Goal: Task Accomplishment & Management: Manage account settings

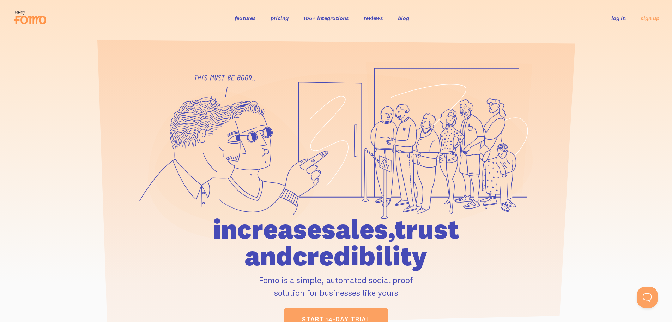
drag, startPoint x: 36, startPoint y: 3, endPoint x: 624, endPoint y: 18, distance: 588.7
click at [624, 18] on link "log in" at bounding box center [619, 17] width 14 height 7
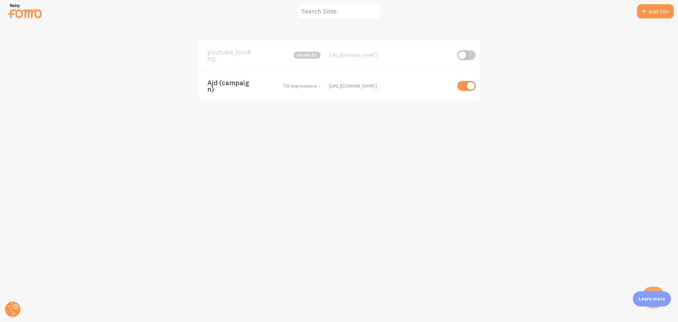
click at [222, 84] on span "Ajd (campaign)" at bounding box center [235, 85] width 57 height 13
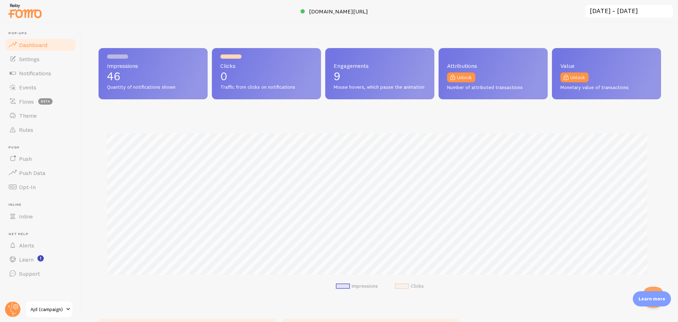
scroll to position [185, 557]
click at [46, 58] on link "Settings" at bounding box center [40, 59] width 73 height 14
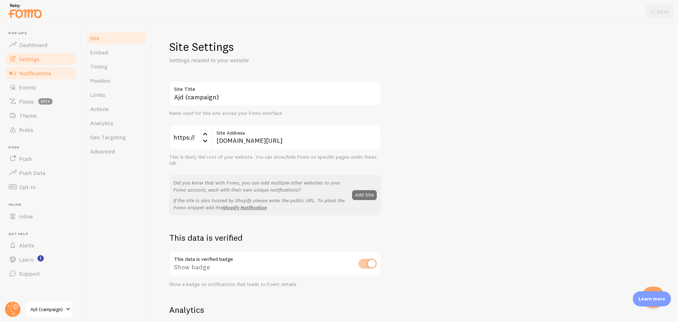
click at [46, 77] on link "Notifications" at bounding box center [40, 73] width 73 height 14
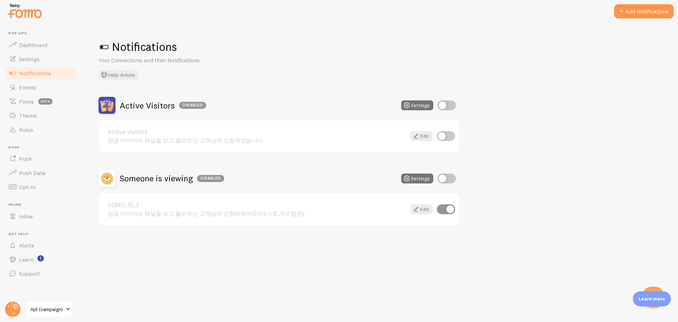
click at [30, 12] on img at bounding box center [24, 11] width 35 height 18
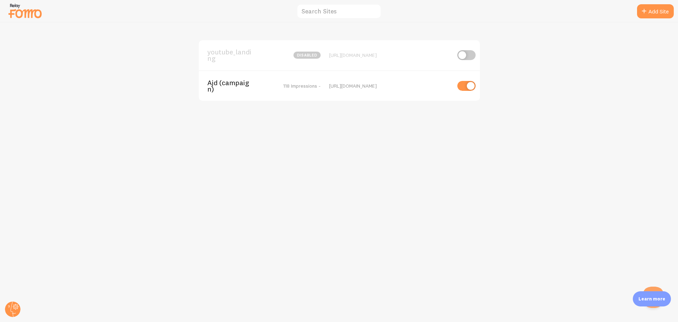
click at [232, 85] on span "Ajd (campaign)" at bounding box center [235, 85] width 57 height 13
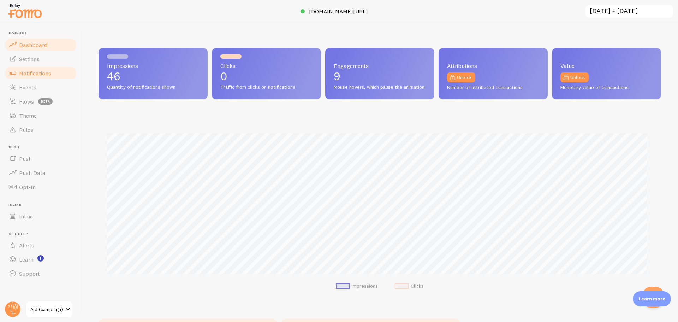
click at [50, 76] on span "Notifications" at bounding box center [35, 73] width 32 height 7
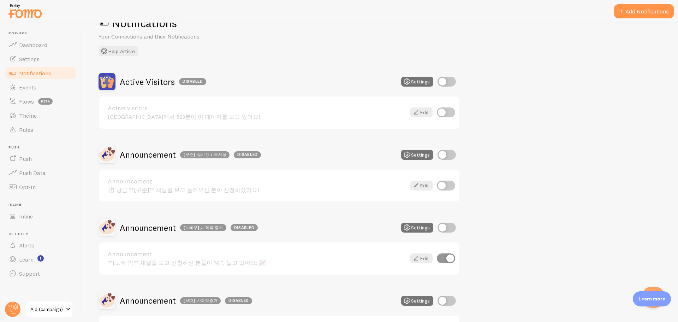
scroll to position [35, 0]
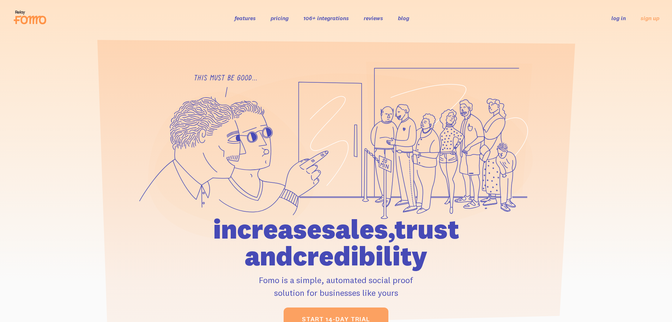
click at [618, 21] on link "log in" at bounding box center [619, 17] width 14 height 7
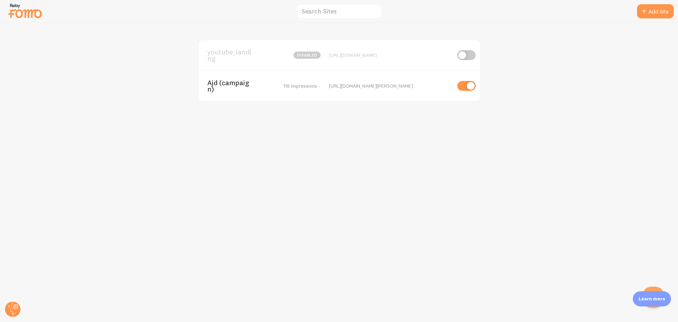
click at [395, 62] on div "youtube_landing disabled https://www.ajd.co.kr/landing/youtube--" at bounding box center [339, 55] width 281 height 30
click at [400, 49] on div "youtube_landing disabled https://www.ajd.co.kr/landing/youtube--" at bounding box center [339, 55] width 281 height 30
click at [397, 51] on div "youtube_landing disabled https://www.ajd.co.kr/landing/youtube--" at bounding box center [339, 55] width 281 height 30
click at [371, 57] on div "https://www.ajd.co.kr/landing/youtube--" at bounding box center [390, 55] width 122 height 6
click at [231, 55] on span "youtube_landing" at bounding box center [235, 55] width 57 height 13
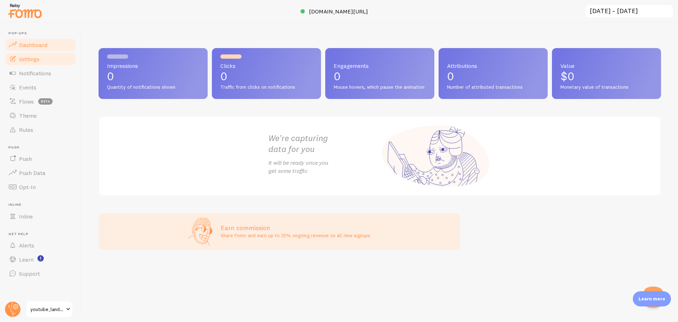
click at [28, 53] on link "Settings" at bounding box center [40, 59] width 73 height 14
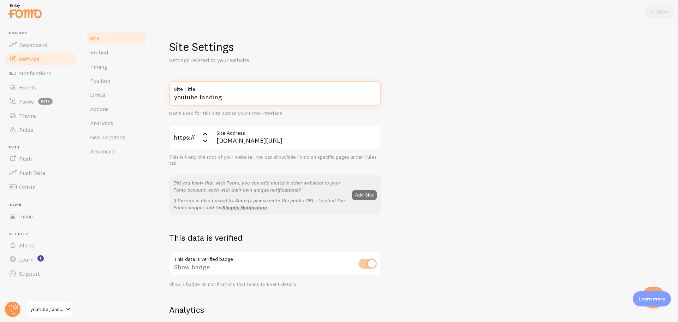
click at [281, 99] on input "youtube_landing" at bounding box center [275, 93] width 212 height 25
type input "youtube_landing-b"
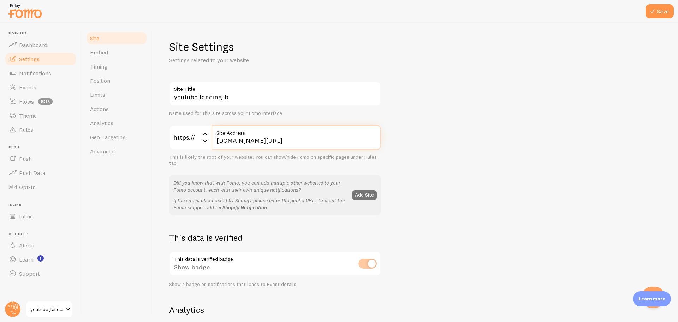
click at [322, 139] on input "www.ajd.co.kr/landing/youtube--" at bounding box center [295, 137] width 169 height 25
click at [506, 126] on div "youtube_landing-b Site Title Name used for this site across your Fomo interface…" at bounding box center [415, 320] width 492 height 478
click at [281, 140] on input "www.ajd.co.kr/landing/youtube-b" at bounding box center [295, 137] width 169 height 25
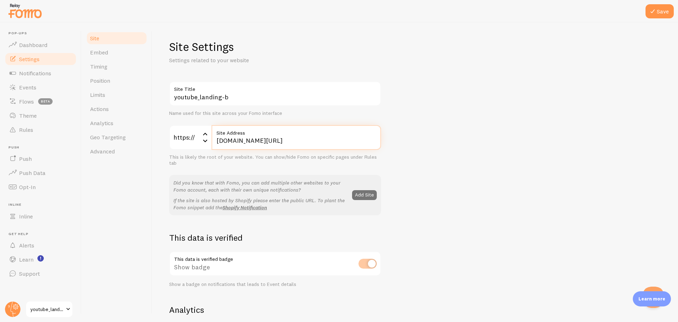
paste input "internet/youtube"
type input "www.ajd.co.kr/landing/internet/youtube-b"
click at [660, 15] on button "Save" at bounding box center [659, 11] width 28 height 14
click at [437, 202] on div "youtube_landing-b Site Title Name used for this site across your Fomo interface…" at bounding box center [415, 320] width 492 height 478
click at [124, 55] on link "Embed" at bounding box center [117, 52] width 62 height 14
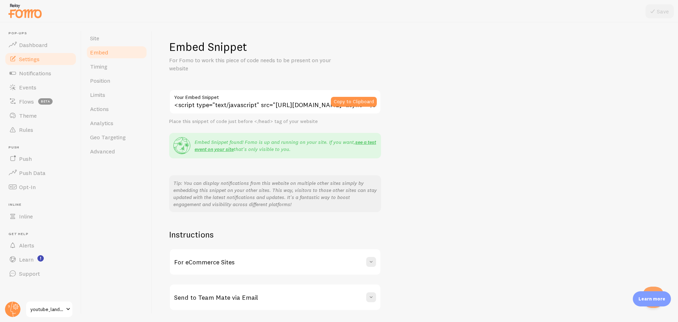
scroll to position [23, 0]
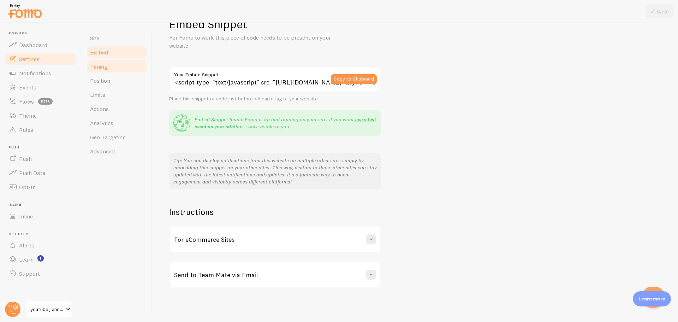
click at [117, 64] on link "Timing" at bounding box center [117, 66] width 62 height 14
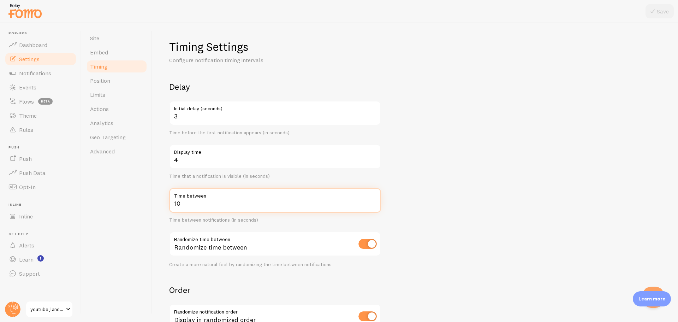
click at [201, 200] on input "10" at bounding box center [275, 200] width 212 height 25
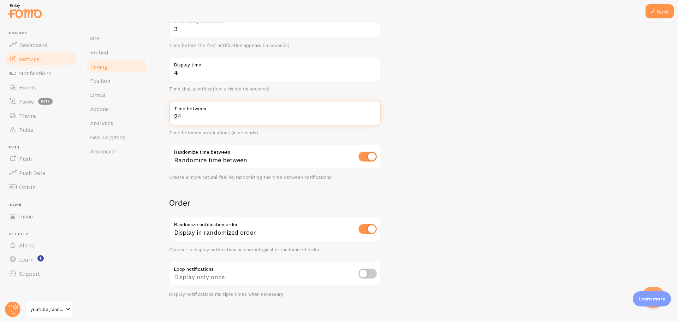
scroll to position [96, 0]
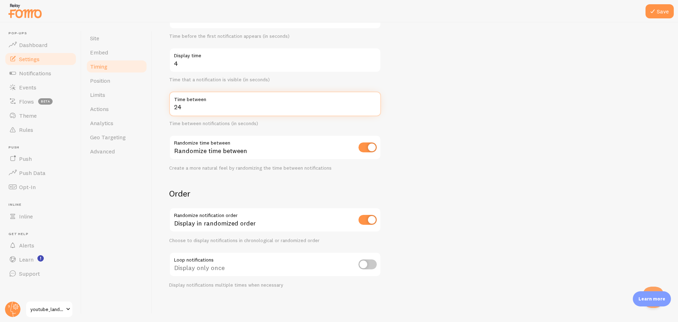
type input "24"
click at [379, 217] on div "Display in randomized order" at bounding box center [275, 220] width 212 height 26
click at [493, 90] on form "Delay 3 Initial delay (seconds) Time before the first notification appears (in …" at bounding box center [415, 136] width 492 height 303
click at [660, 15] on button "Save" at bounding box center [659, 11] width 28 height 14
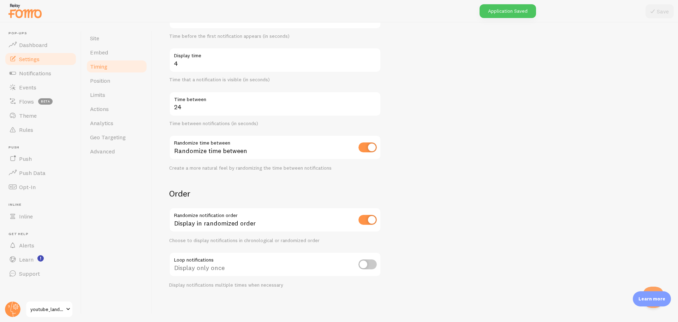
click at [534, 115] on form "Delay 3 Initial delay (seconds) Time before the first notification appears (in …" at bounding box center [415, 136] width 492 height 303
click at [370, 265] on input "checkbox" at bounding box center [367, 264] width 18 height 10
click at [370, 267] on input "checkbox" at bounding box center [367, 264] width 18 height 10
checkbox input "false"
click at [527, 169] on form "Delay 3 Initial delay (seconds) Time before the first notification appears (in …" at bounding box center [415, 136] width 492 height 303
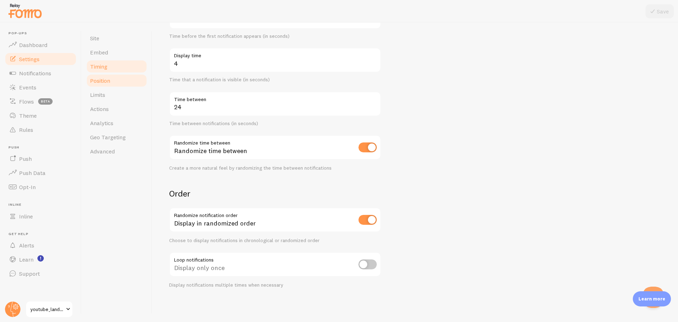
click at [113, 82] on link "Position" at bounding box center [117, 80] width 62 height 14
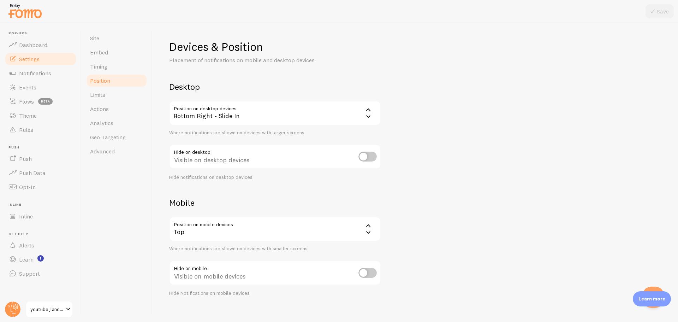
click at [464, 193] on div "Devices & Position Placement of notifications on mobile and desktop devices Des…" at bounding box center [415, 168] width 492 height 257
click at [363, 157] on input "checkbox" at bounding box center [367, 156] width 18 height 10
checkbox input "false"
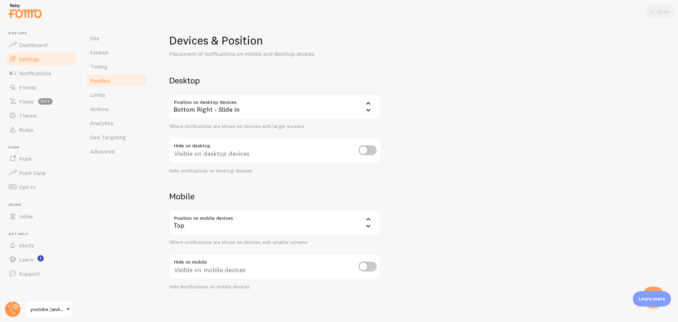
scroll to position [8, 0]
click at [113, 102] on link "Actions" at bounding box center [117, 109] width 62 height 14
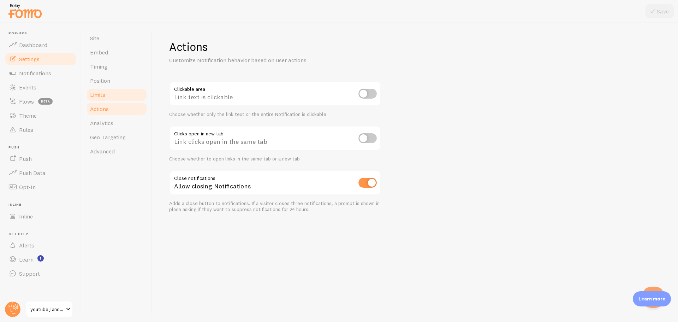
click at [114, 99] on link "Limits" at bounding box center [117, 95] width 62 height 14
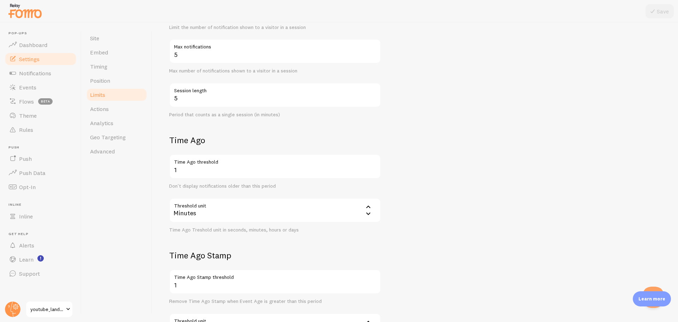
scroll to position [212, 0]
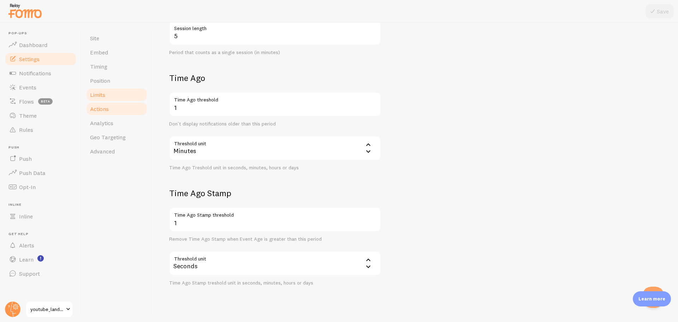
click at [125, 110] on link "Actions" at bounding box center [117, 109] width 62 height 14
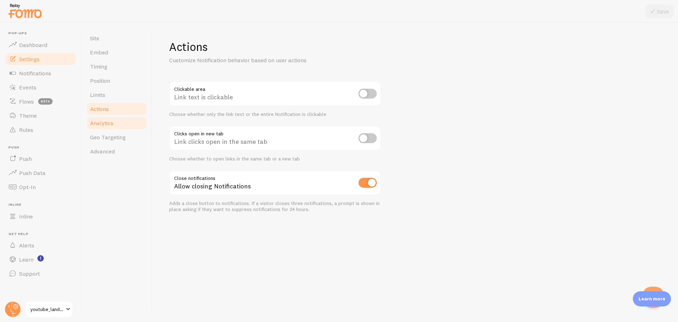
click at [122, 128] on link "Analytics" at bounding box center [117, 123] width 62 height 14
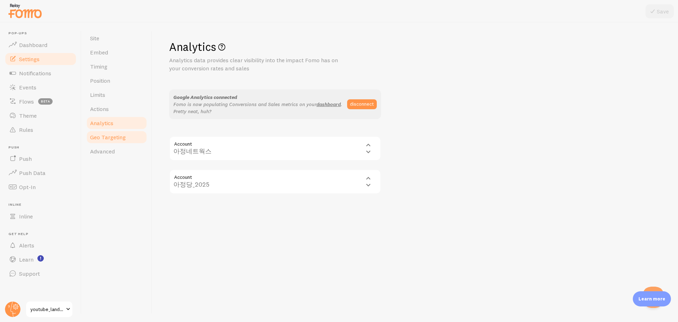
click at [115, 137] on span "Geo Targeting" at bounding box center [108, 136] width 36 height 7
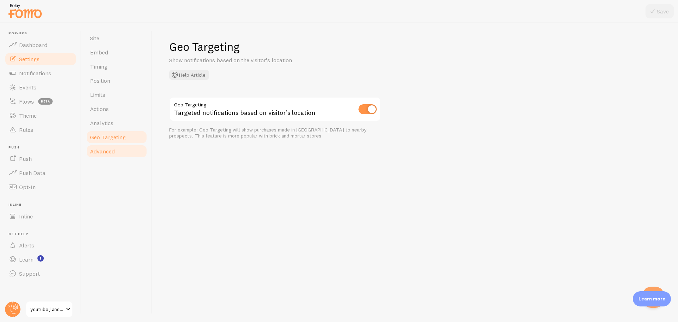
click at [115, 146] on link "Advanced" at bounding box center [117, 151] width 62 height 14
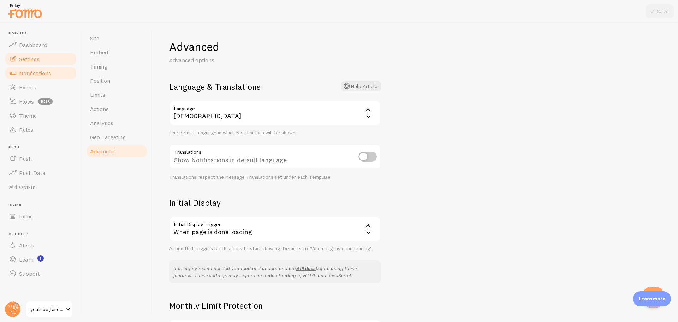
click at [29, 76] on span "Notifications" at bounding box center [35, 73] width 32 height 7
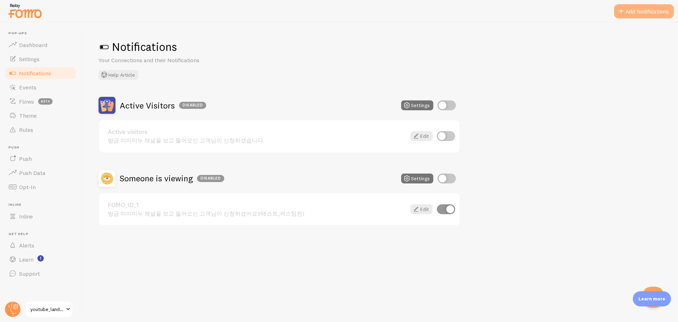
click at [634, 18] on button "Add Notifications" at bounding box center [644, 11] width 60 height 14
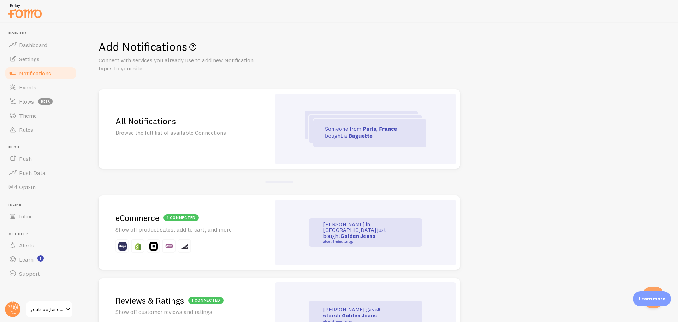
click at [236, 125] on h2 "All Notifications" at bounding box center [184, 120] width 138 height 11
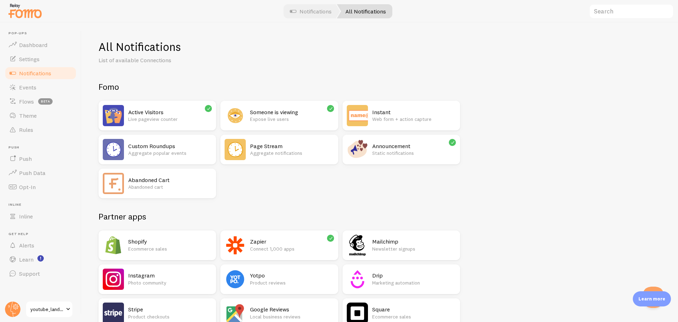
click at [417, 155] on p "Static notifications" at bounding box center [414, 152] width 84 height 7
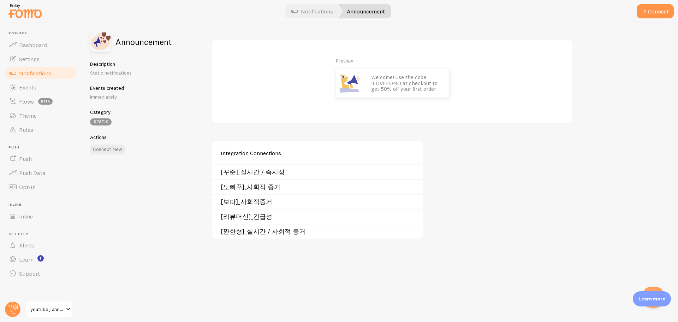
click at [519, 67] on div "Preview Welcome! Use the code ILOVEFOMO at checkout to get 50% off your first o…" at bounding box center [392, 77] width 326 height 40
click at [109, 71] on p "Static notifications" at bounding box center [138, 72] width 96 height 7
click at [104, 123] on div "Static" at bounding box center [101, 121] width 22 height 7
click at [320, 12] on link "Notifications" at bounding box center [312, 11] width 59 height 14
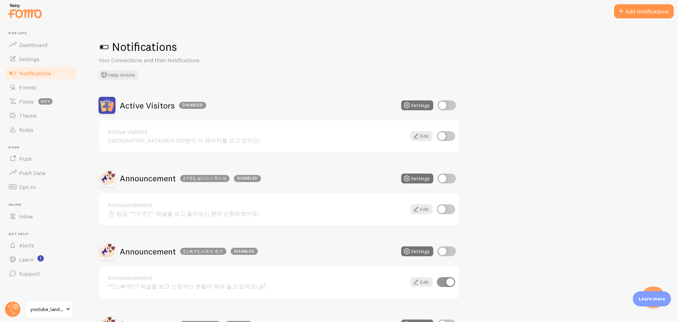
click at [23, 4] on img at bounding box center [24, 11] width 35 height 18
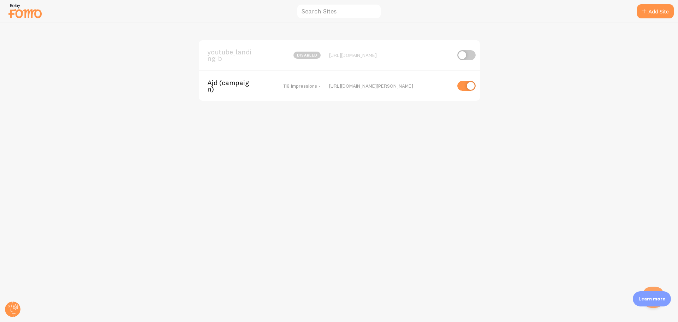
click at [227, 83] on span "Ajd (campaign)" at bounding box center [235, 85] width 57 height 13
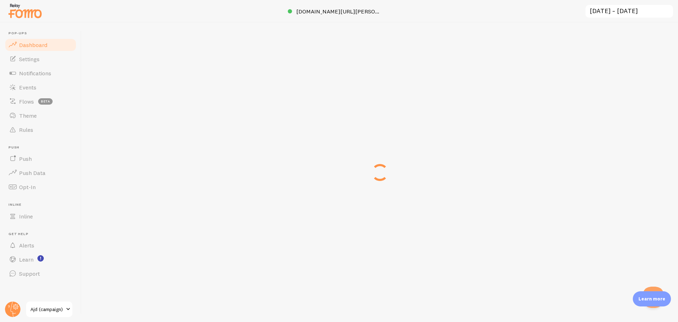
click at [33, 18] on img at bounding box center [24, 11] width 35 height 18
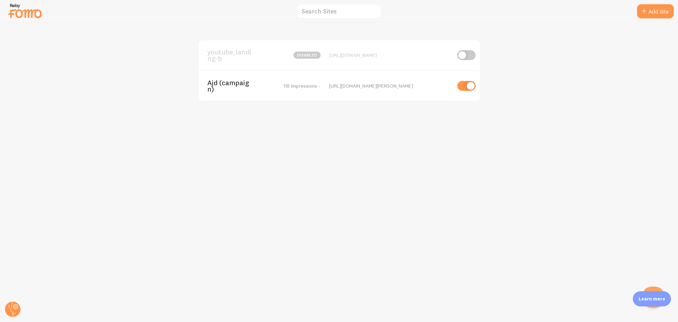
click at [228, 55] on span "youtube_landing-b" at bounding box center [235, 55] width 57 height 13
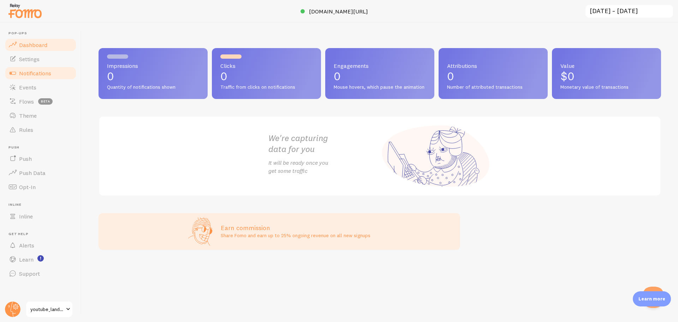
click at [29, 78] on link "Notifications" at bounding box center [40, 73] width 73 height 14
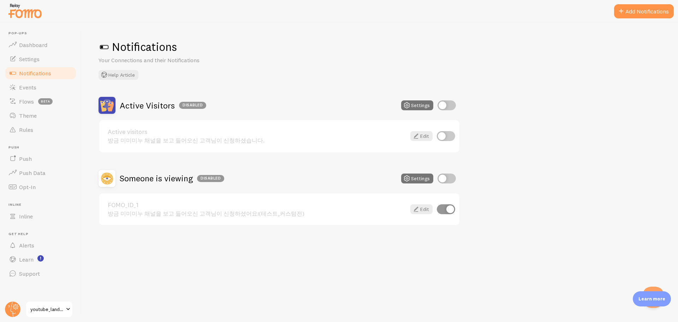
click at [641, 12] on button "Add Notifications" at bounding box center [644, 11] width 60 height 14
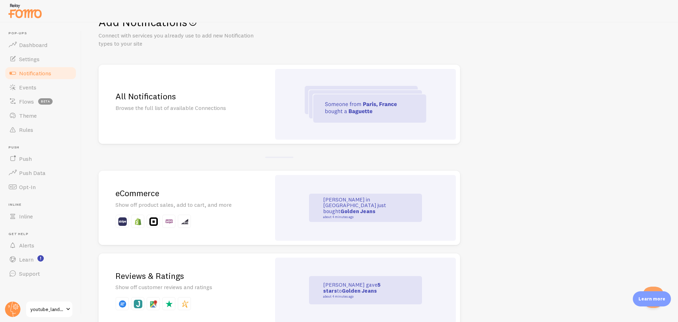
scroll to position [35, 0]
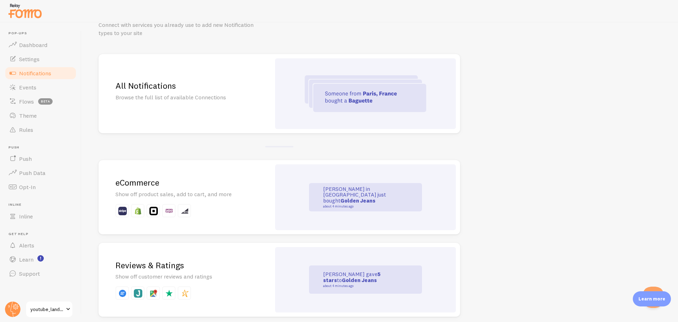
click at [399, 86] on img at bounding box center [365, 93] width 121 height 37
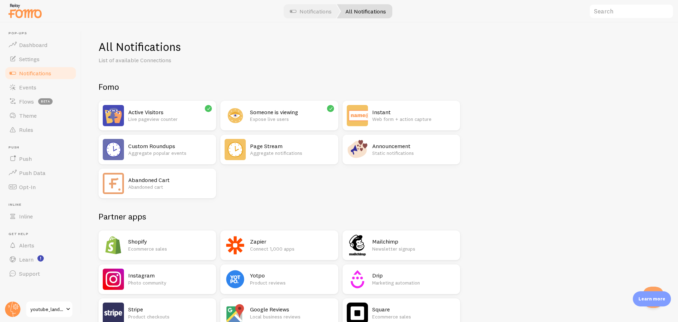
click at [392, 142] on h2 "Announcement" at bounding box center [414, 145] width 84 height 7
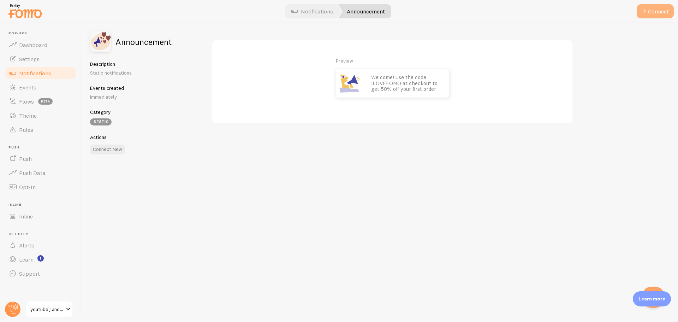
click at [657, 13] on button "Connect" at bounding box center [654, 11] width 37 height 14
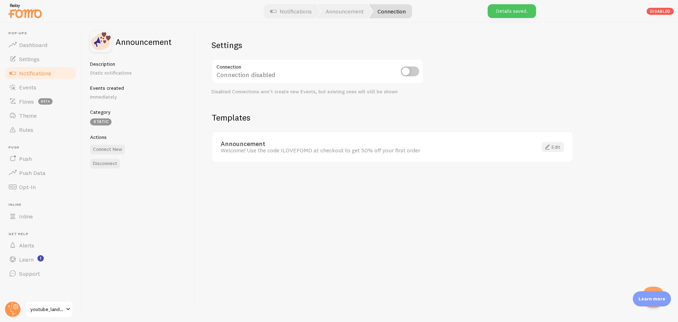
click at [550, 148] on span at bounding box center [547, 147] width 8 height 8
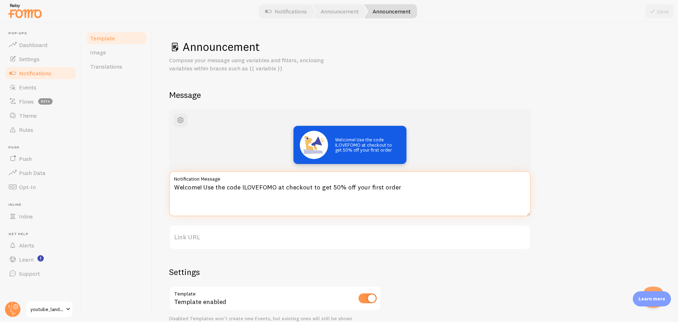
click at [238, 193] on textarea "Welcome! Use the code ILOVEFOMO at checkout to get 50% off your first order" at bounding box center [349, 193] width 361 height 45
paste textarea "⏱️ 방금 [꾸준] 채널을 보고 들어오신 분이 신청하셨어요!"
click at [185, 188] on textarea "⏱️ 방금 [꾸준] 채널을 보고 들어오신 분이 신청하셨어요!" at bounding box center [349, 193] width 361 height 45
click at [217, 189] on textarea "⏱️ 방금 *[꾸준] 채널을 보고 들어오신 분이 신청하셨어요!" at bounding box center [349, 193] width 361 height 45
click at [309, 191] on textarea "⏱️ 방금 **[꾸준]** 채널을 보고 들어오신 분이 신청하셨어요!" at bounding box center [349, 193] width 361 height 45
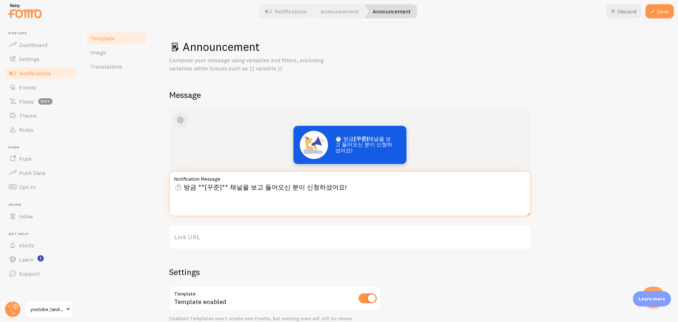
click at [186, 189] on textarea "⏱️ 방금 **[꾸준]** 채널을 보고 들어오신 분이 신청하셨어요!" at bounding box center [349, 193] width 361 height 45
click at [201, 190] on textarea "⏱️방금 **[꾸준]** 채널을 보고 들어오신 분이 신청하셨어요!" at bounding box center [349, 193] width 361 height 45
type textarea "⏱️방금 **[꾸준]** 채널을 보고 들어오신 분이 신청하셨어요!"
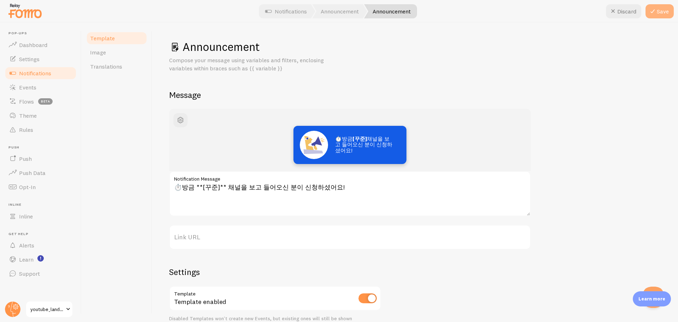
click at [654, 15] on icon at bounding box center [652, 11] width 8 height 8
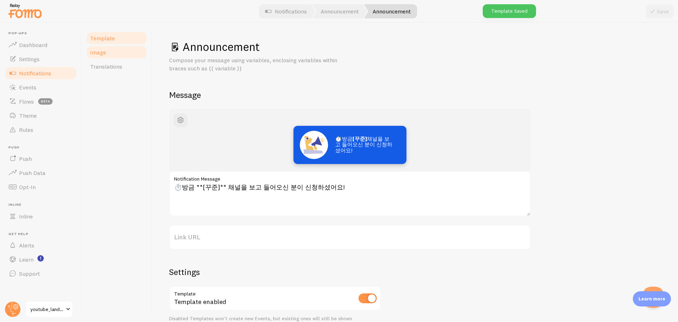
click at [121, 58] on link "Image" at bounding box center [117, 52] width 62 height 14
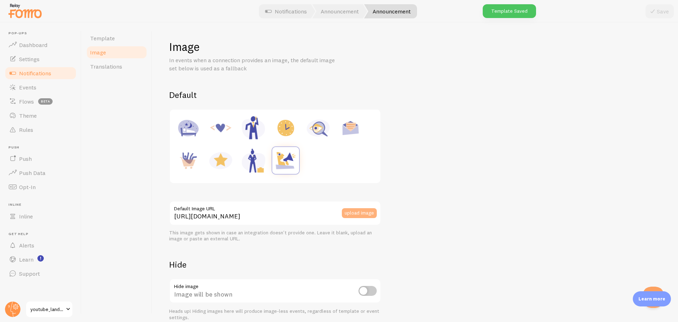
click at [357, 214] on button "upload image" at bounding box center [359, 213] width 35 height 10
click at [363, 211] on div "Select Files to Upload or Drag and Drop, Copy and Paste Files" at bounding box center [347, 161] width 215 height 138
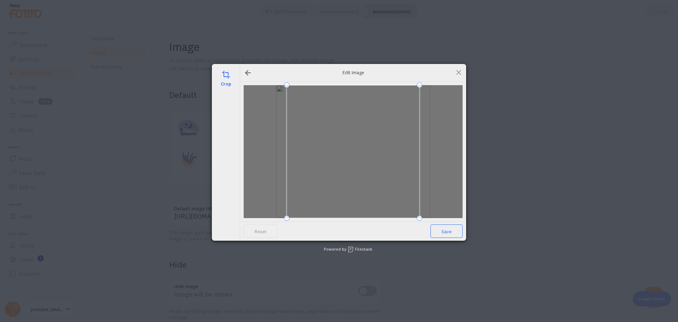
click at [454, 234] on span "Save" at bounding box center [446, 230] width 32 height 13
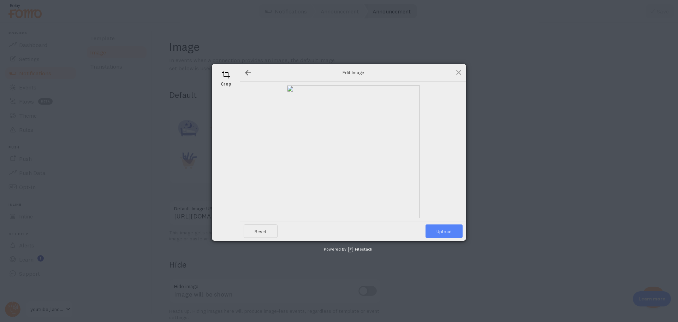
click at [454, 234] on span "Upload" at bounding box center [443, 230] width 37 height 13
type input "https://process.filestackapi.com/ApqhzE1ldTzuKSj33adqez/resize=width:170,height…"
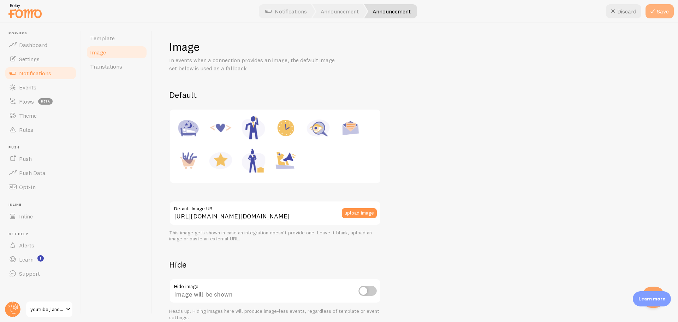
click at [670, 12] on button "Save" at bounding box center [659, 11] width 28 height 14
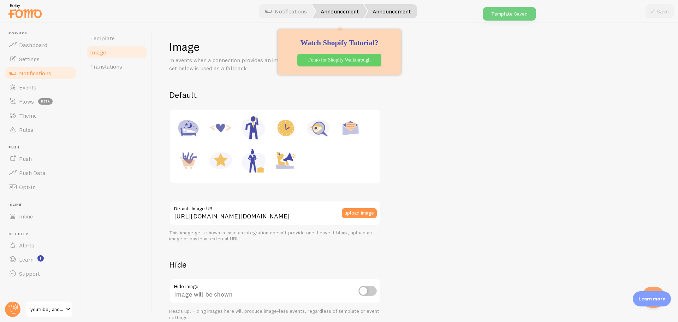
click at [325, 14] on link "Announcement" at bounding box center [339, 11] width 55 height 14
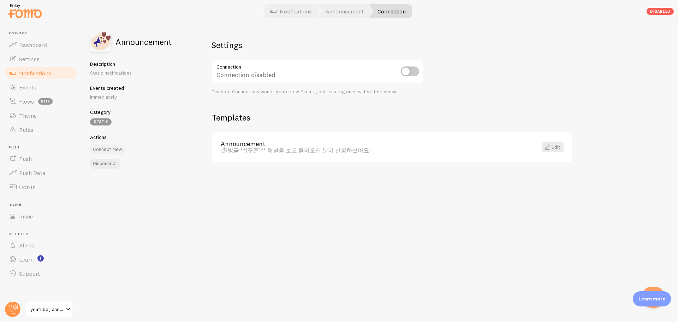
click at [110, 147] on button "Connect New" at bounding box center [107, 149] width 35 height 10
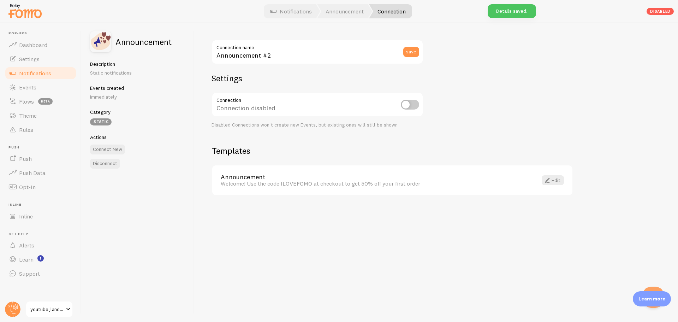
click at [337, 174] on link "Announcement" at bounding box center [375, 177] width 308 height 6
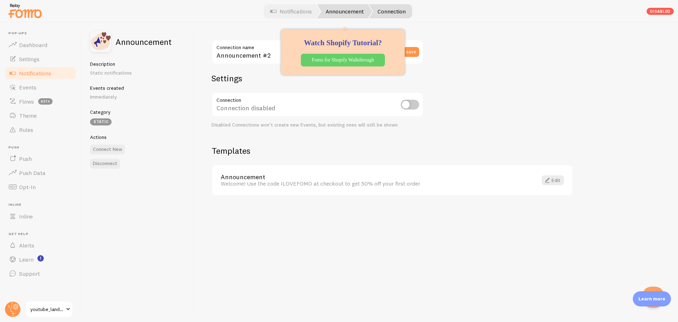
click at [358, 15] on link "Announcement" at bounding box center [344, 11] width 55 height 14
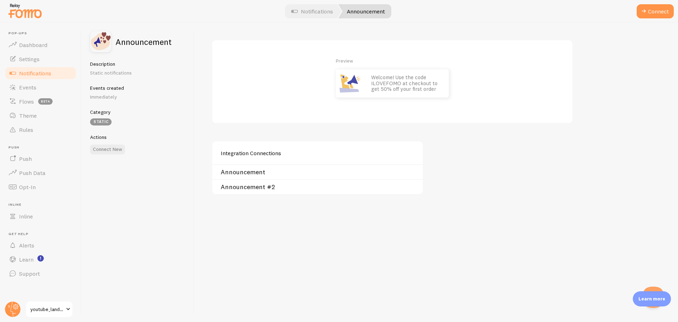
click at [249, 172] on link "Announcement" at bounding box center [320, 172] width 198 height 6
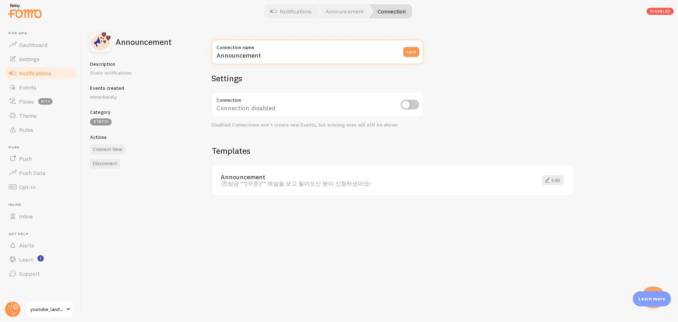
click at [322, 53] on input "Announcement" at bounding box center [317, 52] width 212 height 25
click at [311, 155] on h2 "Templates" at bounding box center [391, 150] width 361 height 11
click at [490, 216] on div "Announcement Connection name save Settings Connection Connection disabled Disab…" at bounding box center [436, 172] width 483 height 299
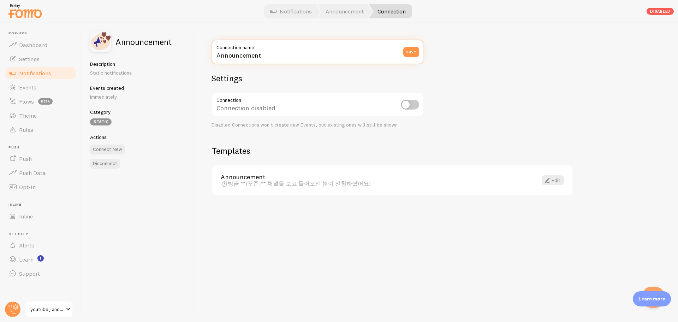
click at [257, 57] on input "Announcement" at bounding box center [317, 52] width 212 height 25
type input "r"
type input "꾸준_실시간/즉시성"
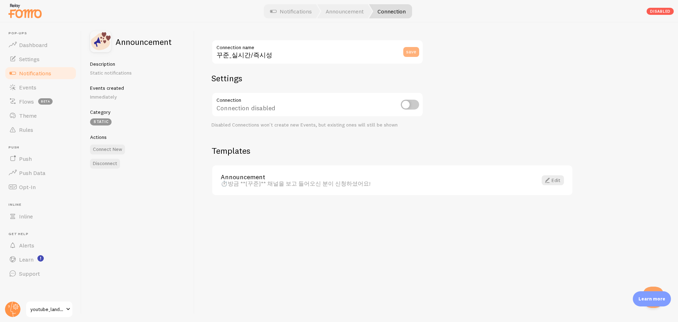
click at [417, 49] on button "save" at bounding box center [411, 52] width 16 height 10
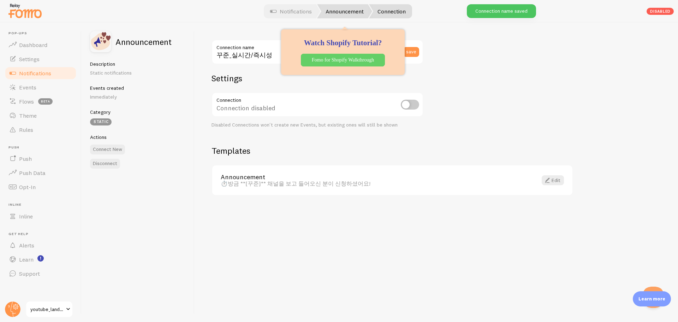
click at [358, 17] on link "Announcement" at bounding box center [344, 11] width 55 height 14
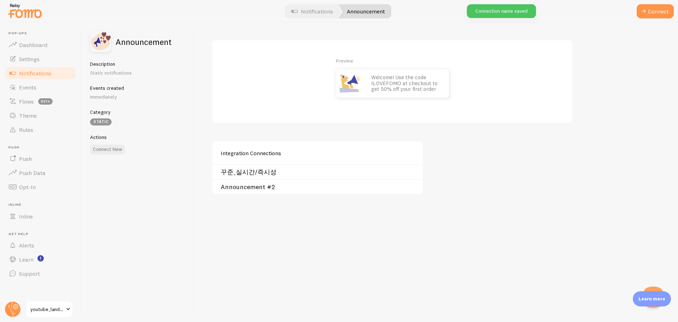
click at [255, 187] on link "Announcement #2" at bounding box center [320, 187] width 198 height 6
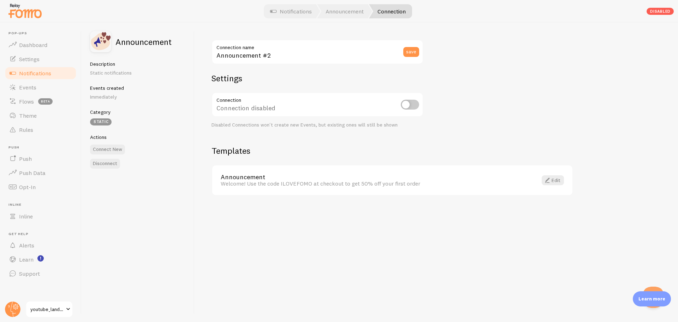
drag, startPoint x: 322, startPoint y: 49, endPoint x: 330, endPoint y: 49, distance: 7.8
click at [322, 49] on label "Connection name" at bounding box center [317, 46] width 212 height 12
click at [322, 49] on input "Announcement #2" at bounding box center [317, 52] width 212 height 25
click at [347, 53] on input "Announcement #2" at bounding box center [317, 52] width 212 height 25
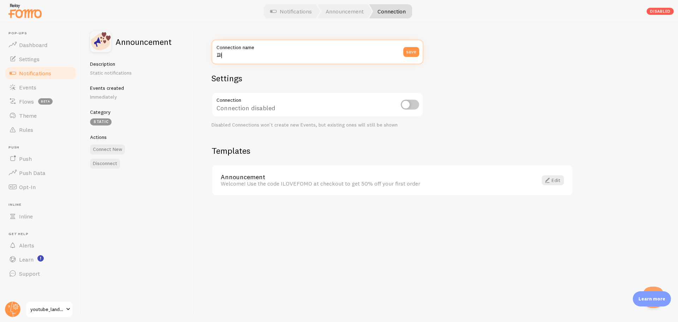
type input "ㅍ"
type input "짠한형_실시간/사회적증거"
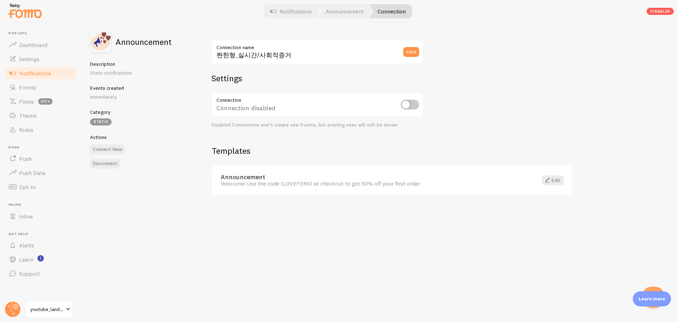
click at [479, 107] on div "짠한형_실시간/사회적증거 Connection name save Settings Connection Connection disabled Disa…" at bounding box center [436, 172] width 483 height 299
click at [403, 104] on input "checkbox" at bounding box center [410, 105] width 18 height 10
checkbox input "true"
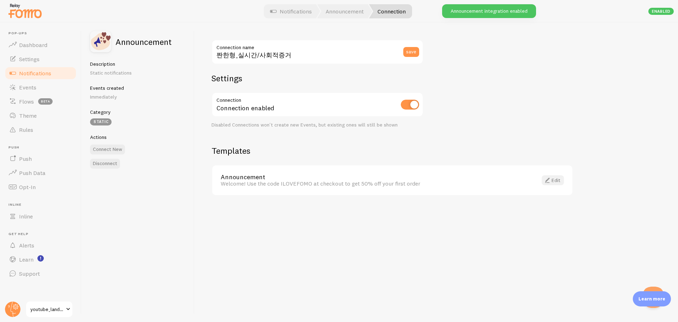
click at [548, 180] on span at bounding box center [547, 180] width 8 height 8
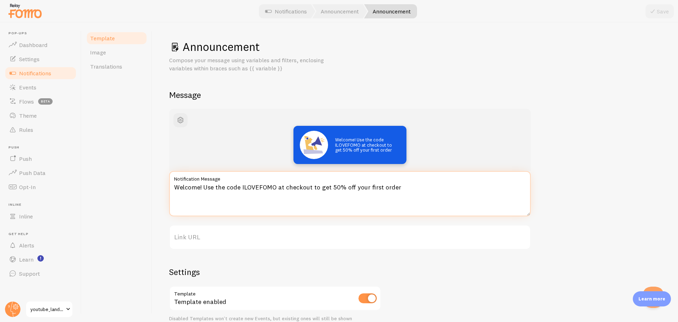
click at [266, 186] on textarea "Welcome! Use the code ILOVEFOMO at checkout to get 50% off your first order" at bounding box center [349, 193] width 361 height 45
paste textarea "👀 지금 [짠한형] 채널을 보고 오신 분이 채널을 보고 오신 분이 이 페이지를 보고 있어요!"
click at [197, 189] on textarea "👀 지금 [짠한형] 채널을 보고 오신 분이 채널을 보고 오신 분이 이 페이지를 보고 있어요!" at bounding box center [349, 193] width 361 height 45
click at [223, 187] on textarea "👀 지금 **[짠한형] 채널을 보고 오신 분이 채널을 보고 오신 분이 이 페이지를 보고 있어요!" at bounding box center [349, 193] width 361 height 45
click at [181, 185] on textarea "👀 지금 **[짠한형]** 채널을 보고 오신 분이 채널을 보고 오신 분이 이 페이지를 보고 있어요!" at bounding box center [349, 193] width 361 height 45
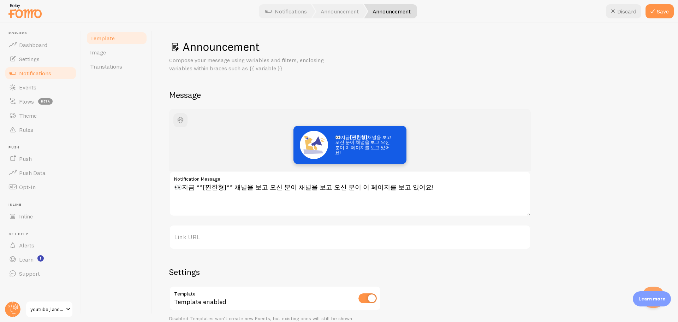
click at [444, 78] on div "Announcement Compose your message using variables and filters, enclosing variab…" at bounding box center [415, 211] width 492 height 342
click at [183, 188] on textarea "👀지금 **[짠한형]** 채널을 보고 오신 분이 채널을 보고 오신 분이 이 페이지를 보고 있어요!" at bounding box center [349, 193] width 361 height 45
type textarea "👀 지금 **[짠한형]** 채널을 보고 오신 분이 채널을 보고 오신 분이 이 페이지를 보고 있어요!"
click at [376, 90] on h2 "Message" at bounding box center [415, 94] width 492 height 11
click at [671, 7] on button "Save" at bounding box center [659, 11] width 28 height 14
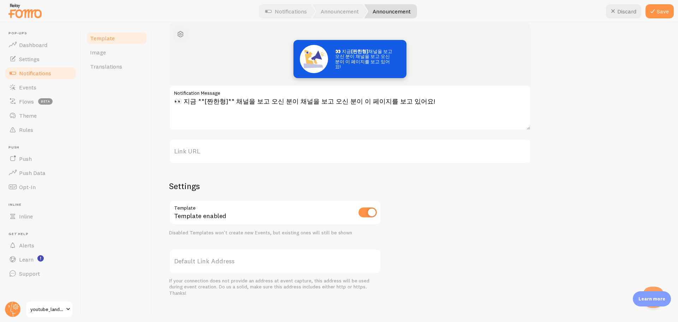
scroll to position [90, 0]
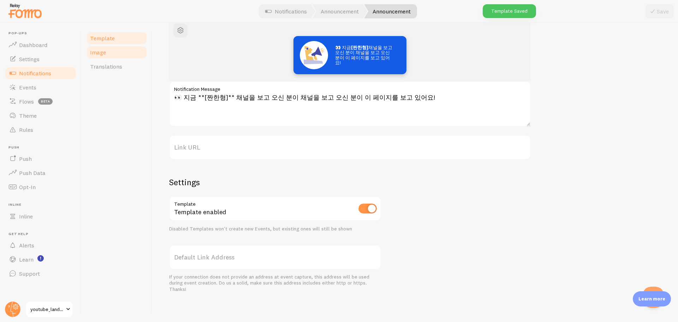
click at [122, 56] on link "Image" at bounding box center [117, 52] width 62 height 14
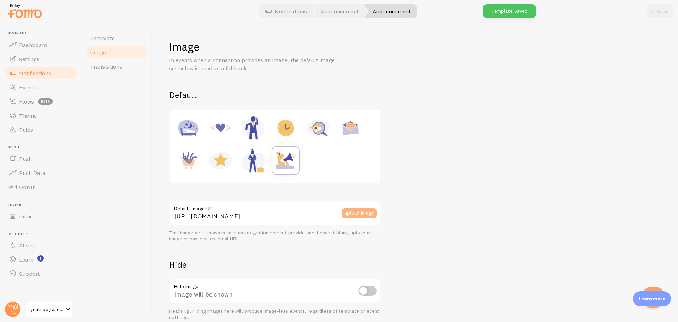
click at [359, 213] on button "upload image" at bounding box center [359, 213] width 35 height 10
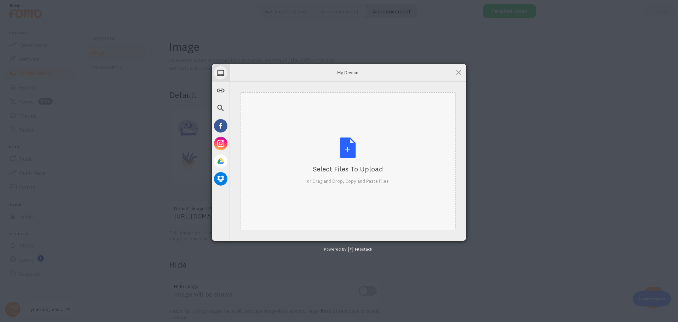
click at [302, 141] on div "Select Files to Upload or Drag and Drop, Copy and Paste Files" at bounding box center [347, 161] width 215 height 138
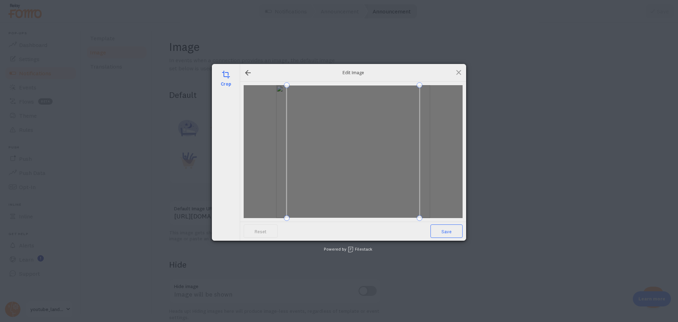
click at [438, 230] on span "Save" at bounding box center [446, 230] width 32 height 13
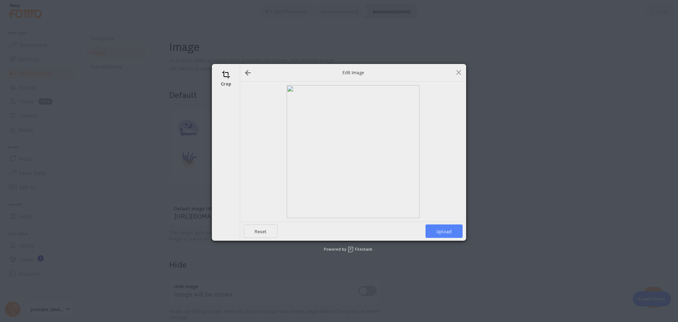
click at [438, 230] on span "Upload" at bounding box center [443, 230] width 37 height 13
type input "https://process.filestackapi.com/ApqhzE1ldTzuKSj33adqez/resize=width:170,height…"
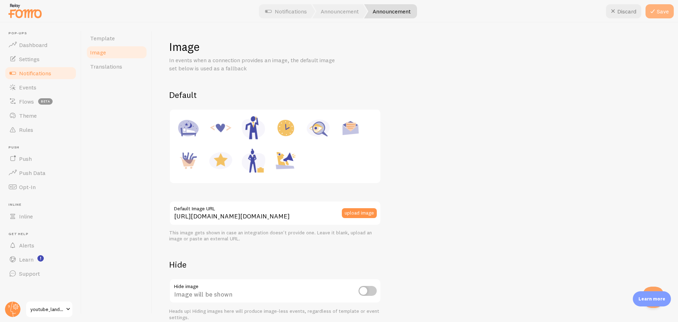
click at [653, 10] on icon at bounding box center [652, 11] width 8 height 8
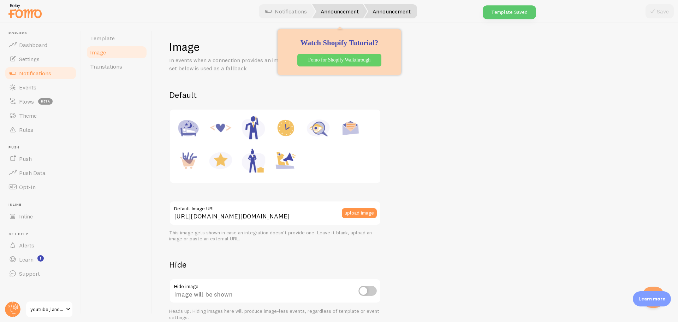
click at [348, 16] on link "Announcement" at bounding box center [339, 11] width 55 height 14
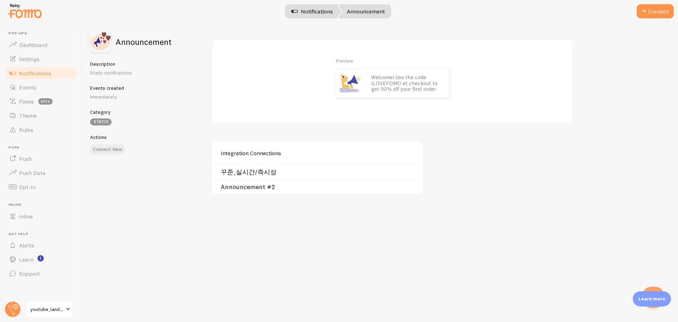
click at [318, 13] on link "Notifications" at bounding box center [312, 11] width 59 height 14
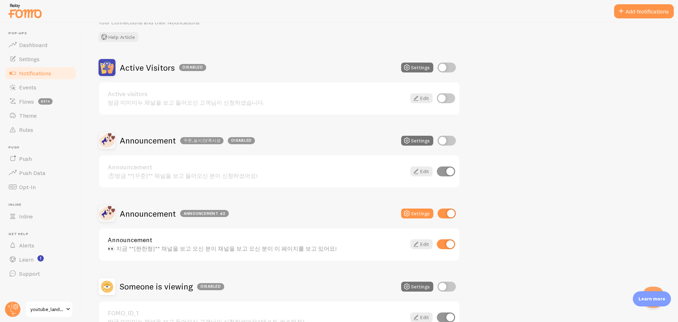
scroll to position [84, 0]
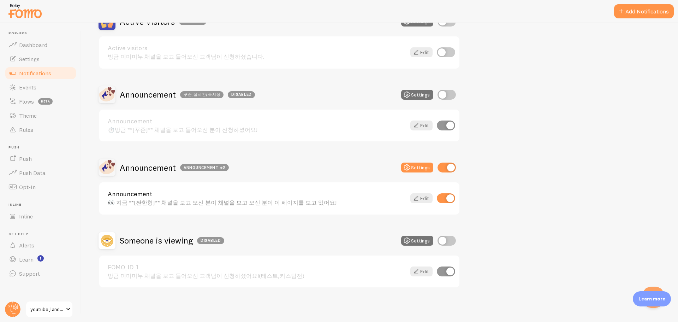
click at [200, 207] on div "Announcement 👀 지금 **[짠한형]** 채널을 보고 오신 분이 채널을 보고 오신 분이 이 페이지를 보고 있어요! Edit" at bounding box center [279, 198] width 360 height 32
click at [202, 199] on div "👀 지금 **[짠한형]** 채널을 보고 오신 분이 채널을 보고 오신 분이 이 페이지를 보고 있어요!" at bounding box center [257, 202] width 298 height 6
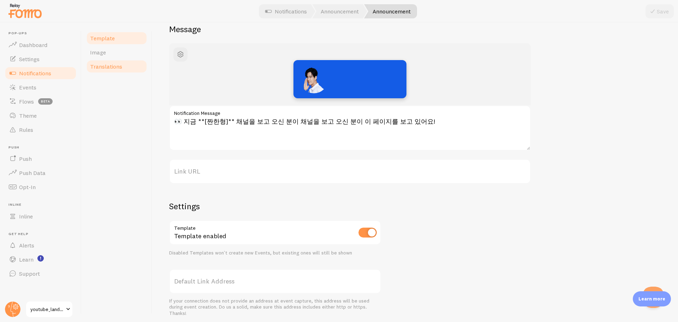
scroll to position [71, 0]
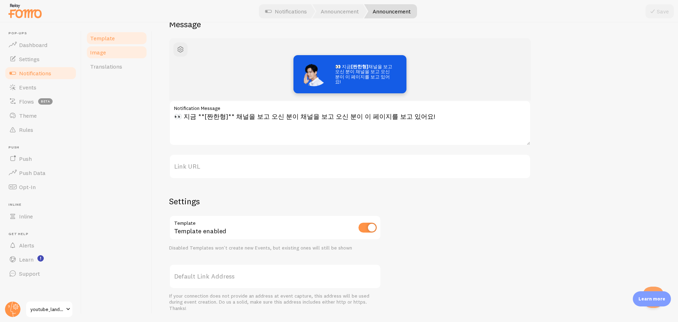
click at [109, 52] on link "Image" at bounding box center [117, 52] width 62 height 14
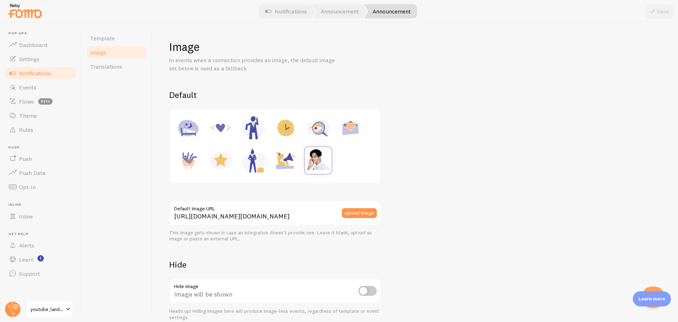
scroll to position [32, 0]
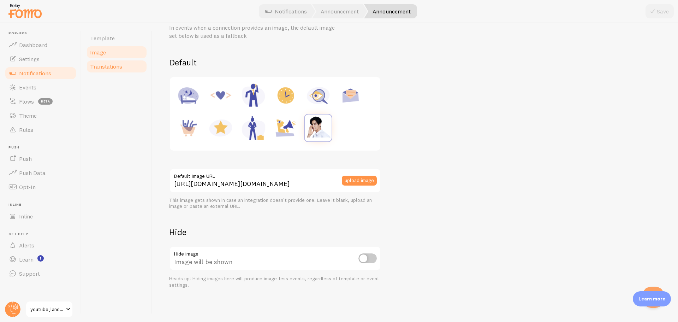
click at [104, 60] on link "Translations" at bounding box center [117, 66] width 62 height 14
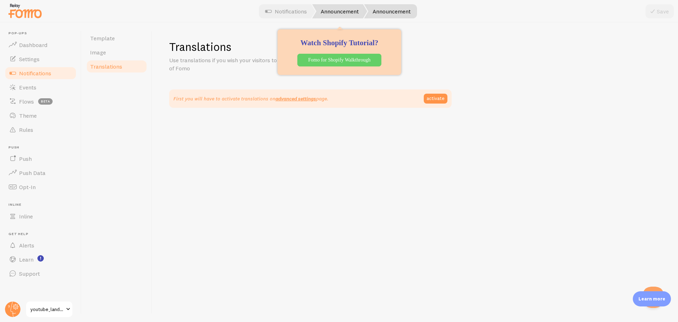
click at [333, 14] on link "Announcement" at bounding box center [339, 11] width 55 height 14
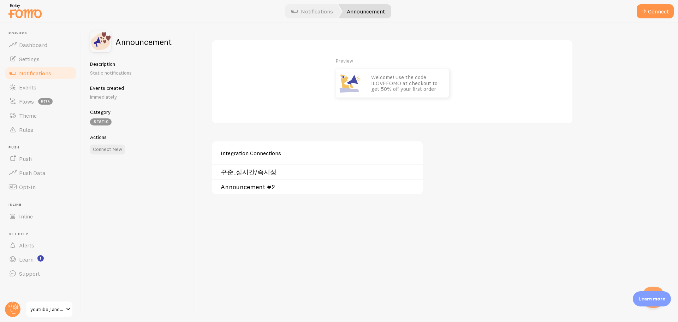
click at [266, 192] on div "Announcement #2" at bounding box center [317, 186] width 210 height 15
click at [266, 190] on link "Announcement #2" at bounding box center [320, 187] width 198 height 6
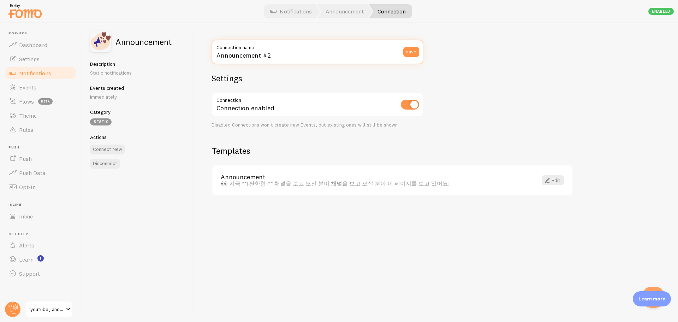
click at [261, 60] on input "Announcement #2" at bounding box center [317, 52] width 212 height 25
type input "ㄹ"
type input "짠한형"
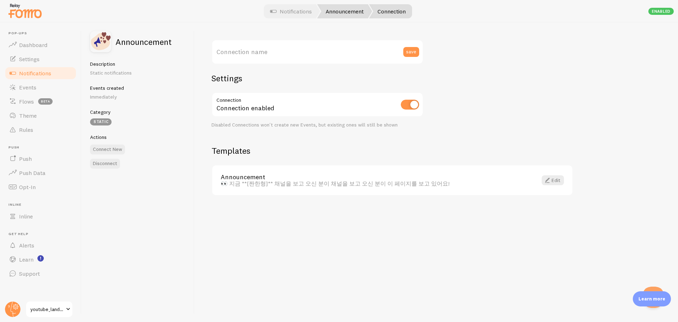
click at [342, 14] on link "Announcement" at bounding box center [344, 11] width 55 height 14
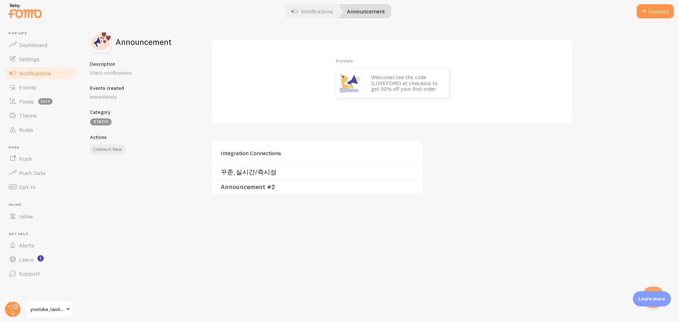
click at [256, 190] on link "Announcement #2" at bounding box center [320, 187] width 198 height 6
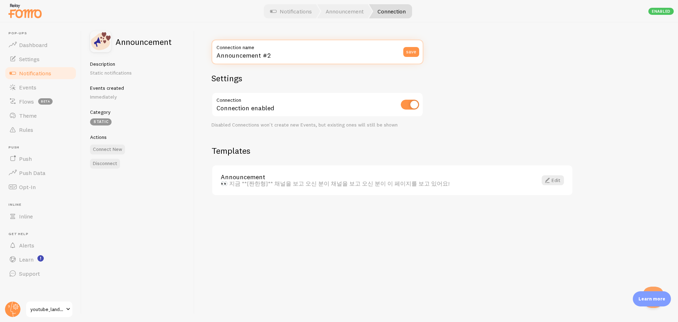
click at [259, 57] on input "Announcement #2" at bounding box center [317, 52] width 212 height 25
type input "짠한형_실시간/사회적증거"
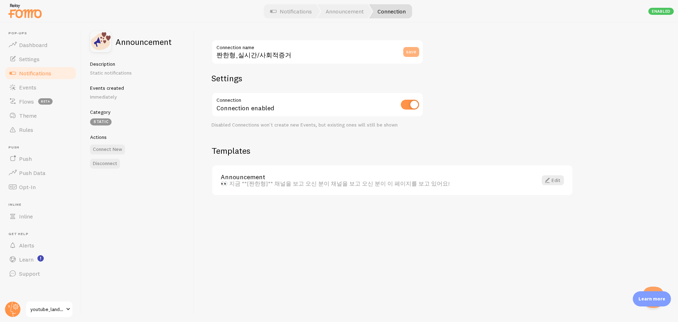
click at [406, 54] on button "save" at bounding box center [411, 52] width 16 height 10
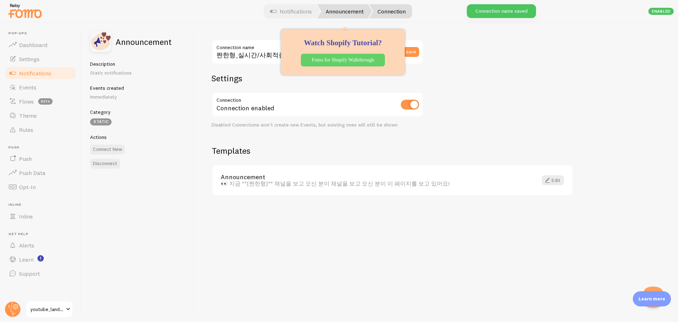
click at [334, 9] on link "Announcement" at bounding box center [344, 11] width 55 height 14
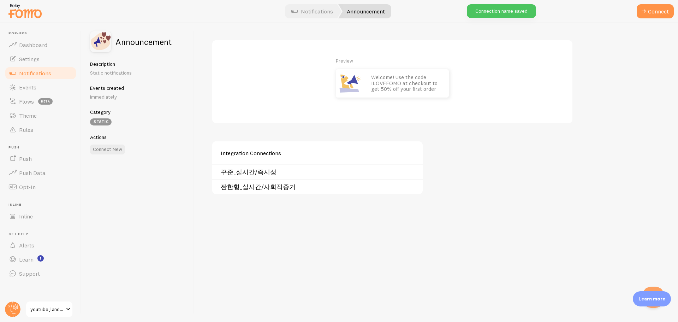
click at [253, 175] on link "꾸준_실시간/즉시성" at bounding box center [320, 172] width 198 height 6
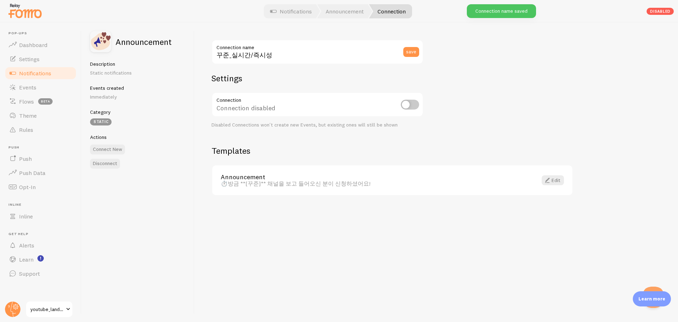
click at [411, 105] on input "checkbox" at bounding box center [410, 105] width 18 height 10
checkbox input "true"
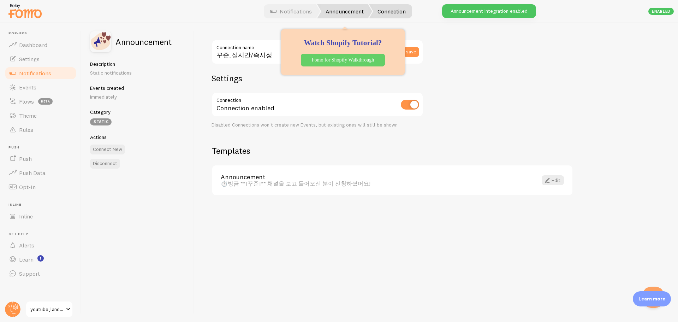
click at [347, 11] on link "Announcement" at bounding box center [344, 11] width 55 height 14
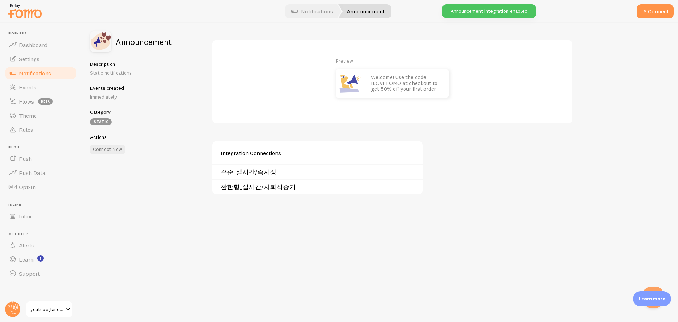
click at [53, 66] on link "Notifications" at bounding box center [40, 73] width 73 height 14
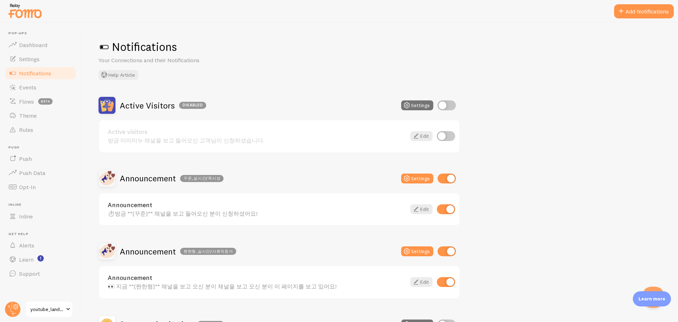
scroll to position [71, 0]
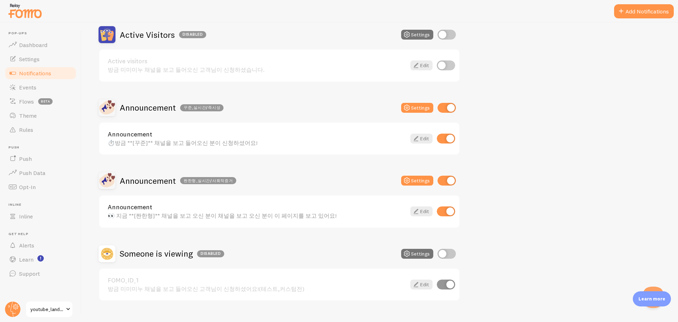
click at [447, 105] on input "checkbox" at bounding box center [446, 108] width 18 height 10
checkbox input "false"
click at [446, 177] on input "checkbox" at bounding box center [446, 180] width 18 height 10
checkbox input "false"
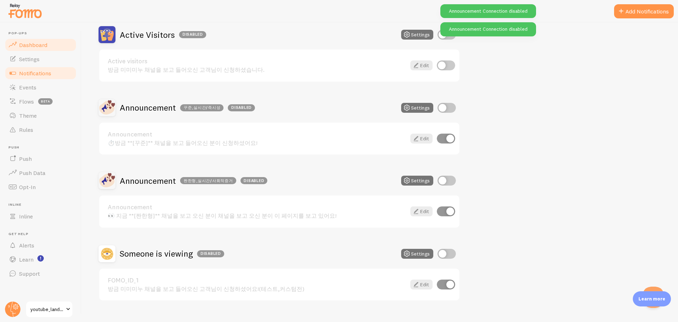
click at [48, 48] on link "Dashboard" at bounding box center [40, 45] width 73 height 14
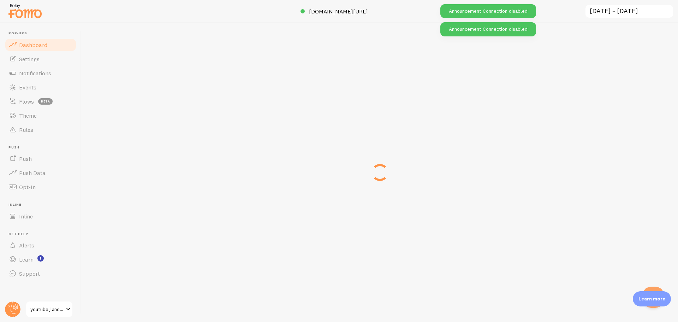
click at [35, 13] on img at bounding box center [24, 11] width 35 height 18
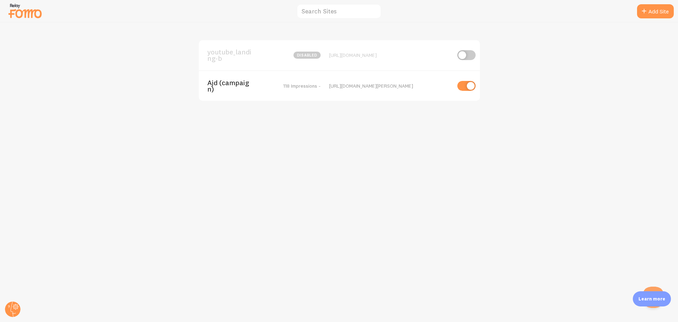
click at [217, 54] on span "youtube_landing-b" at bounding box center [235, 55] width 57 height 13
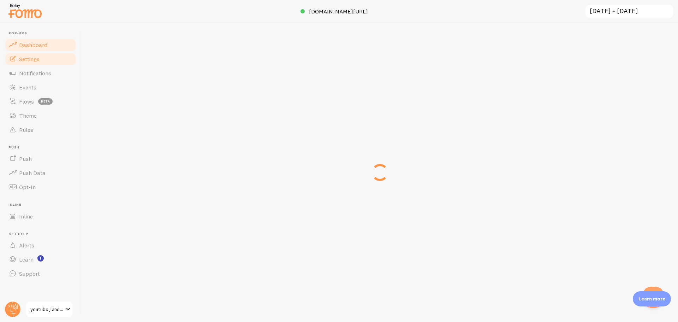
click at [37, 60] on span "Settings" at bounding box center [29, 58] width 20 height 7
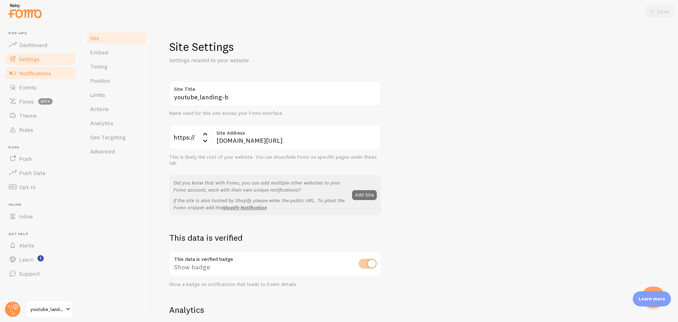
click at [30, 70] on span "Notifications" at bounding box center [35, 73] width 32 height 7
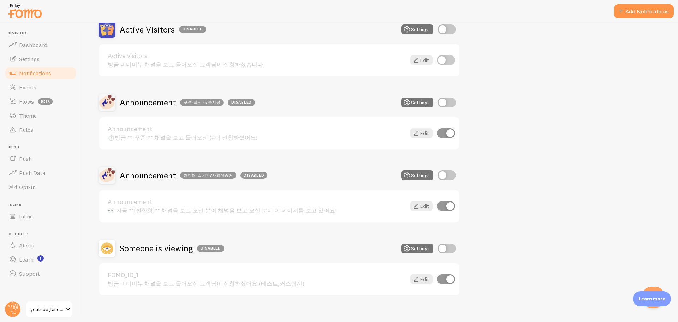
scroll to position [84, 0]
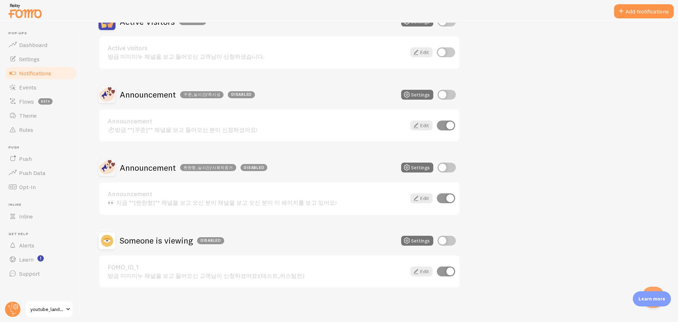
click at [236, 124] on link "Announcement" at bounding box center [257, 121] width 298 height 6
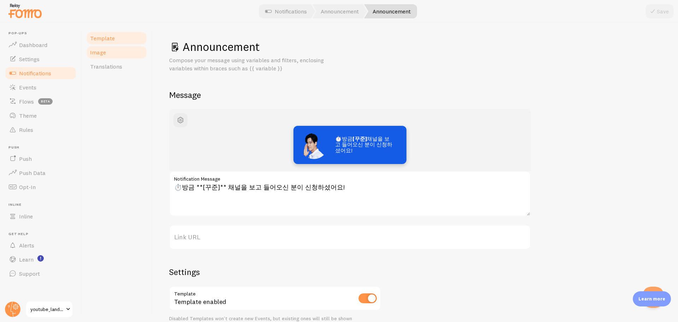
click at [120, 52] on link "Image" at bounding box center [117, 52] width 62 height 14
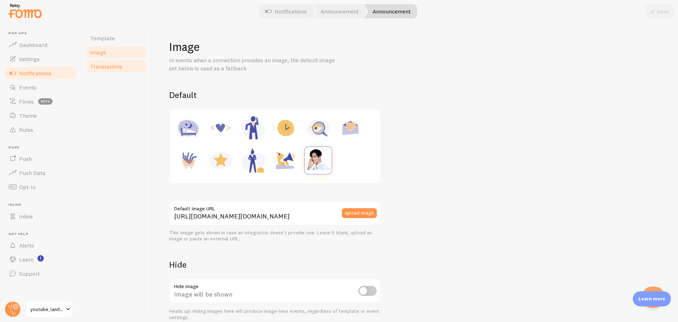
click at [115, 66] on span "Translations" at bounding box center [106, 66] width 32 height 7
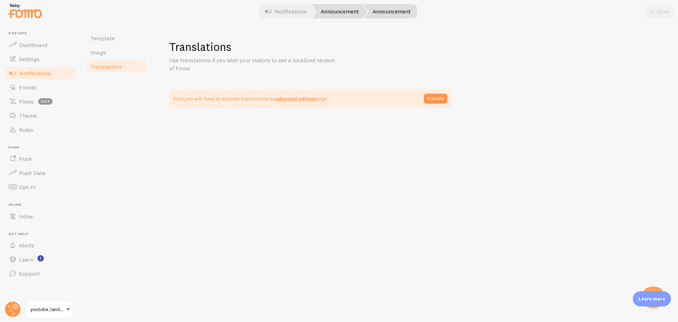
click at [347, 11] on link "Announcement" at bounding box center [339, 11] width 55 height 14
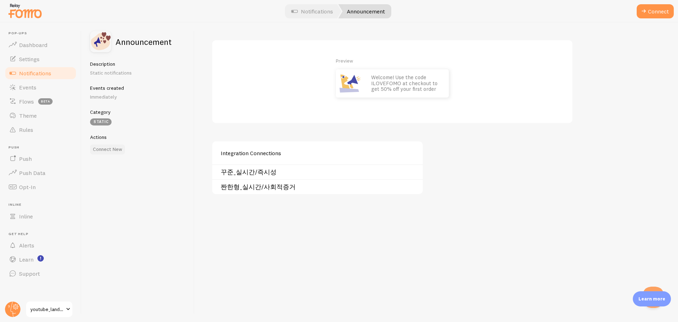
click at [102, 147] on button "Connect New" at bounding box center [107, 149] width 35 height 10
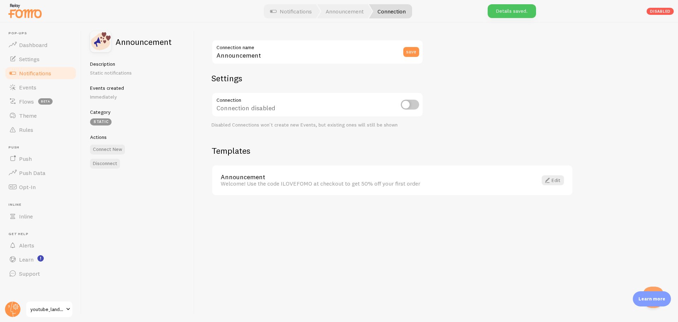
click at [294, 50] on label "Connection name" at bounding box center [317, 46] width 212 height 12
click at [294, 50] on input "Announcement" at bounding box center [317, 52] width 212 height 25
click at [287, 59] on input "Announcement" at bounding box center [317, 52] width 212 height 25
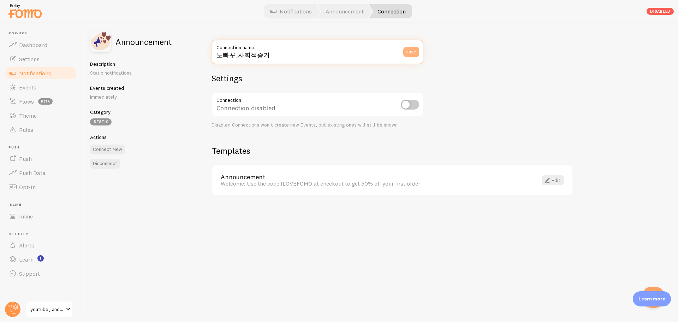
type input "노빠꾸_사회적증거"
click at [414, 50] on button "save" at bounding box center [411, 52] width 16 height 10
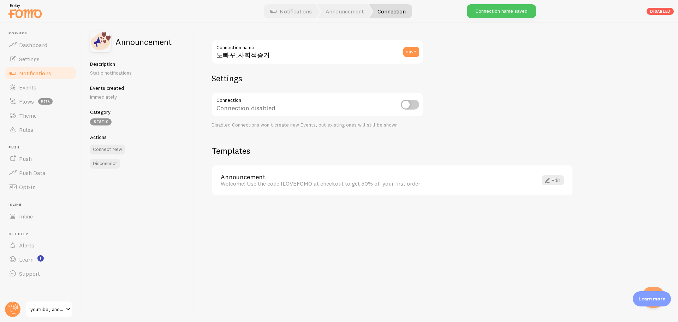
click at [405, 106] on input "checkbox" at bounding box center [410, 105] width 18 height 10
checkbox input "true"
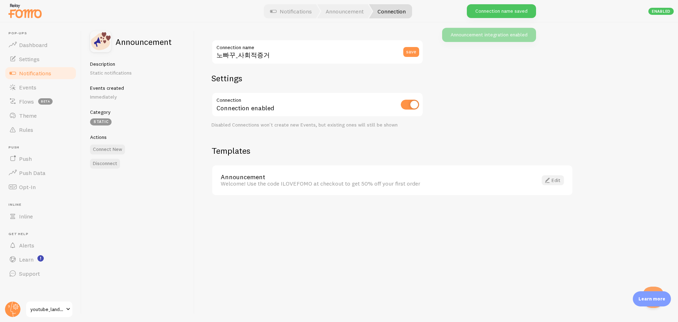
click at [553, 184] on link "Edit" at bounding box center [553, 180] width 22 height 10
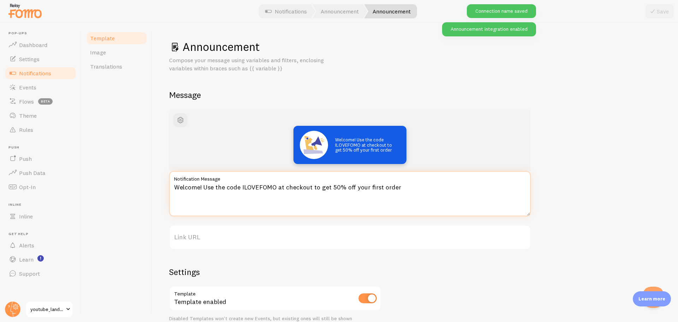
click at [356, 198] on textarea "Welcome! Use the code ILOVEFOMO at checkout to get 50% off your first order" at bounding box center [349, 193] width 361 height 45
paste textarea "[노빠꾸] 채널을 보고 신청하신 분들이 계속 늘고 있어요. 📈"
click at [174, 189] on textarea "[노빠꾸] 채널을 보고 신청하신 분들이 계속 늘고 있어요. 📈" at bounding box center [349, 193] width 361 height 45
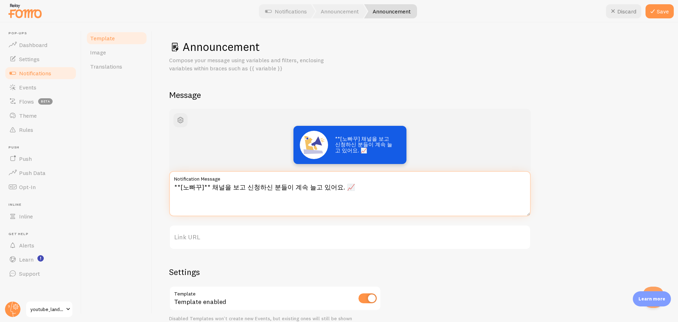
type textarea "**[노빠꾸]** 채널을 보고 신청하신 분들이 계속 늘고 있어요. 📈"
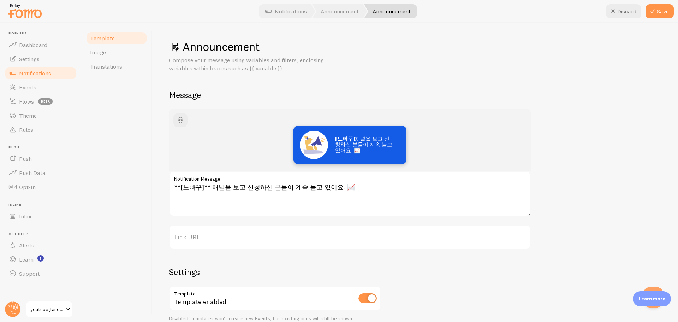
click at [461, 111] on div "[노빠꾸] 채널을 보고 신청하신 분들이 계속 늘고 있어요. 📈" at bounding box center [349, 140] width 361 height 62
click at [660, 8] on button "Save" at bounding box center [659, 11] width 28 height 14
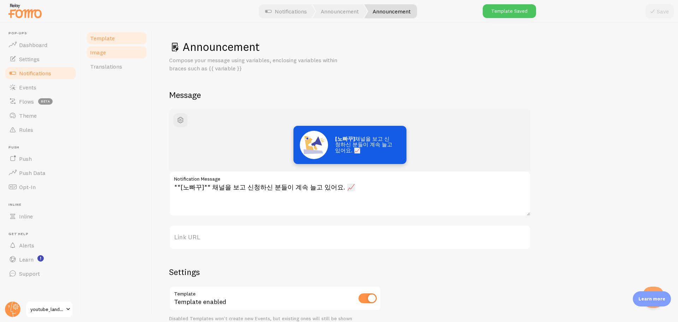
click at [110, 50] on link "Image" at bounding box center [117, 52] width 62 height 14
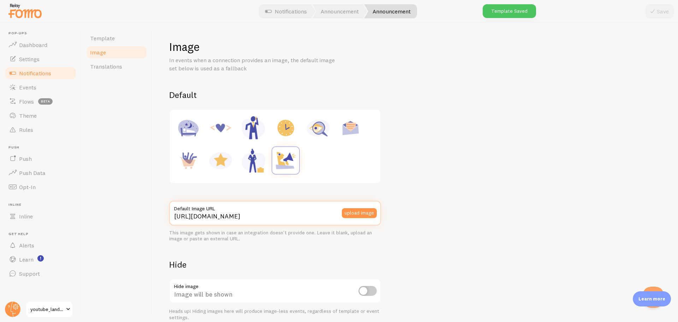
click at [297, 214] on input "https://fomo.com/images/widget/template_defaults/shoutout.jpg" at bounding box center [275, 213] width 212 height 25
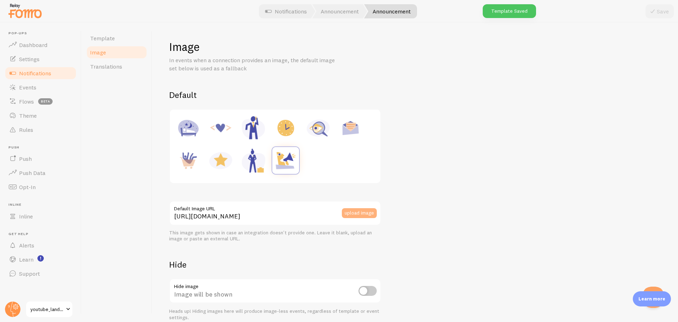
click at [352, 214] on button "upload image" at bounding box center [359, 213] width 35 height 10
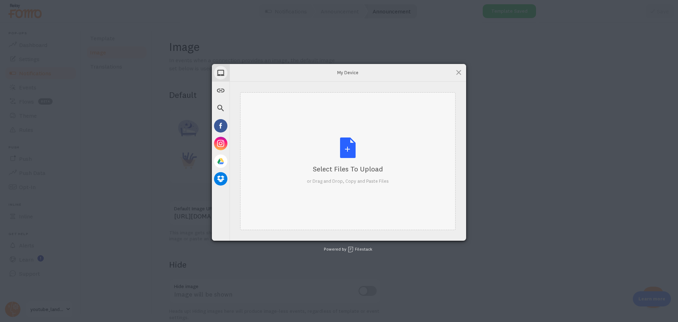
click at [333, 138] on div "Select Files to Upload or Drag and Drop, Copy and Paste Files" at bounding box center [348, 160] width 82 height 47
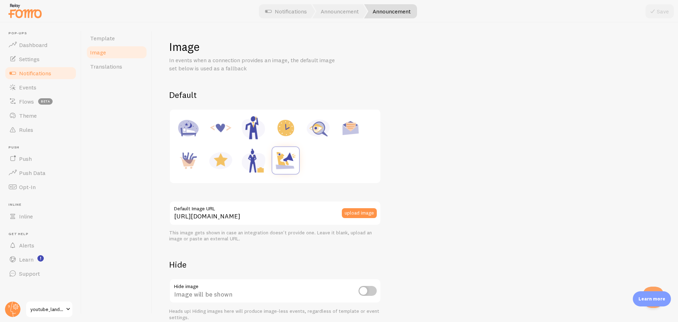
click at [343, 223] on div "upload image" at bounding box center [361, 213] width 39 height 25
click at [368, 210] on button "upload image" at bounding box center [359, 213] width 35 height 10
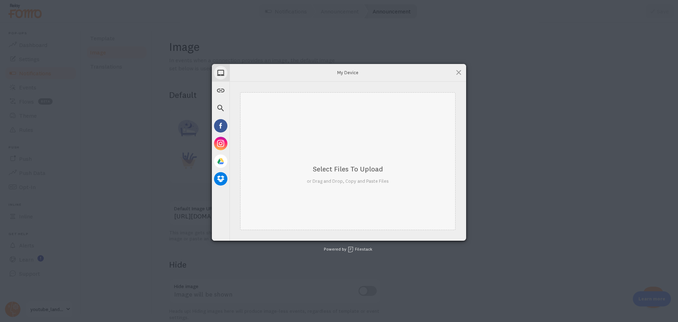
click at [387, 162] on div "Select Files to Upload or Drag and Drop, Copy and Paste Files" at bounding box center [348, 160] width 82 height 47
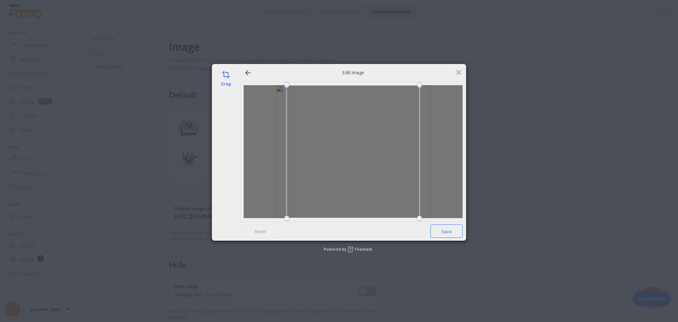
click at [450, 229] on span "Save" at bounding box center [446, 230] width 32 height 13
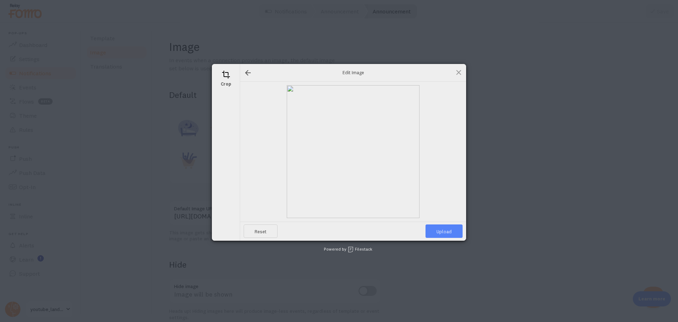
click at [450, 225] on span "Upload" at bounding box center [443, 230] width 37 height 13
type input "https://process.filestackapi.com/ApqhzE1ldTzuKSj33adqez/resize=width:170,height…"
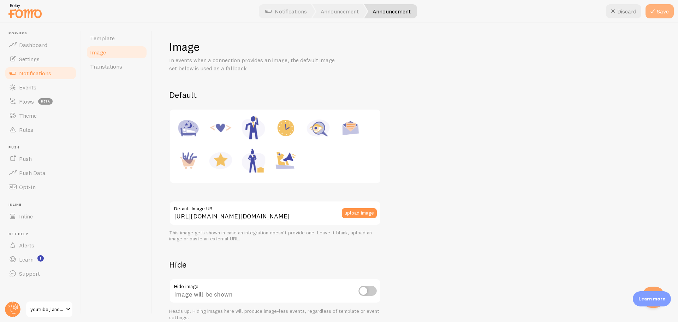
click at [658, 13] on button "Save" at bounding box center [659, 11] width 28 height 14
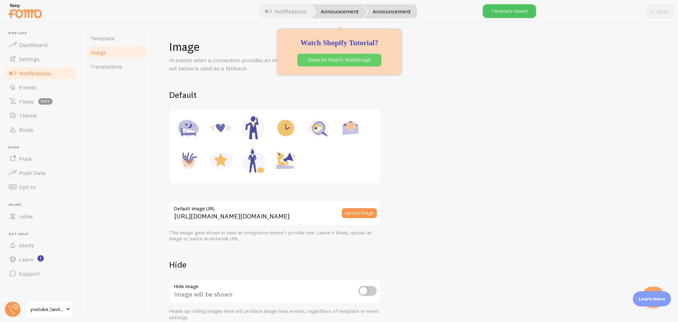
click at [346, 10] on link "Announcement" at bounding box center [339, 11] width 55 height 14
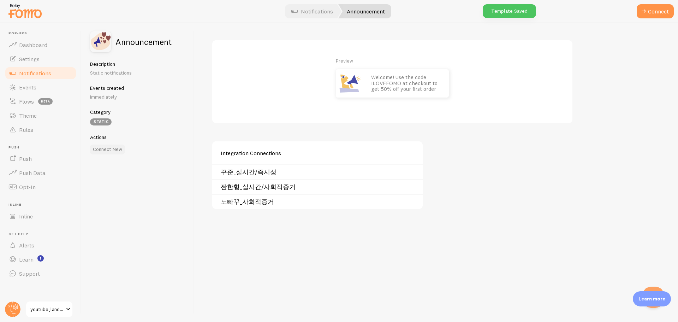
click at [112, 148] on button "Connect New" at bounding box center [107, 149] width 35 height 10
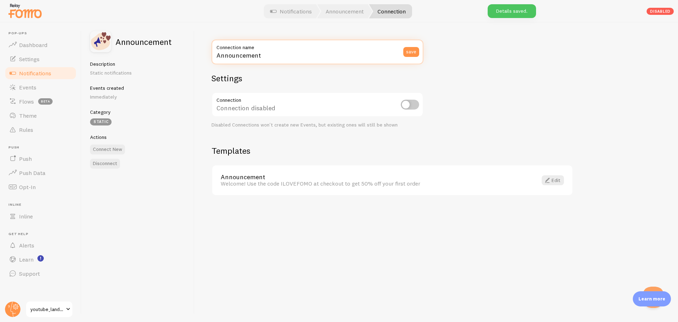
click at [265, 56] on input "Announcement" at bounding box center [317, 52] width 212 height 25
type input "ㄹ"
type input "보따_사회적증거"
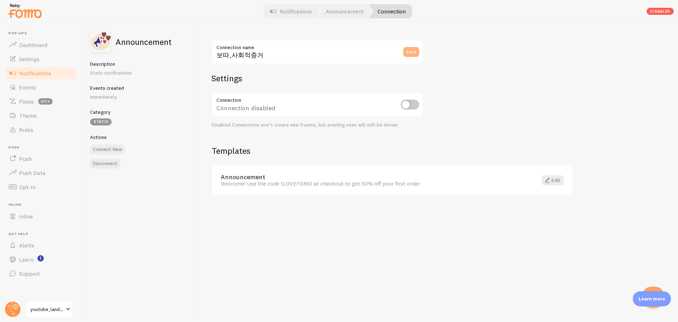
click at [406, 52] on button "save" at bounding box center [411, 52] width 16 height 10
click at [406, 102] on input "checkbox" at bounding box center [410, 105] width 18 height 10
checkbox input "true"
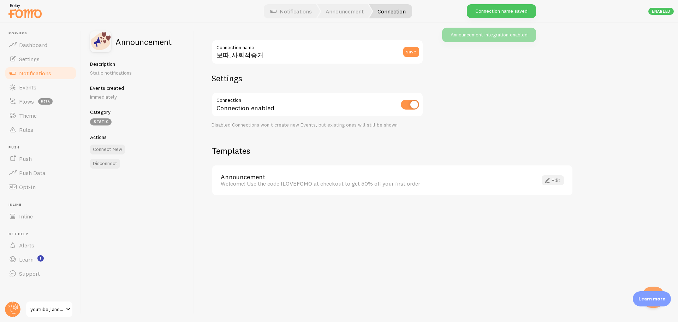
click at [553, 178] on link "Edit" at bounding box center [553, 180] width 22 height 10
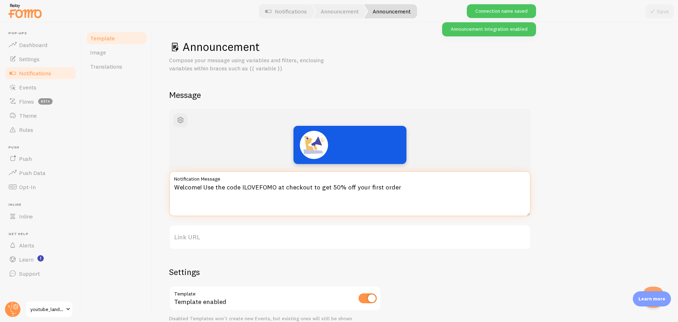
click at [325, 195] on textarea "Welcome! Use the code ILOVEFOMO at checkout to get 50% off your first order" at bounding box center [349, 193] width 361 height 45
paste textarea "벌써 수많은 분들이 [보따] 채널을 보고 신청하고 있어요. 👥"
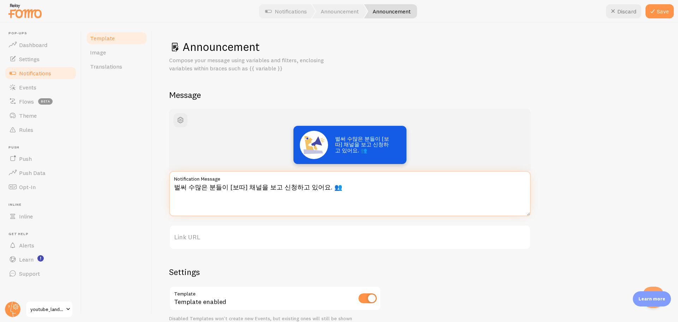
drag, startPoint x: 227, startPoint y: 187, endPoint x: 270, endPoint y: 184, distance: 43.5
click at [226, 187] on textarea "벌써 수많은 분들이 [보따] 채널을 보고 신청하고 있어요. 👥" at bounding box center [349, 193] width 361 height 45
click at [249, 189] on textarea "벌써 수많은 분들이 **[보따] 채널을 보고 신청하고 있어요. 👥" at bounding box center [349, 193] width 361 height 45
type textarea "벌써 수많은 분들이 **[보따]** 채널을 보고 신청하고 있어요. 👥"
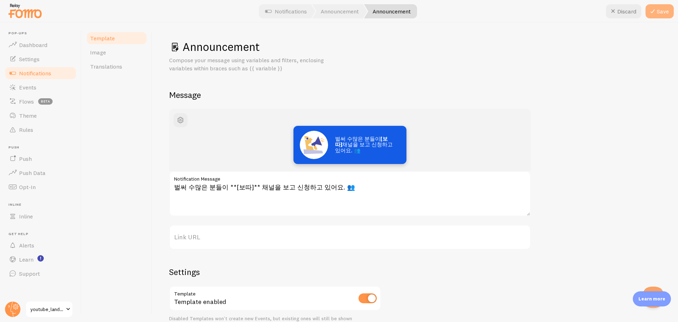
click at [662, 12] on button "Save" at bounding box center [659, 11] width 28 height 14
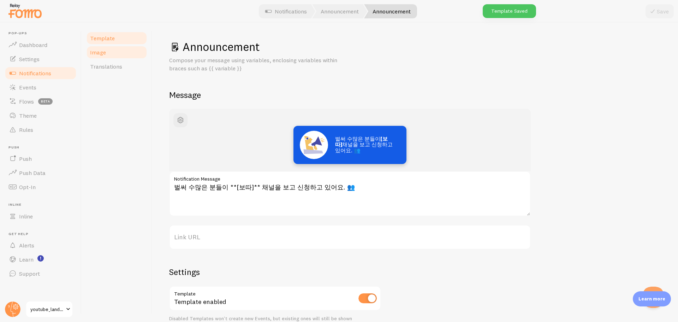
click at [124, 53] on link "Image" at bounding box center [117, 52] width 62 height 14
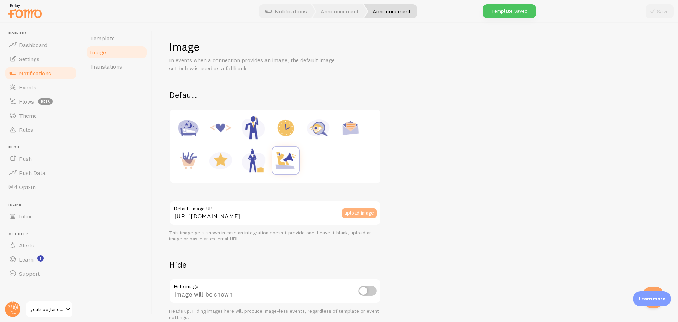
click at [360, 211] on button "upload image" at bounding box center [359, 213] width 35 height 10
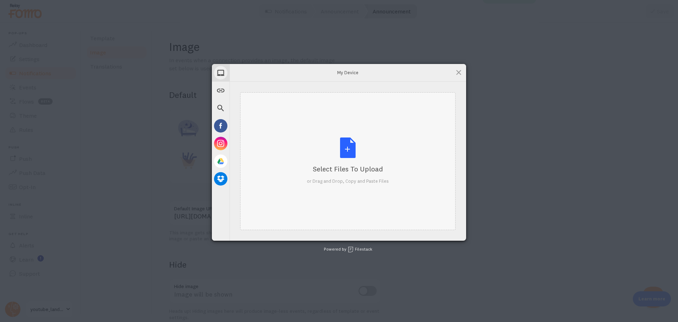
click at [393, 131] on div "Select Files to Upload or Drag and Drop, Copy and Paste Files" at bounding box center [347, 161] width 215 height 138
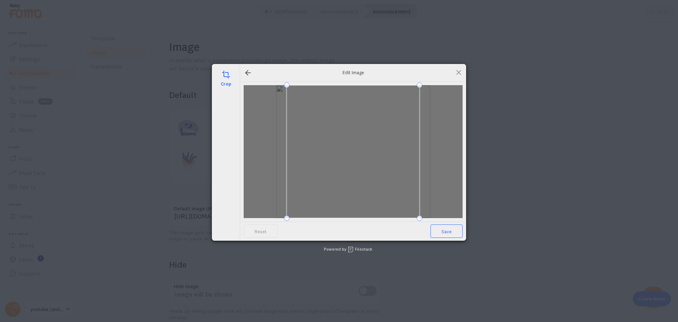
click at [454, 232] on span "Save" at bounding box center [446, 230] width 32 height 13
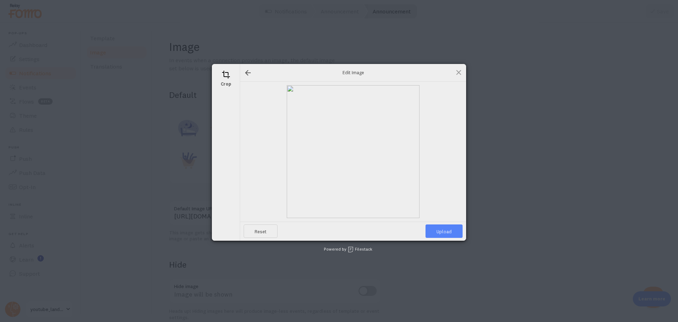
click at [454, 232] on span "Upload" at bounding box center [443, 230] width 37 height 13
type input "https://process.filestackapi.com/ApqhzE1ldTzuKSj33adqez/resize=width:170,height…"
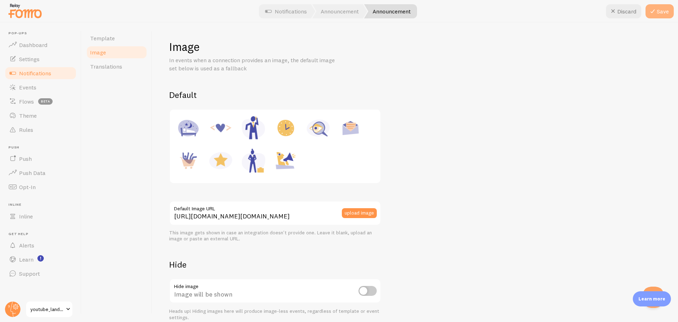
click at [660, 11] on button "Save" at bounding box center [659, 11] width 28 height 14
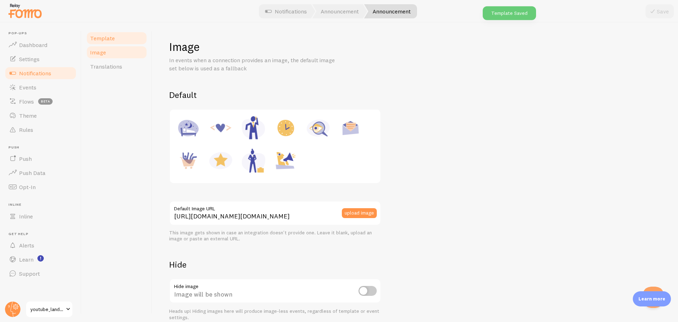
click at [132, 39] on link "Template" at bounding box center [117, 38] width 62 height 14
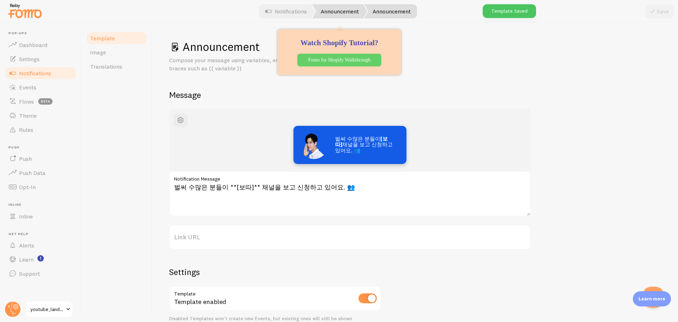
click at [330, 12] on link "Announcement" at bounding box center [339, 11] width 55 height 14
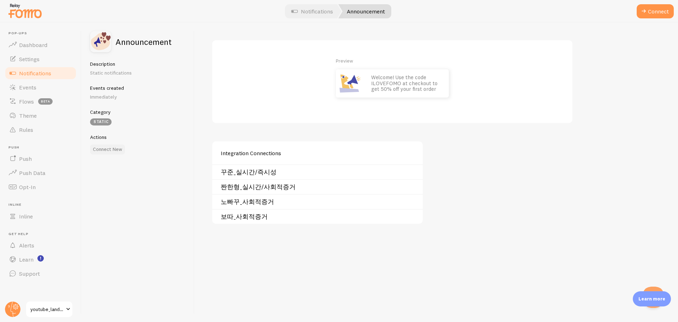
click at [113, 147] on button "Connect New" at bounding box center [107, 149] width 35 height 10
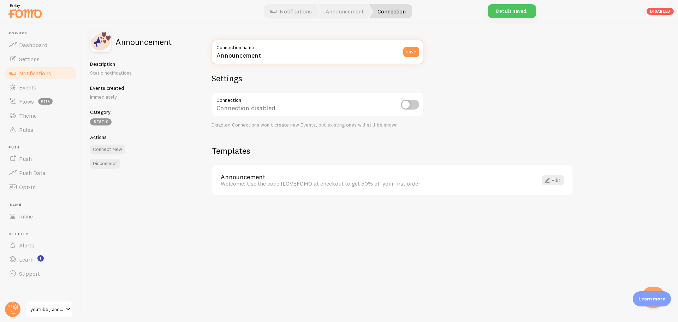
click at [251, 56] on input "Announcement" at bounding box center [317, 52] width 212 height 25
type input "ㄹ"
type input "리뷰머신_긴급성"
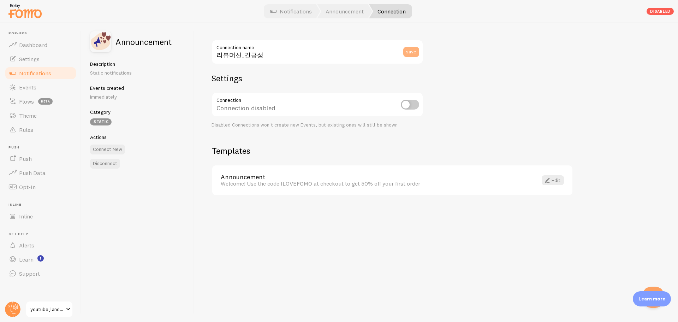
click at [412, 48] on button "save" at bounding box center [411, 52] width 16 height 10
click at [404, 106] on input "checkbox" at bounding box center [410, 105] width 18 height 10
checkbox input "true"
click at [464, 179] on link "Announcement" at bounding box center [375, 177] width 308 height 6
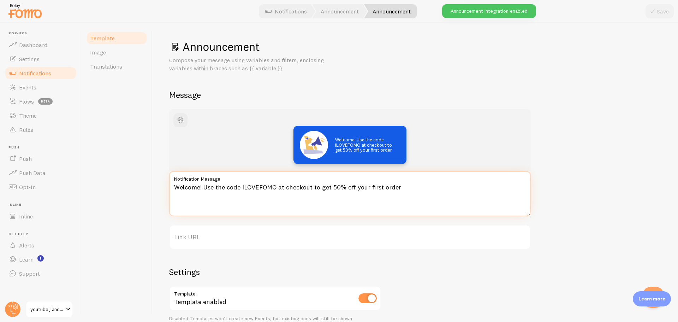
click at [231, 191] on textarea "Welcome! Use the code ILOVEFOMO at checkout to get 50% off your first order" at bounding box center [349, 193] width 361 height 45
paste textarea "[리뷰머신] 채널 보고 먼저 신청하신 분들, 벌써 상담 진행 중이에요! 🚀"
click at [175, 189] on textarea "[리뷰머신] 채널 보고 먼저 신청하신 분들, 벌써 상담 진행 중이에요! 🚀" at bounding box center [349, 193] width 361 height 45
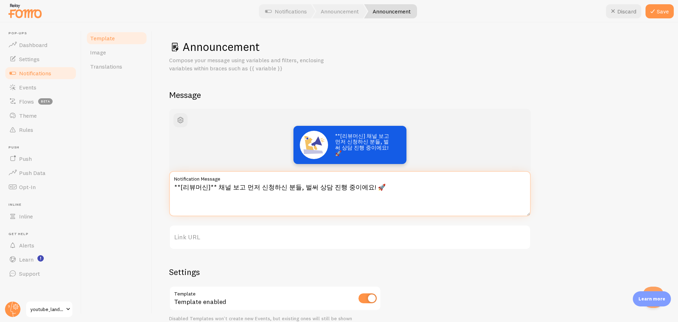
type textarea "**[리뷰머신]** 채널 보고 먼저 신청하신 분들, 벌써 상담 진행 중이에요! 🚀"
click at [544, 43] on h1 "Announcement" at bounding box center [415, 47] width 492 height 14
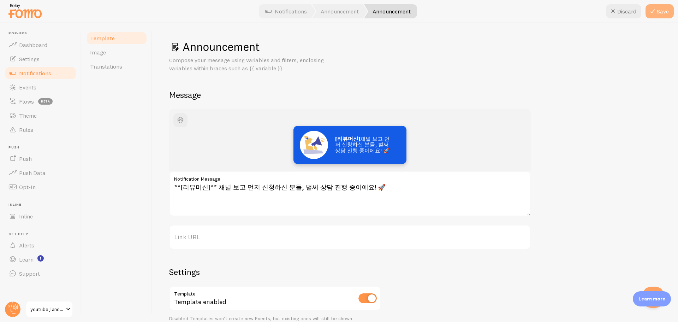
click at [657, 11] on button "Save" at bounding box center [659, 11] width 28 height 14
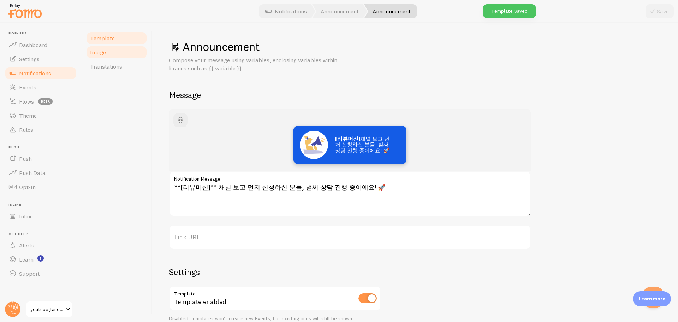
click at [95, 50] on span "Image" at bounding box center [98, 52] width 16 height 7
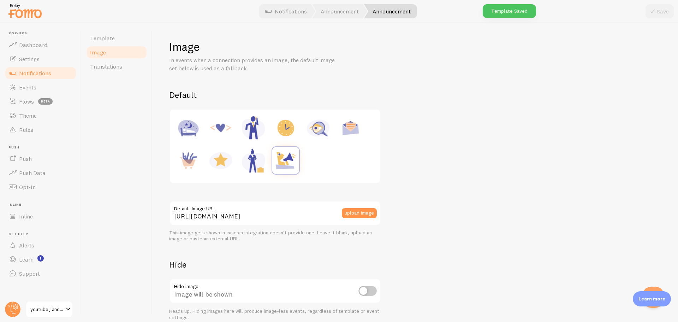
click at [315, 230] on div "This image gets shown in case an integration doesn't provide one. Leave it blan…" at bounding box center [275, 235] width 212 height 12
click at [355, 216] on button "upload image" at bounding box center [359, 213] width 35 height 10
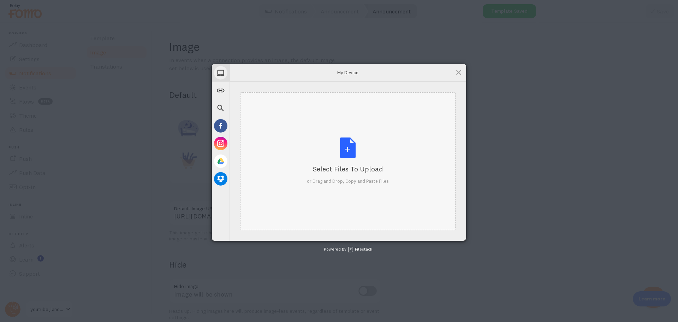
click at [315, 138] on div "Select Files to Upload or Drag and Drop, Copy and Paste Files" at bounding box center [348, 160] width 82 height 47
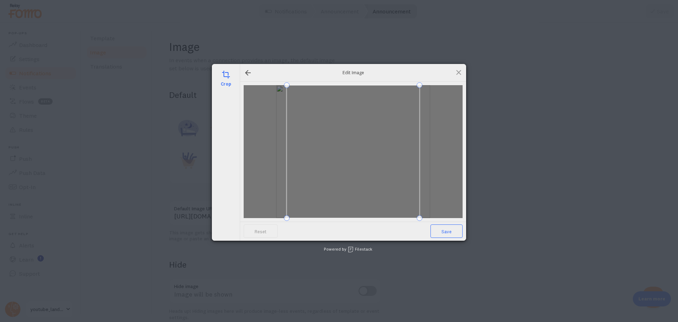
click at [445, 231] on span "Save" at bounding box center [446, 230] width 32 height 13
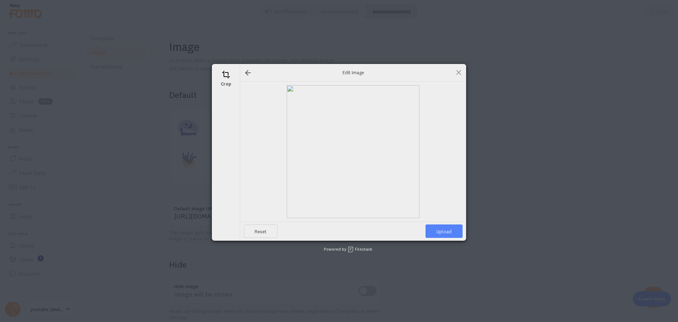
click at [445, 231] on span "Upload" at bounding box center [443, 230] width 37 height 13
type input "https://process.filestackapi.com/ApqhzE1ldTzuKSj33adqez/resize=width:170,height…"
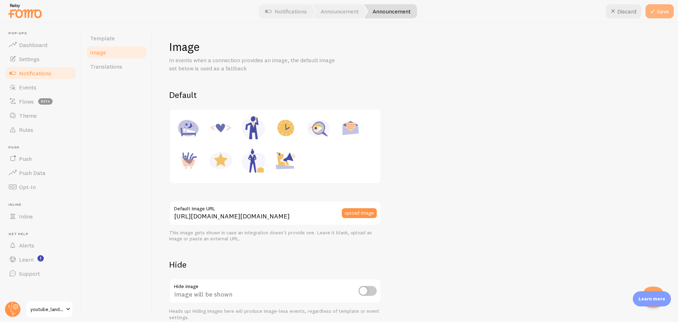
click at [664, 11] on button "Save" at bounding box center [659, 11] width 28 height 14
click at [125, 41] on link "Template" at bounding box center [117, 38] width 62 height 14
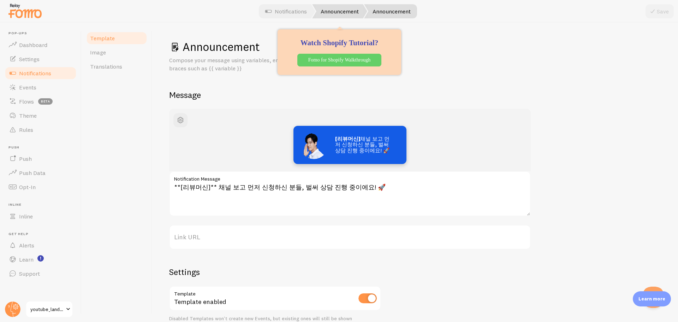
click at [334, 9] on link "Announcement" at bounding box center [339, 11] width 55 height 14
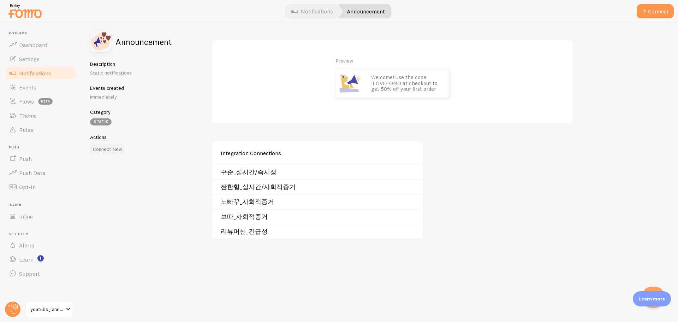
click at [107, 153] on button "Connect New" at bounding box center [107, 149] width 35 height 10
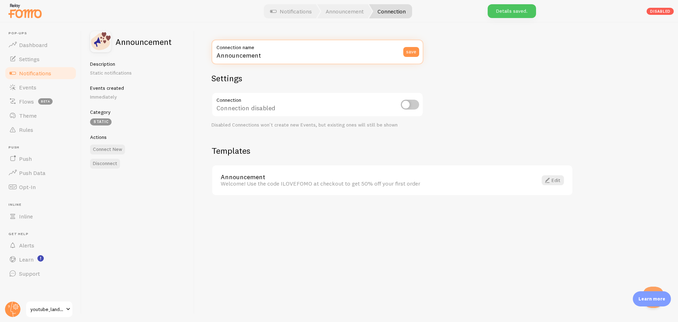
click at [287, 53] on input "Announcement" at bounding box center [317, 52] width 212 height 25
type input "너덜트_실시간/즉시성"
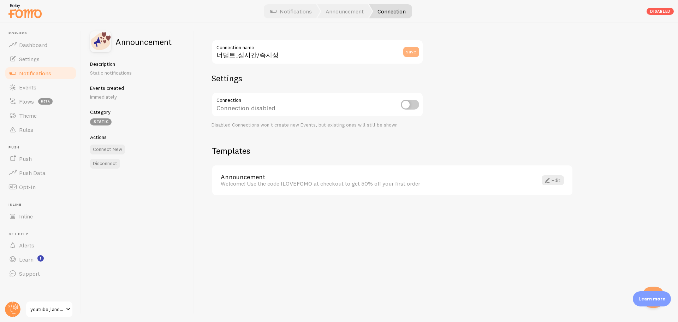
click at [411, 55] on button "save" at bounding box center [411, 52] width 16 height 10
click at [410, 106] on input "checkbox" at bounding box center [410, 105] width 18 height 10
checkbox input "true"
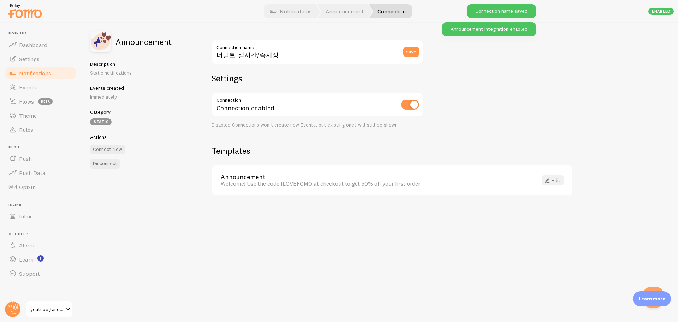
click at [551, 181] on link "Edit" at bounding box center [553, 180] width 22 height 10
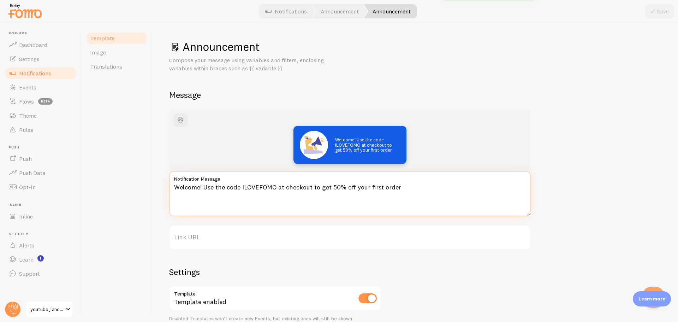
click at [304, 193] on textarea "Welcome! Use the code ILOVEFOMO at checkout to get 50% off your first order" at bounding box center [349, 193] width 361 height 45
paste textarea "⏱️ 방금 [너덜트] 채널을 보고 들어오신 분이 신청하셨어요!"
click at [196, 184] on textarea "⏱️ 방금 [너덜트] 채널을 보고 들어오신 분이 신청하셨어요!" at bounding box center [349, 193] width 361 height 45
type textarea "⏱️ 방금 **[너덜트]** 채널을 보고 들어오신 분이 신청하셨어요!"
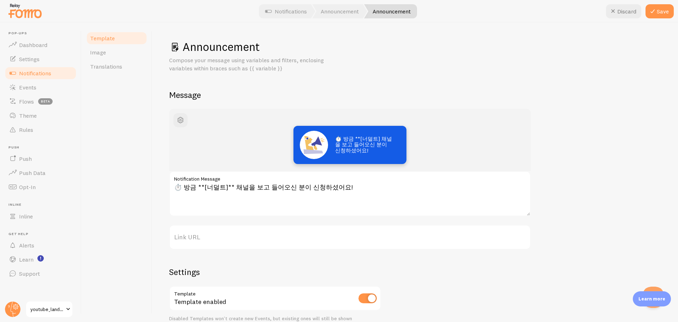
click at [155, 187] on div "Announcement Compose your message using variables and filters, enclosing variab…" at bounding box center [415, 172] width 526 height 299
click at [652, 11] on icon at bounding box center [652, 11] width 8 height 8
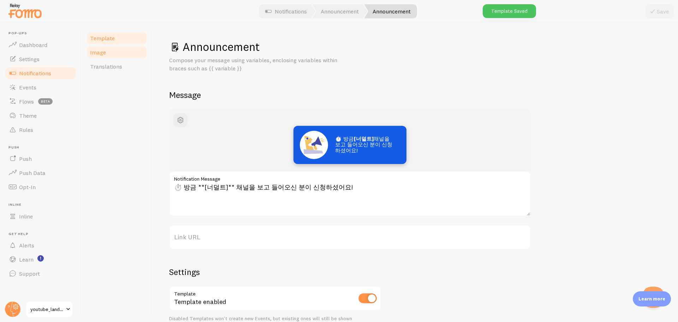
click at [106, 55] on link "Image" at bounding box center [117, 52] width 62 height 14
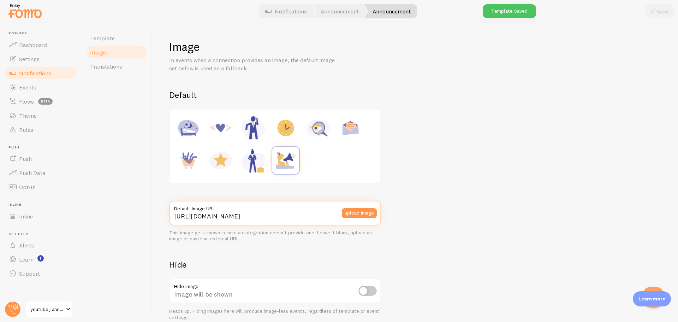
click at [311, 217] on input "https://fomo.com/images/widget/template_defaults/shoutout.jpg" at bounding box center [275, 213] width 212 height 25
click at [353, 219] on div "upload image" at bounding box center [361, 213] width 39 height 25
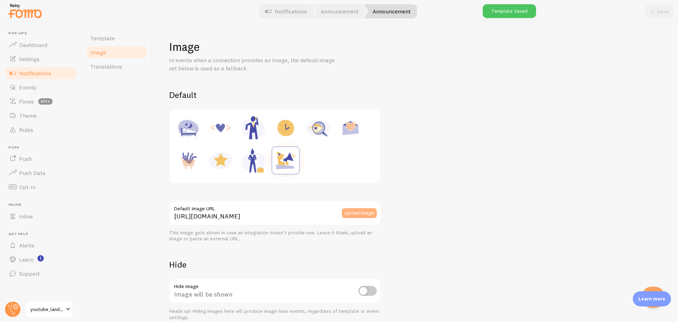
click at [359, 213] on button "upload image" at bounding box center [359, 213] width 35 height 10
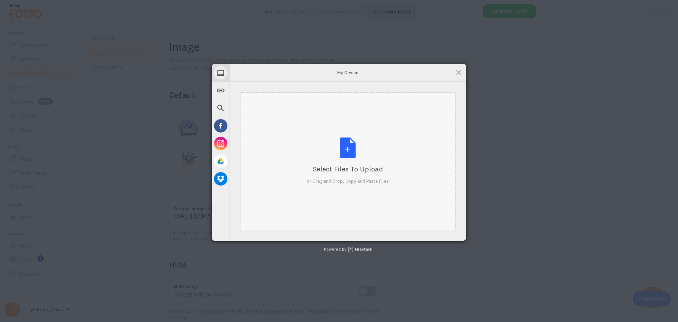
click at [277, 114] on div "Select Files to Upload or Drag and Drop, Copy and Paste Files" at bounding box center [347, 161] width 215 height 138
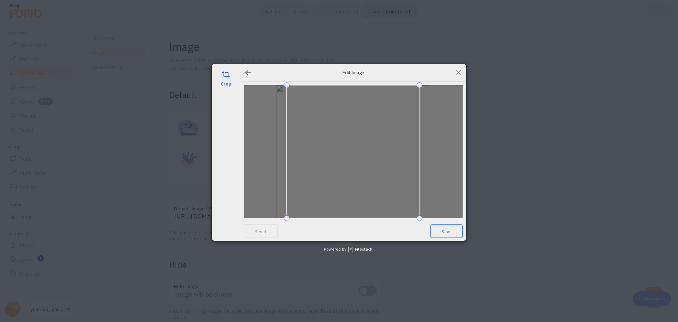
click at [443, 233] on span "Save" at bounding box center [446, 230] width 32 height 13
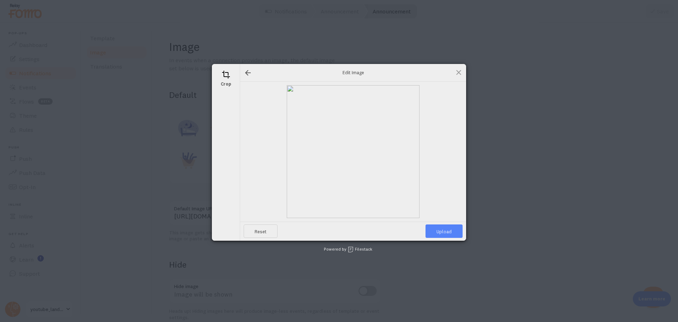
click at [443, 233] on span "Upload" at bounding box center [443, 230] width 37 height 13
type input "https://process.filestackapi.com/ApqhzE1ldTzuKSj33adqez/resize=width:170,height…"
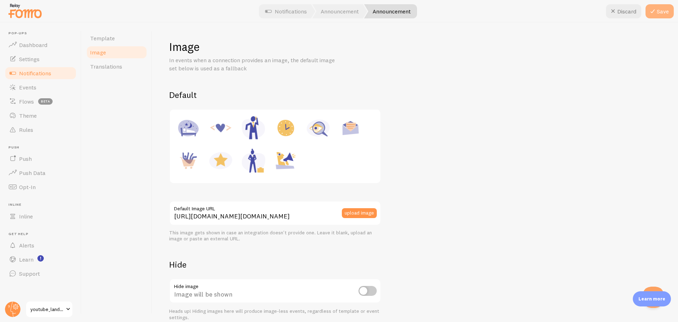
click at [657, 12] on button "Save" at bounding box center [659, 11] width 28 height 14
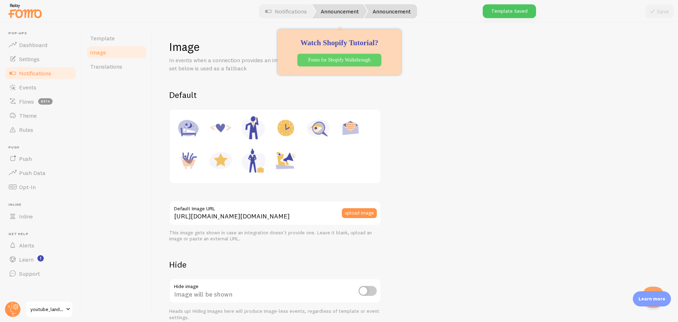
click at [346, 14] on link "Announcement" at bounding box center [339, 11] width 55 height 14
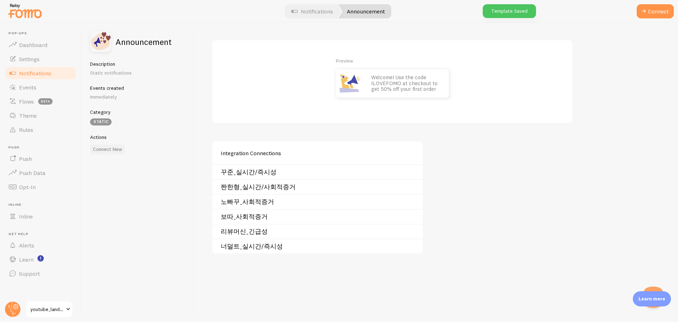
click at [98, 148] on button "Connect New" at bounding box center [107, 149] width 35 height 10
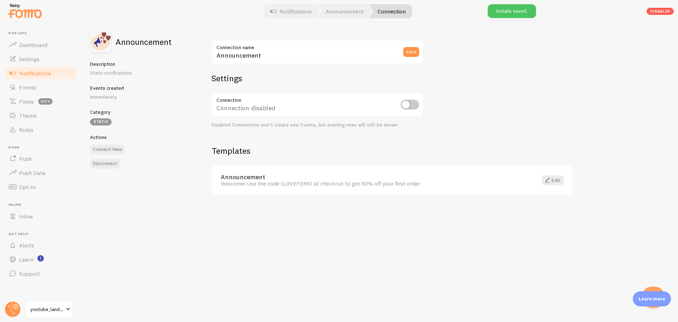
click at [358, 47] on label "Connection name" at bounding box center [317, 46] width 212 height 12
click at [358, 47] on input "Announcement" at bounding box center [317, 52] width 212 height 25
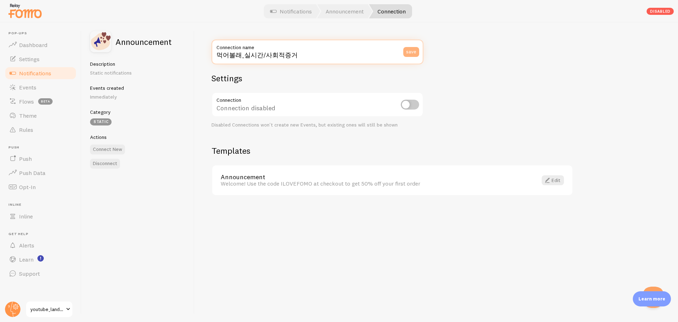
type input "먹어볼래_실시간/사회적증거"
drag, startPoint x: 413, startPoint y: 50, endPoint x: 413, endPoint y: 55, distance: 5.6
click at [413, 50] on button "save" at bounding box center [411, 52] width 16 height 10
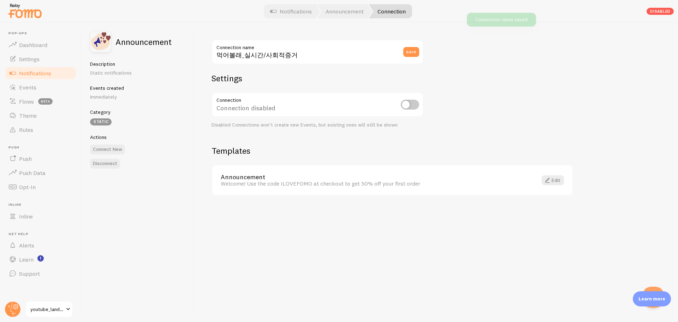
click at [411, 107] on input "checkbox" at bounding box center [410, 105] width 18 height 10
checkbox input "true"
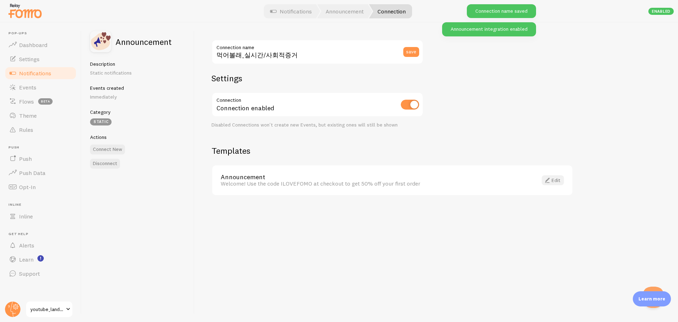
click at [551, 181] on link "Edit" at bounding box center [553, 180] width 22 height 10
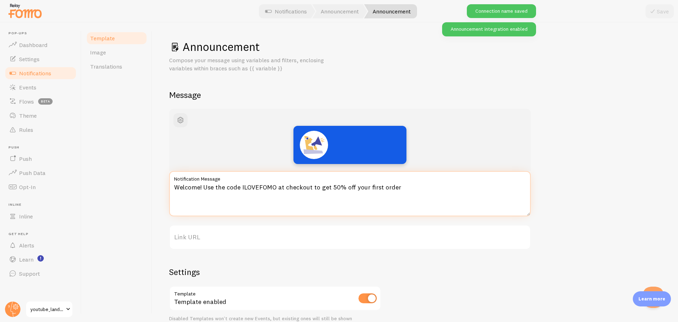
click at [297, 189] on textarea "Welcome! Use the code ILOVEFOMO at checkout to get 50% off your first order" at bounding box center [349, 193] width 361 height 45
paste textarea "👀 지금 [먹어볼래] 채널을 보고 오신 분이 채널을 보고 오신 분이 이 페이지를 보고 있어요!"
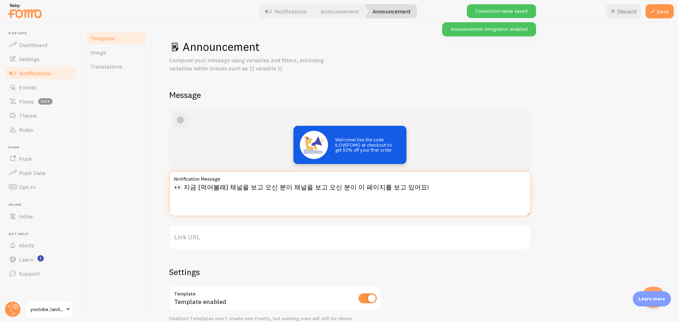
click at [197, 184] on textarea "👀 지금 [먹어볼래] 채널을 보고 오신 분이 채널을 보고 오신 분이 이 페이지를 보고 있어요!" at bounding box center [349, 193] width 361 height 45
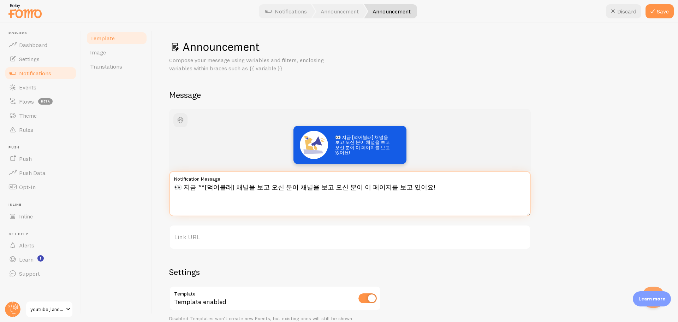
click at [232, 188] on textarea "👀 지금 **[먹어볼래] 채널을 보고 오신 분이 채널을 보고 오신 분이 이 페이지를 보고 있어요!" at bounding box center [349, 193] width 361 height 45
type textarea "👀 지금 **[먹어볼래]** 채널을 보고 오신 분이 채널을 보고 오신 분이 이 페이지를 보고 있어요!"
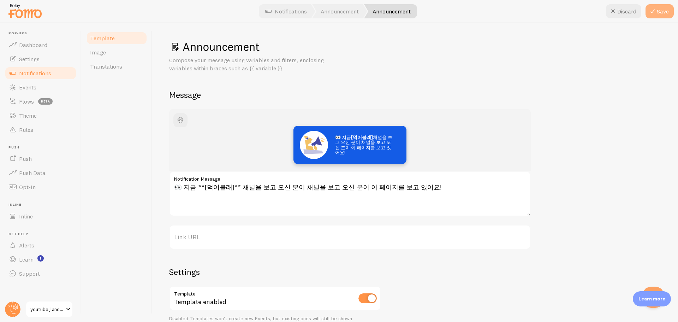
click at [658, 8] on button "Save" at bounding box center [659, 11] width 28 height 14
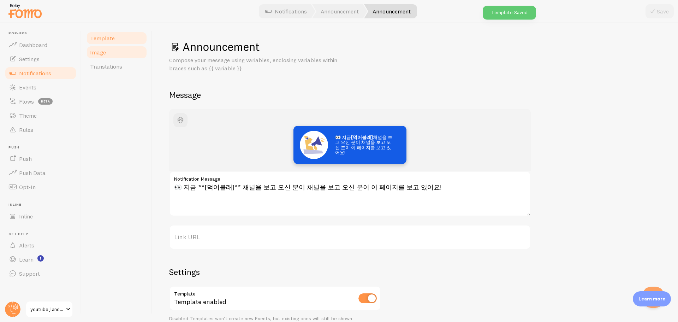
click at [102, 50] on span "Image" at bounding box center [98, 52] width 16 height 7
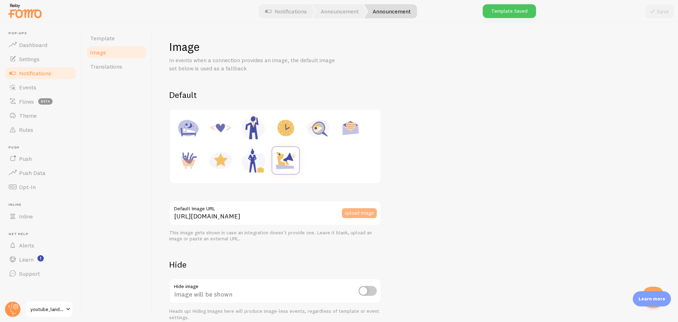
click at [347, 209] on button "upload image" at bounding box center [359, 213] width 35 height 10
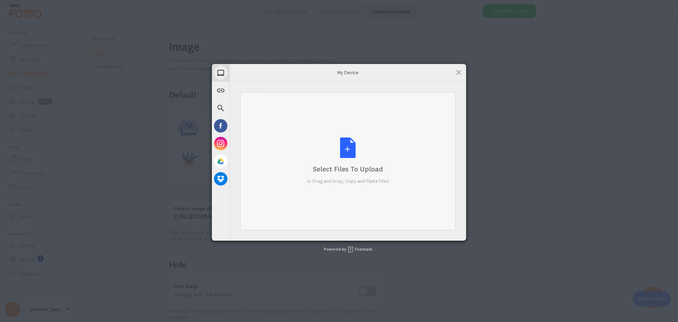
click at [265, 143] on div "Select Files to Upload or Drag and Drop, Copy and Paste Files" at bounding box center [347, 161] width 215 height 138
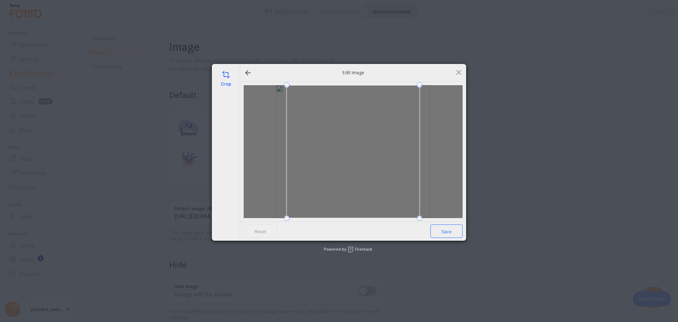
click at [441, 230] on span "Save" at bounding box center [446, 230] width 32 height 13
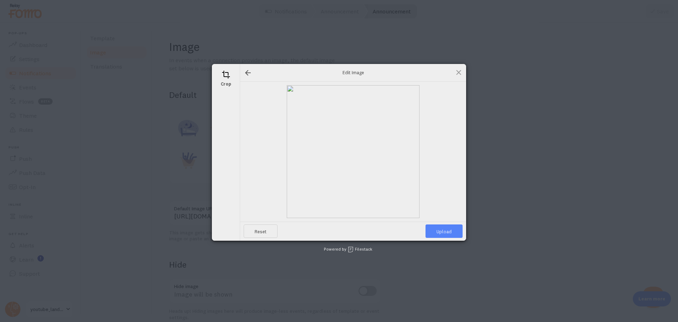
click at [441, 230] on span "Upload" at bounding box center [443, 230] width 37 height 13
type input "https://process.filestackapi.com/ApqhzE1ldTzuKSj33adqez/resize=width:170,height…"
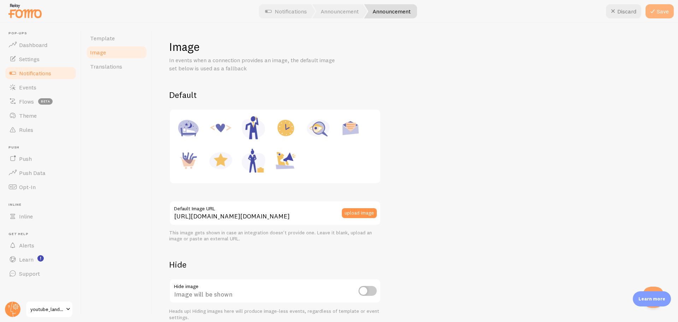
click at [658, 17] on button "Save" at bounding box center [659, 11] width 28 height 14
click at [658, 7] on div "Discard Save" at bounding box center [640, 11] width 68 height 14
click at [339, 15] on link "Announcement" at bounding box center [339, 11] width 55 height 14
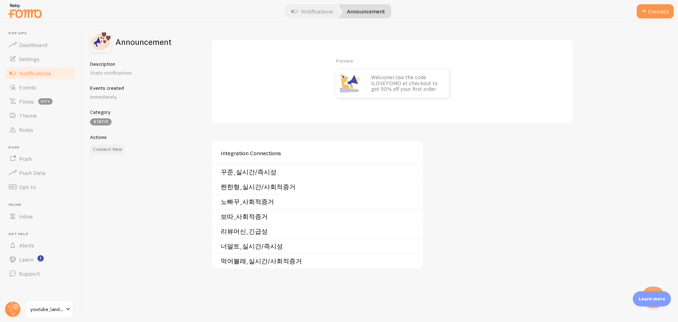
click at [105, 149] on button "Connect New" at bounding box center [107, 149] width 35 height 10
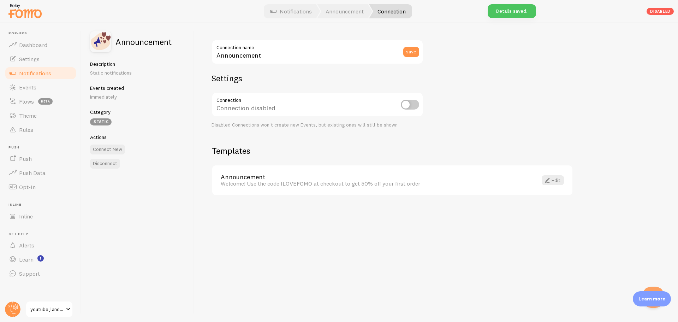
click at [273, 50] on label "Connection name" at bounding box center [317, 46] width 212 height 12
click at [273, 50] on input "Announcement" at bounding box center [317, 52] width 212 height 25
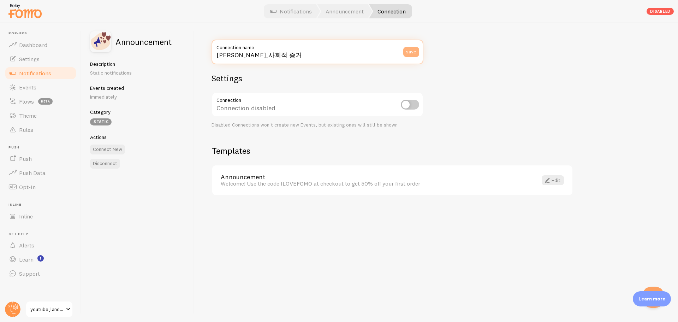
type input "고재영_사회적 증거"
click at [414, 52] on button "save" at bounding box center [411, 52] width 16 height 10
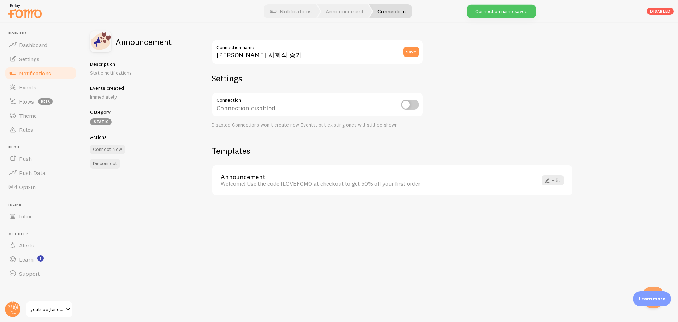
click at [553, 186] on div "Announcement Welcome! Use the code ILOVEFOMO at checkout to get 50% off your fi…" at bounding box center [392, 180] width 360 height 30
click at [552, 183] on link "Edit" at bounding box center [553, 180] width 22 height 10
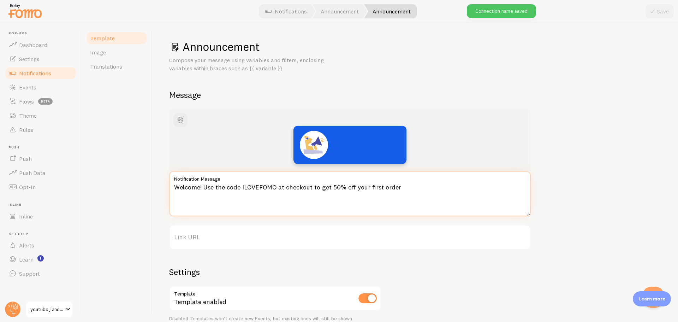
click at [305, 202] on textarea "Welcome! Use the code ILOVEFOMO at checkout to get 50% off your first order" at bounding box center [349, 193] width 361 height 45
paste textarea "[고재영] 채널을 보고 신청하신 분들이 계속 늘고 있어요. 📈"
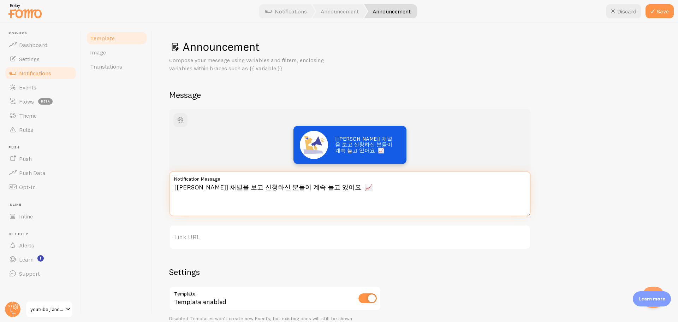
click at [171, 188] on textarea "[고재영] 채널을 보고 신청하신 분들이 계속 늘고 있어요. 📈" at bounding box center [349, 193] width 361 height 45
click at [201, 186] on textarea "**[고재영] 채널을 보고 신청하신 분들이 계속 늘고 있어요. 📈" at bounding box center [349, 193] width 361 height 45
click at [360, 185] on textarea "**[고재영]** 채널을 보고 신청하신 분들이 계속 늘고 있어요. 📈" at bounding box center [349, 193] width 361 height 45
type textarea "**[고재영]** 채널을 보고 신청하신 분들이 계속 늘고 있어요.📈"
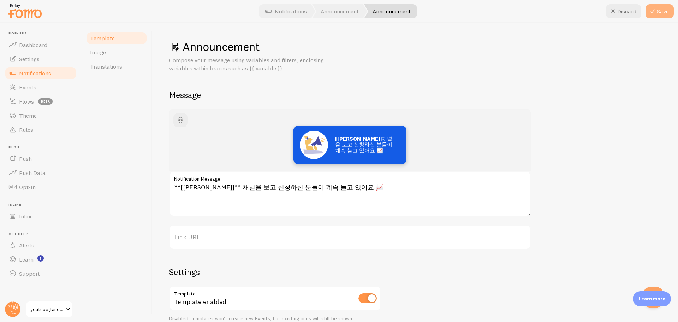
click at [662, 11] on button "Save" at bounding box center [659, 11] width 28 height 14
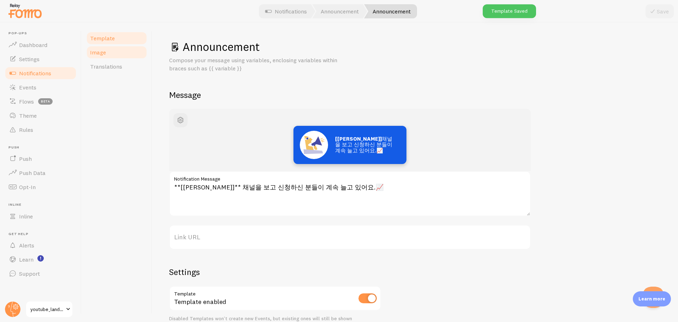
click at [108, 50] on link "Image" at bounding box center [117, 52] width 62 height 14
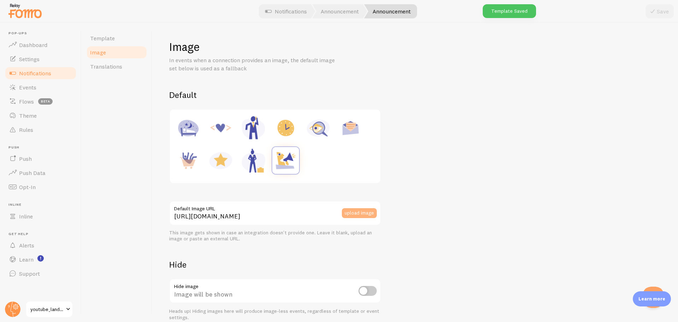
click at [349, 213] on button "upload image" at bounding box center [359, 213] width 35 height 10
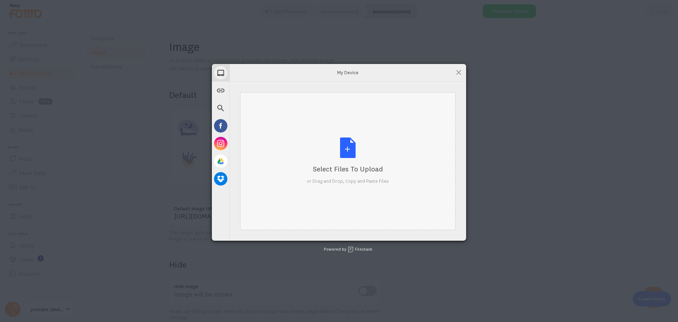
click at [304, 149] on div "Select Files to Upload or Drag and Drop, Copy and Paste Files" at bounding box center [347, 161] width 215 height 138
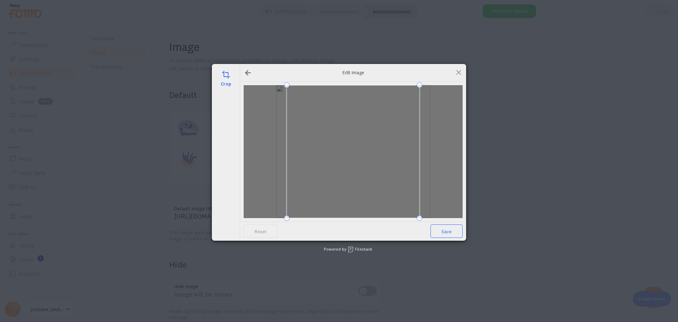
click at [441, 233] on span "Save" at bounding box center [446, 230] width 32 height 13
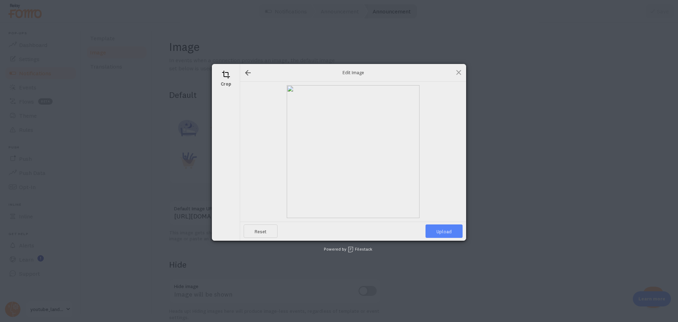
click at [441, 233] on span "Upload" at bounding box center [443, 230] width 37 height 13
type input "https://process.filestackapi.com/ApqhzE1ldTzuKSj33adqez/resize=width:170,height…"
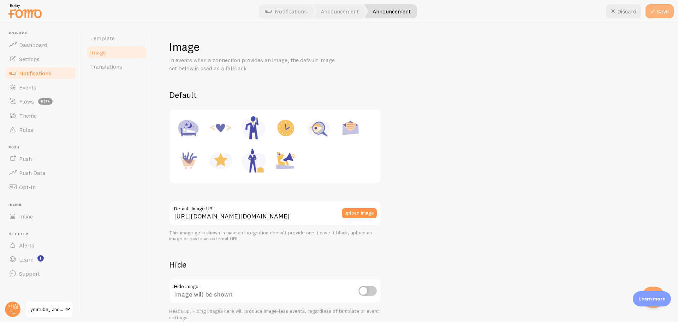
click at [655, 12] on icon at bounding box center [652, 11] width 8 height 8
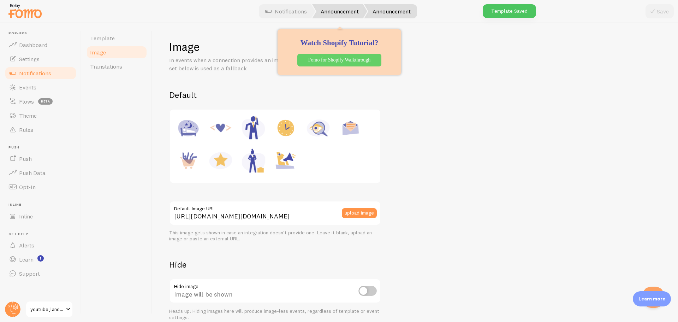
click at [346, 9] on link "Announcement" at bounding box center [339, 11] width 55 height 14
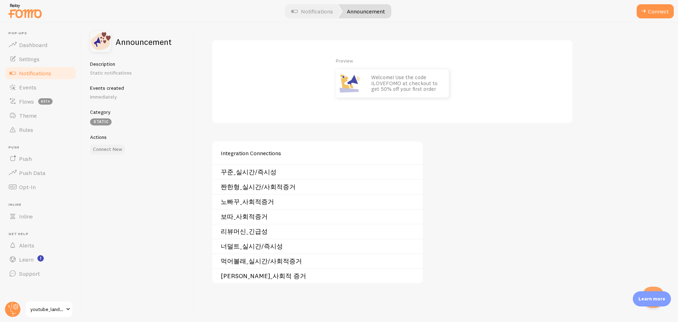
click at [110, 146] on button "Connect New" at bounding box center [107, 149] width 35 height 10
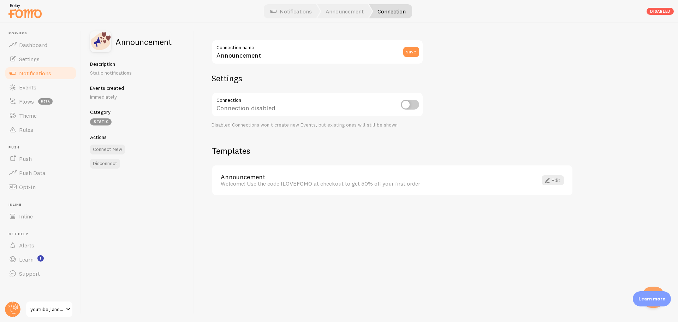
drag, startPoint x: 249, startPoint y: 48, endPoint x: 248, endPoint y: 61, distance: 13.1
click at [249, 48] on label "Connection name" at bounding box center [317, 46] width 212 height 12
click at [249, 48] on input "Announcement" at bounding box center [317, 52] width 212 height 25
click at [408, 106] on input "checkbox" at bounding box center [410, 105] width 18 height 10
checkbox input "true"
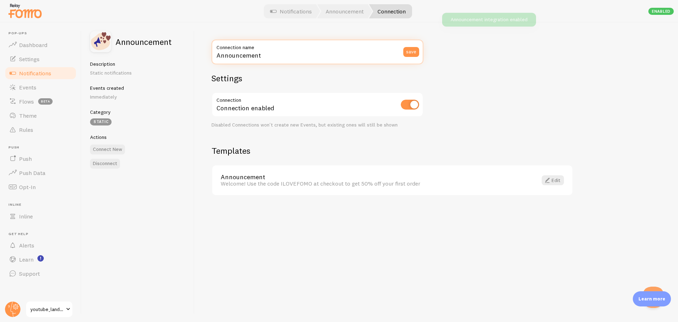
click at [322, 56] on input "Announcement" at bounding box center [317, 52] width 212 height 25
type input "83부부_사회적증거"
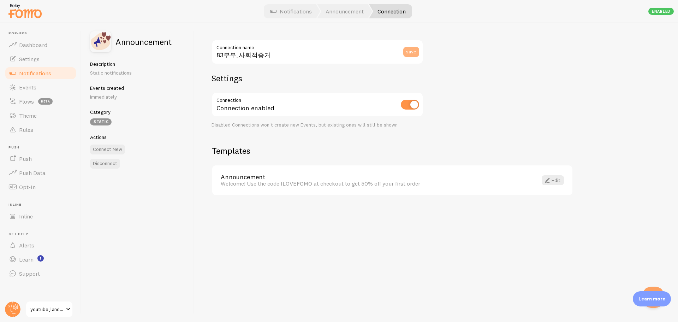
click at [418, 53] on button "save" at bounding box center [411, 52] width 16 height 10
click at [554, 178] on link "Edit" at bounding box center [553, 180] width 22 height 10
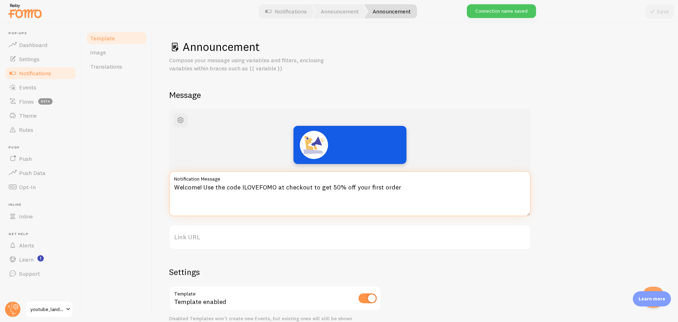
click at [208, 190] on textarea "Welcome! Use the code ILOVEFOMO at checkout to get 50% off your first order" at bounding box center [349, 193] width 361 height 45
paste textarea "벌써 수많은 분들이 [83부부] 채널을 보고 신청하고 있어요. 👥"
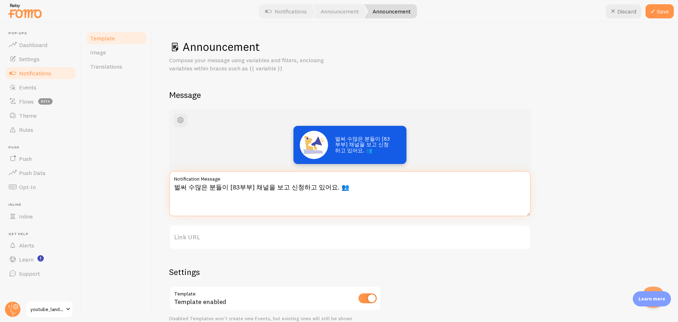
click at [223, 189] on textarea "벌써 수많은 분들이 [83부부] 채널을 보고 신청하고 있어요. 👥" at bounding box center [349, 193] width 361 height 45
click at [329, 189] on textarea "벌써 수많은 분들이 **[83부부]** 채널을 보고 신청하고 있어요. 👥" at bounding box center [349, 193] width 361 height 45
type textarea "벌써 수많은 분들이 **[83부부]** 채널을 보고 신청하고 있어요. 👥"
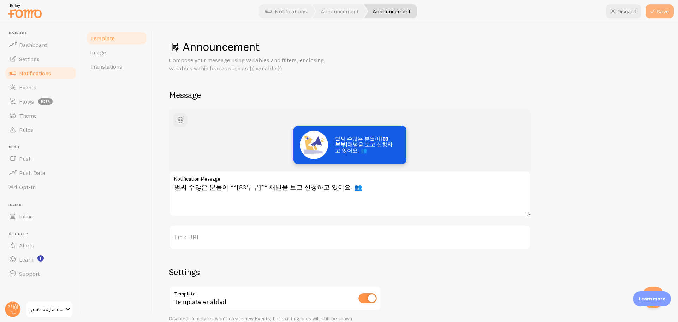
click at [659, 11] on button "Save" at bounding box center [659, 11] width 28 height 14
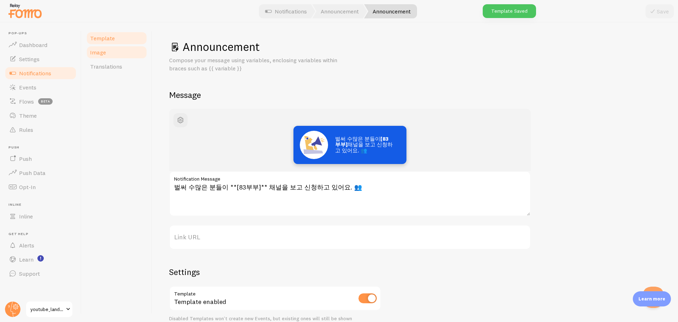
click at [114, 51] on link "Image" at bounding box center [117, 52] width 62 height 14
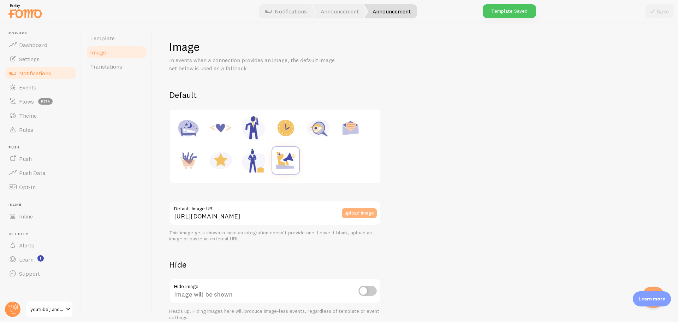
click at [363, 214] on button "upload image" at bounding box center [359, 213] width 35 height 10
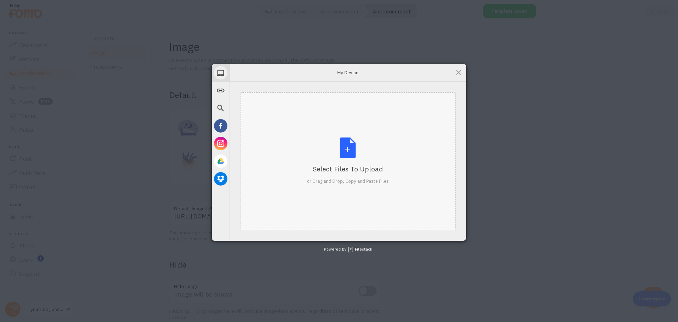
click at [317, 142] on div "Select Files to Upload or Drag and Drop, Copy and Paste Files" at bounding box center [348, 160] width 82 height 47
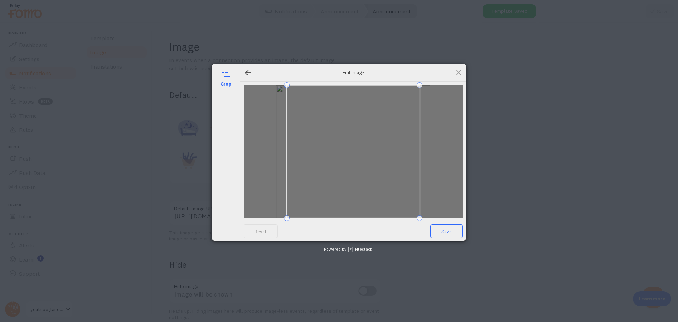
click at [444, 230] on span "Save" at bounding box center [446, 230] width 32 height 13
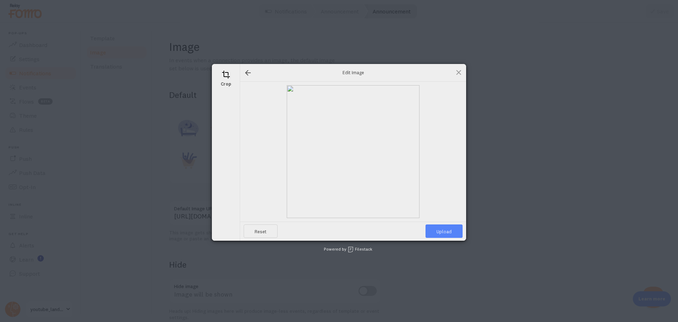
click at [444, 230] on span "Upload" at bounding box center [443, 230] width 37 height 13
type input "https://process.filestackapi.com/ApqhzE1ldTzuKSj33adqez/resize=width:170,height…"
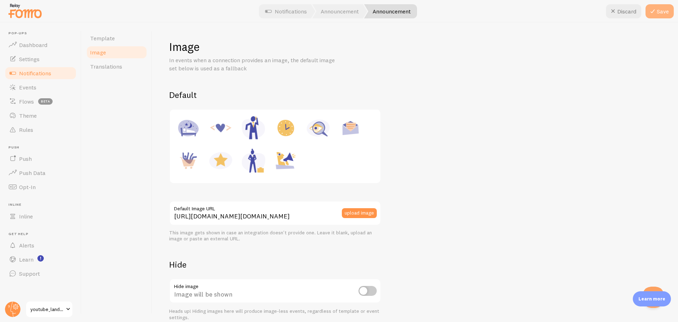
click at [658, 11] on button "Save" at bounding box center [659, 11] width 28 height 14
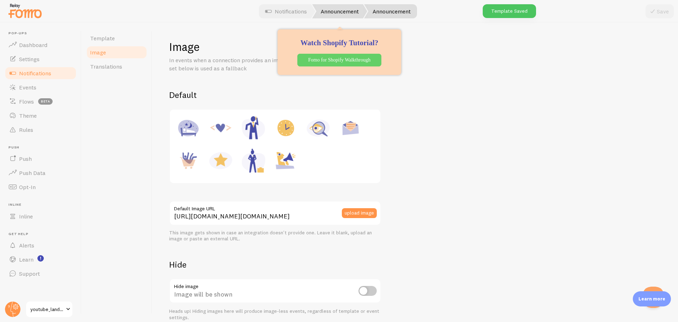
click at [342, 11] on link "Announcement" at bounding box center [339, 11] width 55 height 14
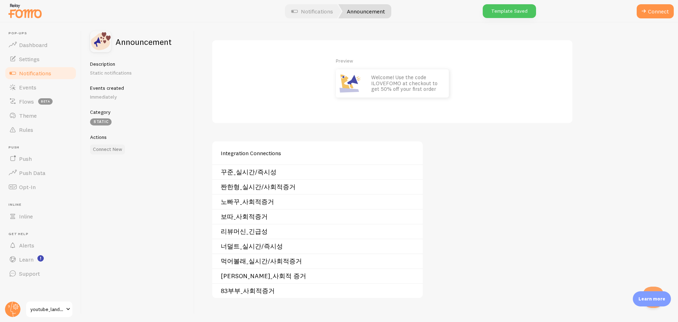
click at [115, 153] on button "Connect New" at bounding box center [107, 149] width 35 height 10
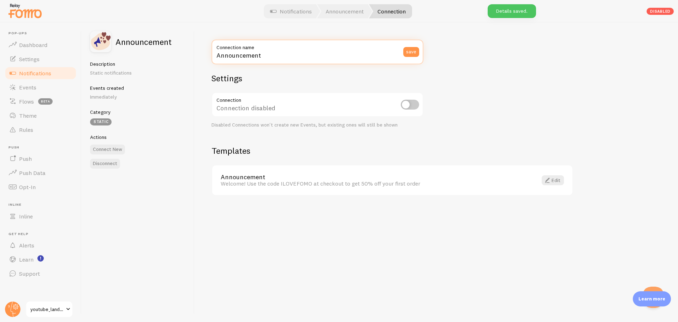
click at [269, 59] on input "Announcement" at bounding box center [317, 52] width 212 height 25
type input "ㄴ"
type input "노빠꾸탁재훈_긴급성"
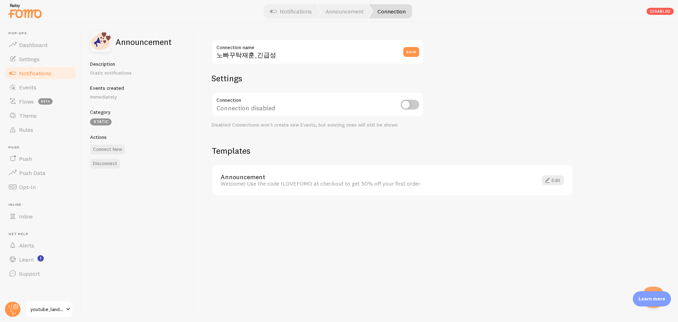
click at [411, 46] on div "save" at bounding box center [413, 52] width 20 height 25
click at [412, 51] on button "save" at bounding box center [411, 52] width 16 height 10
click at [409, 107] on input "checkbox" at bounding box center [410, 105] width 18 height 10
checkbox input "true"
click at [555, 180] on link "Edit" at bounding box center [553, 180] width 22 height 10
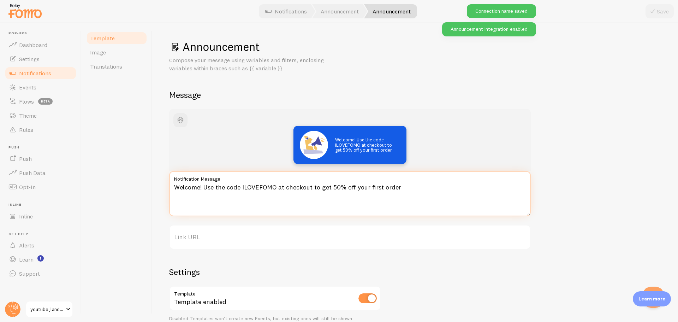
click at [251, 192] on textarea "Welcome! Use the code ILOVEFOMO at checkout to get 50% off your first order" at bounding box center [349, 193] width 361 height 45
paste textarea "[노빠꾸탁재훈] 채널 보고 먼저 신청하신 분들, 벌써 상담 진행 중이에요! 🚀"
click at [177, 190] on textarea "[노빠꾸탁재훈] 채널 보고 먼저 신청하신 분들, 벌써 상담 진행 중이에요! 🚀" at bounding box center [349, 193] width 361 height 45
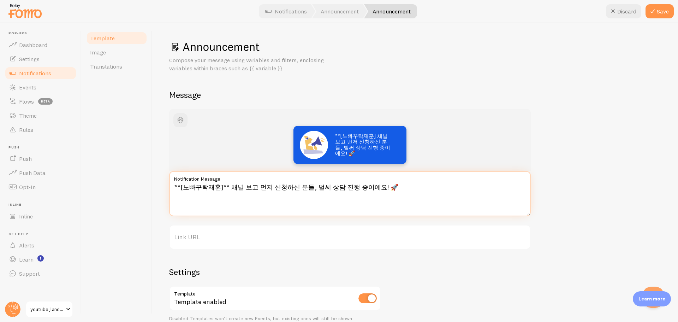
type textarea "**[노빠꾸탁재훈]** 채널 보고 먼저 신청하신 분들, 벌써 상담 진행 중이에요! 🚀"
click at [132, 218] on div "Template Image Translations" at bounding box center [117, 172] width 71 height 299
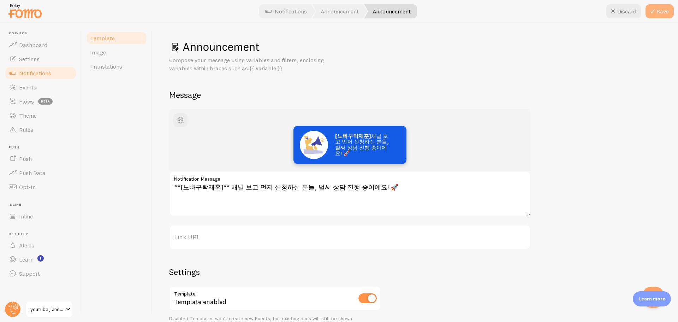
click at [665, 12] on button "Save" at bounding box center [659, 11] width 28 height 14
click at [105, 52] on span "Image" at bounding box center [98, 52] width 16 height 7
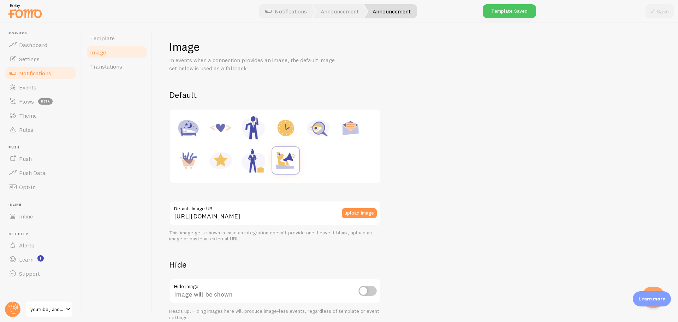
click at [337, 212] on label "Default Image URL" at bounding box center [275, 207] width 212 height 12
click at [337, 212] on input "https://fomo.com/images/widget/template_defaults/shoutout.jpg" at bounding box center [275, 213] width 212 height 25
click at [377, 212] on div "upload image" at bounding box center [361, 213] width 39 height 10
click at [371, 212] on button "upload image" at bounding box center [359, 213] width 35 height 10
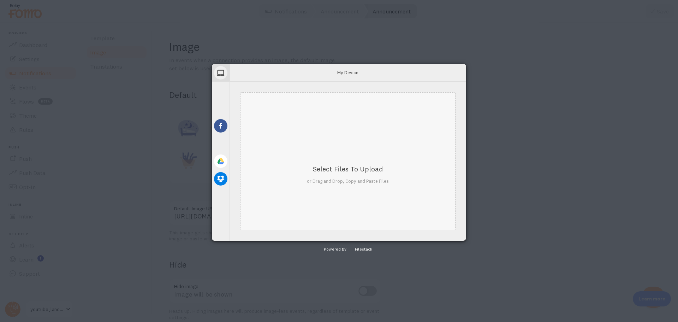
click at [331, 136] on div "Select Files to Upload or Drag and Drop, Copy and Paste Files" at bounding box center [347, 161] width 215 height 138
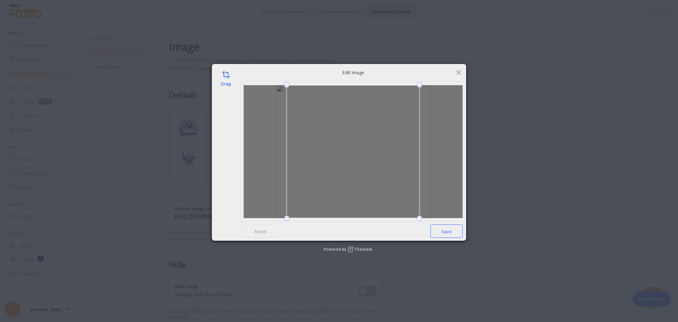
click at [431, 236] on span "Save" at bounding box center [446, 230] width 32 height 13
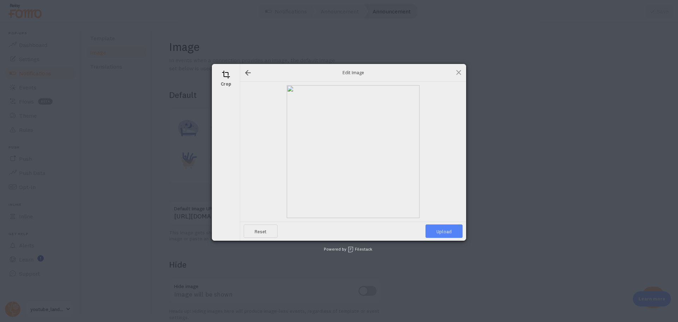
drag, startPoint x: 436, startPoint y: 236, endPoint x: 444, endPoint y: 237, distance: 7.8
click at [436, 236] on span "Upload" at bounding box center [443, 230] width 37 height 13
type input "https://process.filestackapi.com/ApqhzE1ldTzuKSj33adqez/resize=width:170,height…"
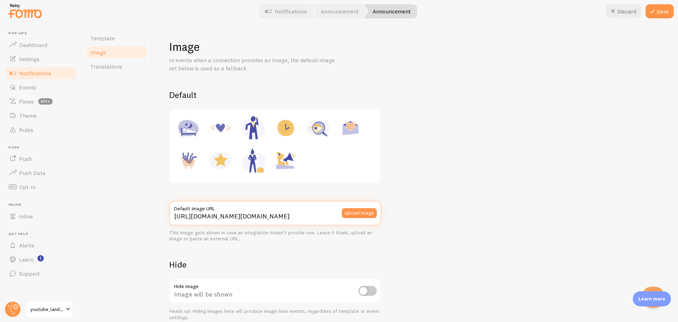
click at [295, 214] on input "https://process.filestackapi.com/ApqhzE1ldTzuKSj33adqez/resize=width:170,height…" at bounding box center [275, 213] width 212 height 25
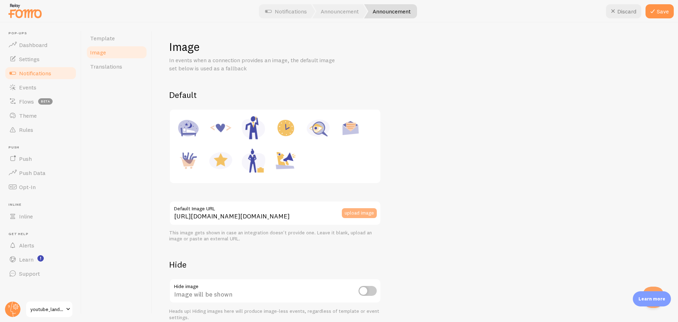
click at [359, 215] on button "upload image" at bounding box center [359, 213] width 35 height 10
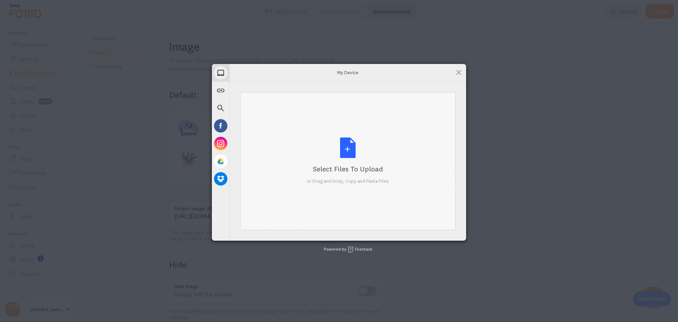
click at [285, 147] on div "Select Files to Upload or Drag and Drop, Copy and Paste Files" at bounding box center [347, 161] width 215 height 138
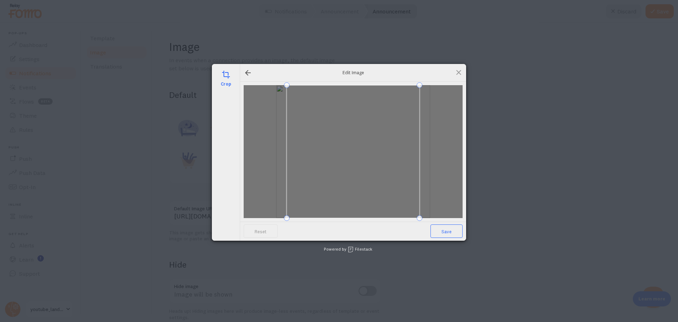
click at [447, 231] on span "Save" at bounding box center [446, 230] width 32 height 13
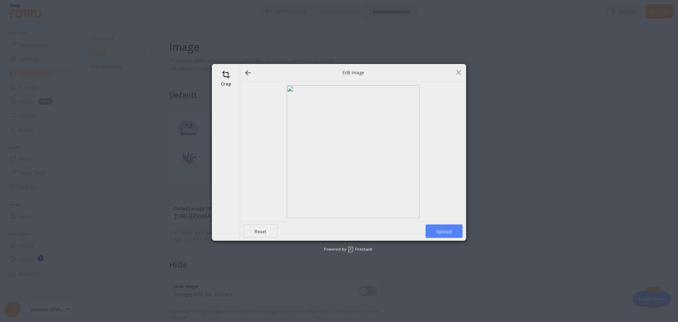
click at [447, 231] on span "Upload" at bounding box center [443, 230] width 37 height 13
type input "https://process.filestackapi.com/ApqhzE1ldTzuKSj33adqez/resize=width:170,height…"
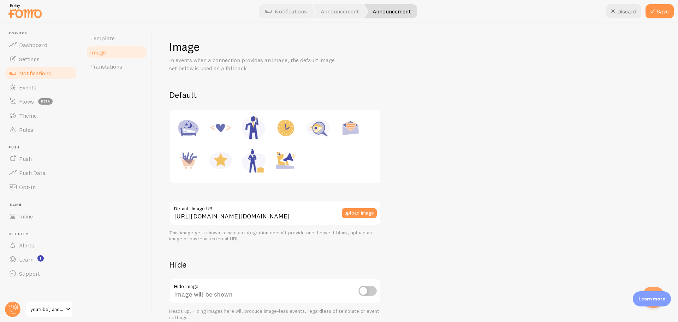
click at [659, 12] on button "Save" at bounding box center [659, 11] width 28 height 14
click at [92, 40] on span "Template" at bounding box center [102, 38] width 25 height 7
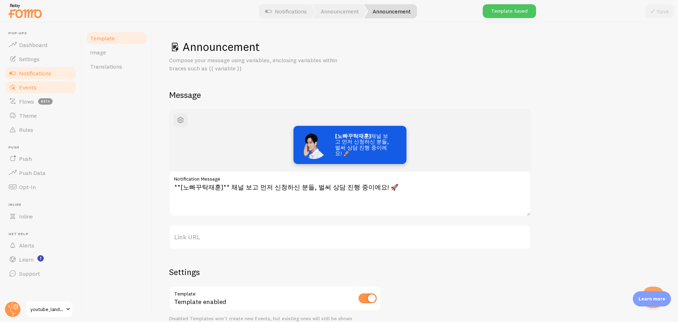
click at [32, 91] on link "Events" at bounding box center [40, 87] width 73 height 14
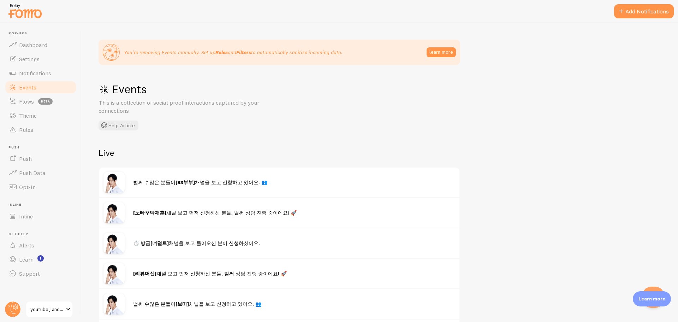
click at [271, 151] on h2 "Live" at bounding box center [278, 152] width 361 height 11
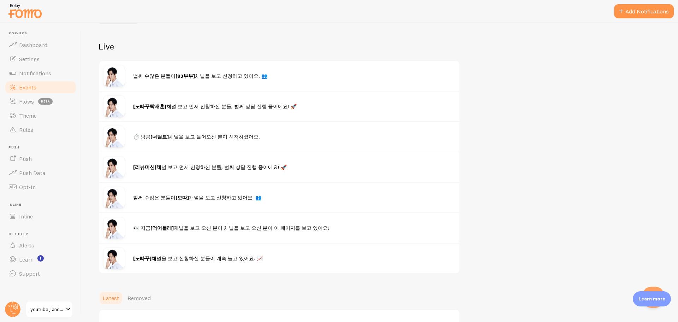
scroll to position [106, 0]
click at [50, 74] on span "Notifications" at bounding box center [35, 73] width 32 height 7
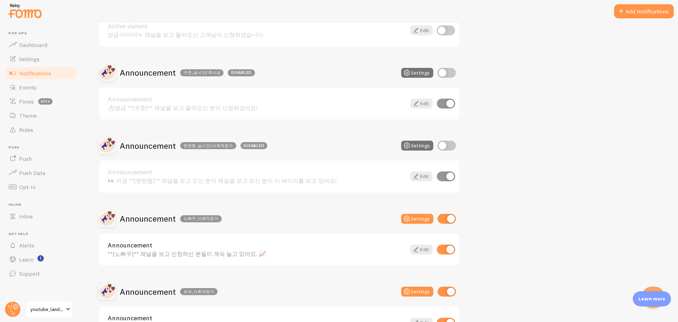
scroll to position [106, 0]
click at [444, 73] on input "checkbox" at bounding box center [446, 72] width 18 height 10
checkbox input "true"
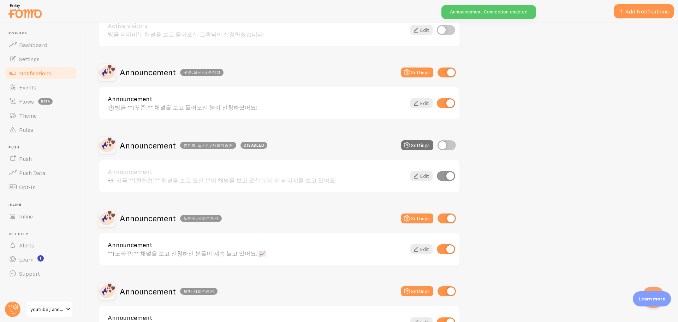
click at [442, 142] on input "checkbox" at bounding box center [446, 145] width 18 height 10
checkbox input "true"
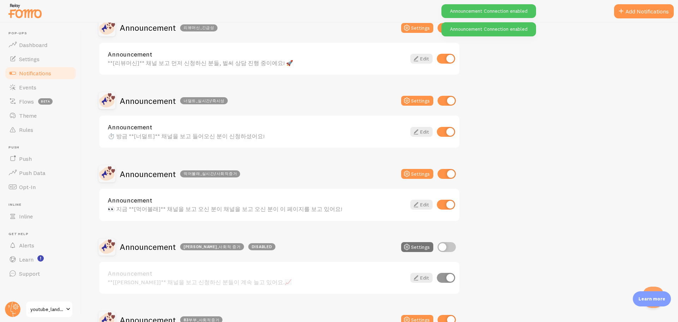
scroll to position [494, 0]
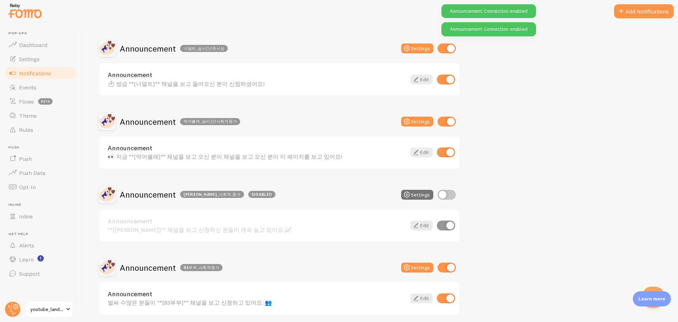
click at [448, 190] on input "checkbox" at bounding box center [446, 195] width 18 height 10
checkbox input "true"
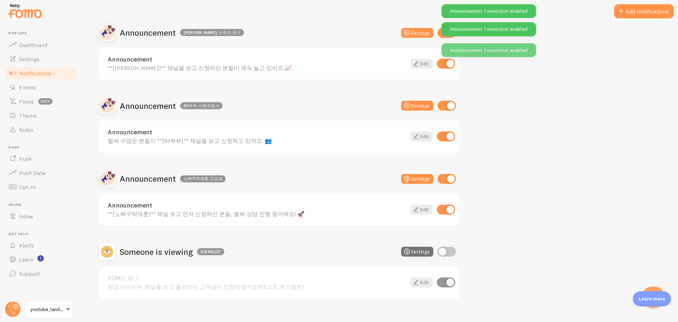
scroll to position [667, 0]
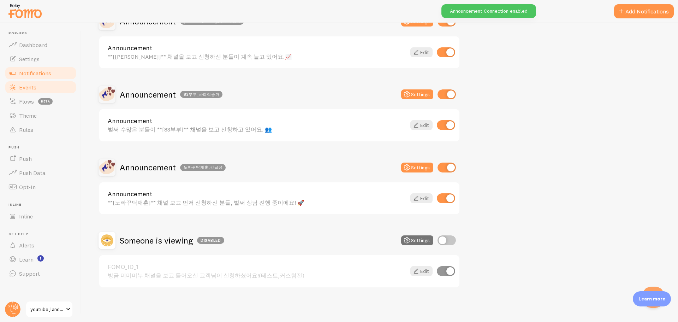
click at [41, 83] on link "Events" at bounding box center [40, 87] width 73 height 14
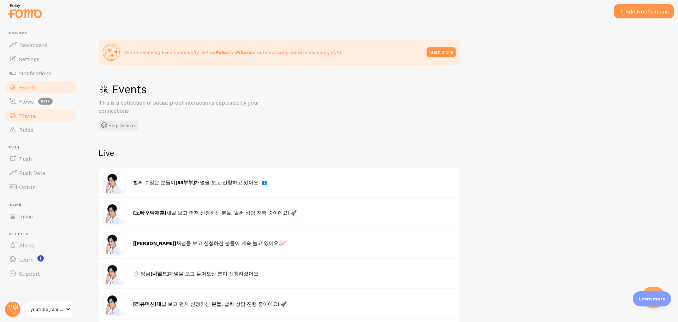
click at [30, 113] on span "Theme" at bounding box center [28, 115] width 18 height 7
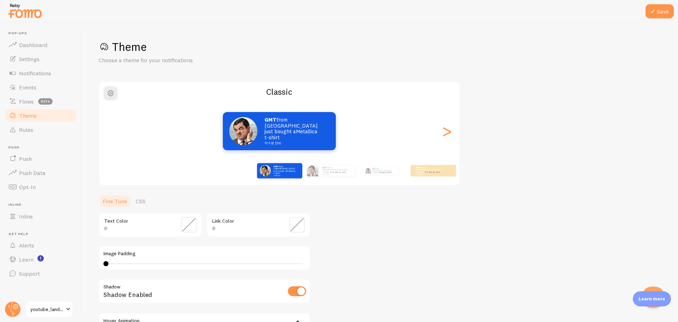
click at [37, 14] on img at bounding box center [24, 11] width 35 height 18
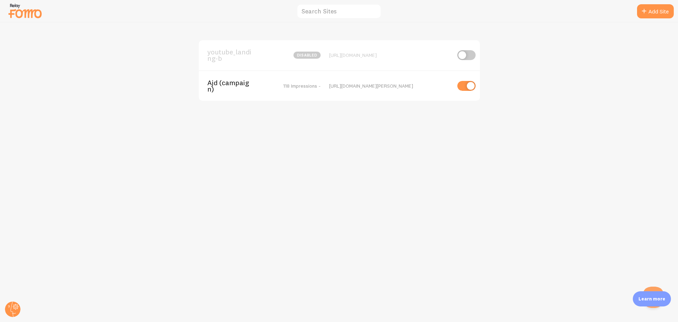
click at [218, 86] on span "Ajd (campaign)" at bounding box center [235, 85] width 57 height 13
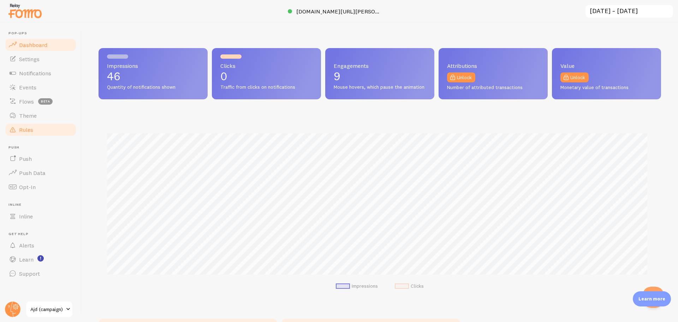
scroll to position [185, 557]
click at [26, 116] on span "Theme" at bounding box center [28, 115] width 18 height 7
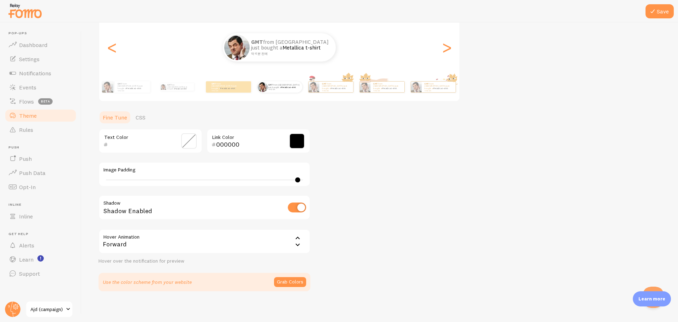
scroll to position [87, 0]
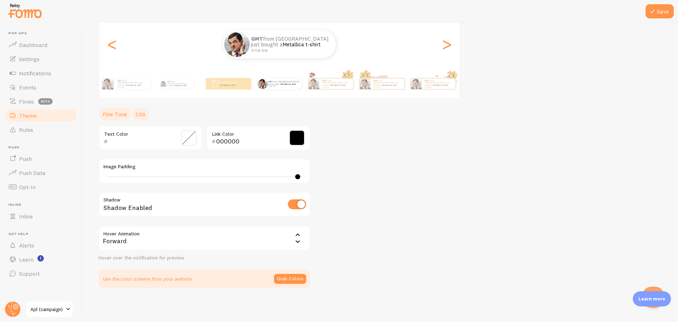
click at [139, 113] on link "CSS" at bounding box center [140, 114] width 18 height 14
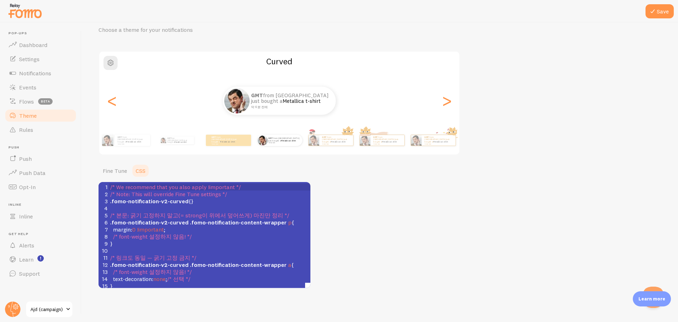
click at [238, 253] on pre "​" at bounding box center [234, 250] width 251 height 7
type textarea "/* We recommend that you also apply !important */ /* Note: This will override F…"
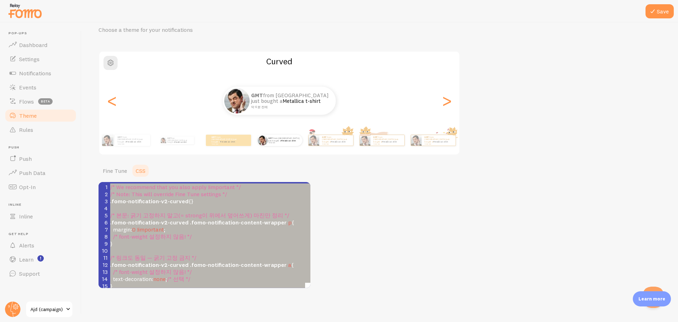
click at [18, 13] on img at bounding box center [24, 11] width 35 height 18
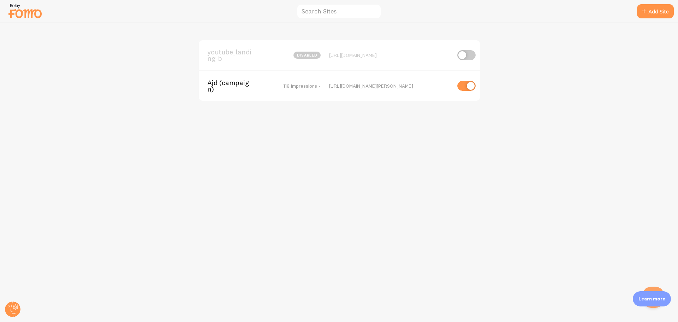
click at [222, 57] on span "youtube_landing-b" at bounding box center [235, 55] width 57 height 13
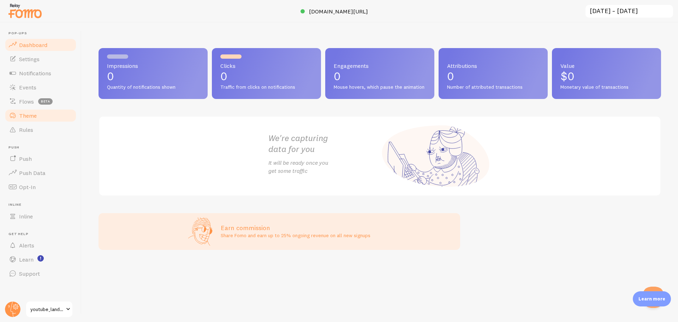
click at [42, 110] on link "Theme" at bounding box center [40, 115] width 73 height 14
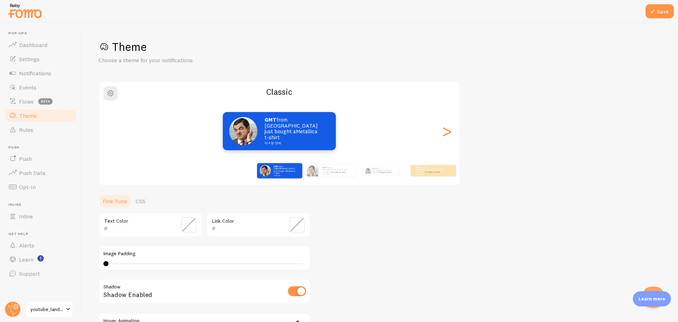
click at [521, 141] on div "Theme Choose a theme for your notifications Classic GMT from South Korea just b…" at bounding box center [379, 207] width 562 height 335
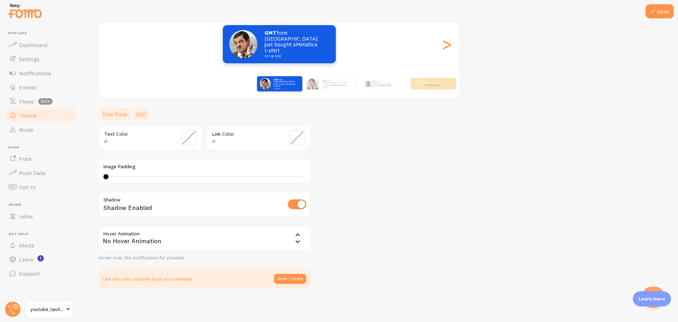
click at [138, 111] on link "CSS" at bounding box center [140, 114] width 18 height 14
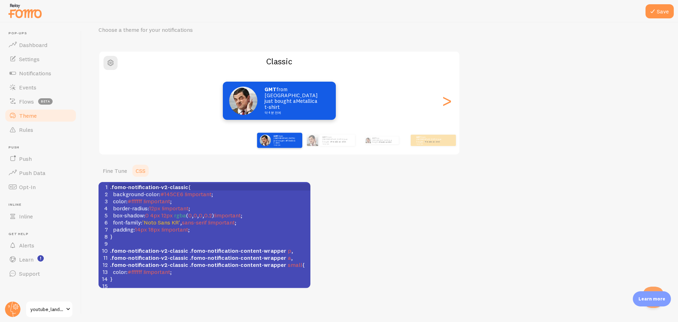
scroll to position [30, 0]
click at [167, 235] on pre "}" at bounding box center [210, 236] width 202 height 7
type textarea ".fomo-notification-v2-classic { background-color: #145CE6 !important; color: #f…"
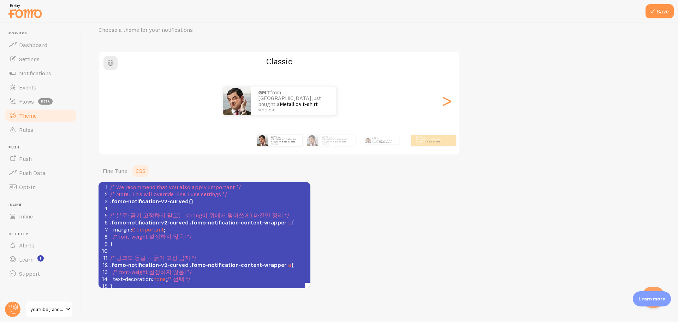
scroll to position [156, 0]
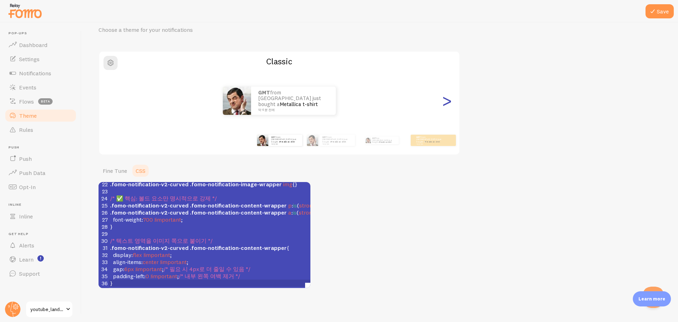
click at [447, 108] on div ">" at bounding box center [446, 100] width 8 height 51
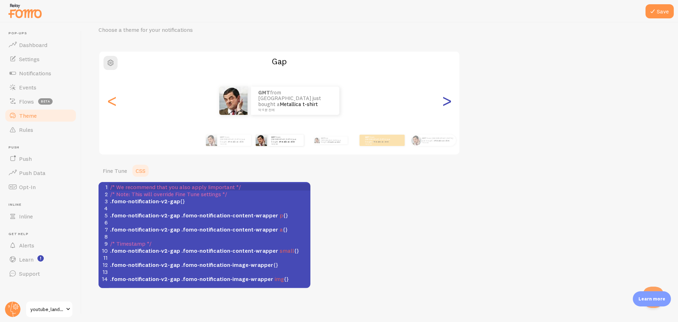
scroll to position [0, 0]
click at [447, 108] on div ">" at bounding box center [446, 100] width 8 height 51
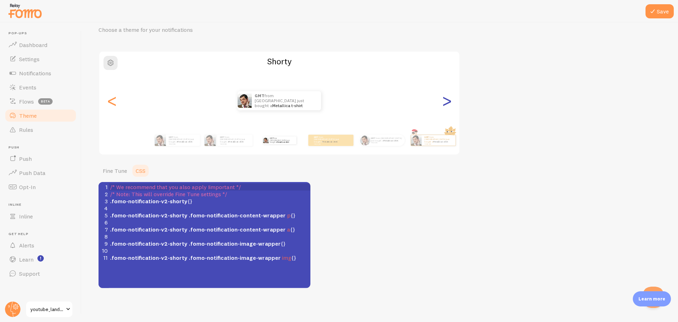
click at [447, 108] on div ">" at bounding box center [446, 100] width 8 height 51
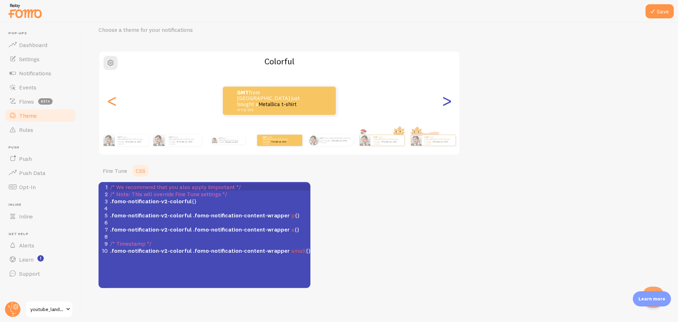
click at [447, 108] on div ">" at bounding box center [446, 100] width 8 height 51
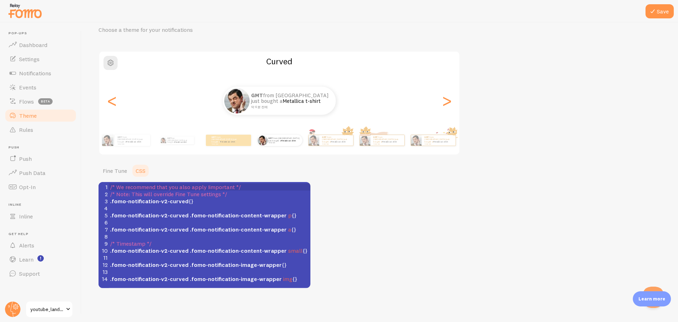
click at [185, 288] on div "Save Theme Choose a theme for your notifications Curved GMT from South Korea ju…" at bounding box center [380, 172] width 596 height 299
click at [207, 238] on pre "​" at bounding box center [212, 236] width 207 height 7
type textarea "/* We recommend that you also apply !important */ /* Note: This will override F…"
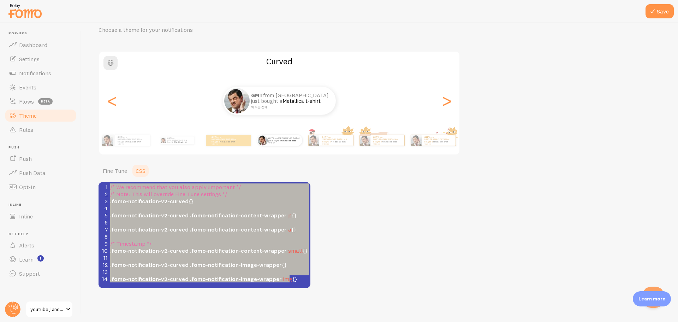
paste textarea
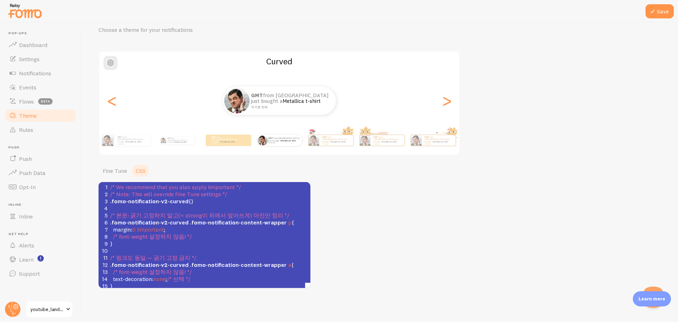
scroll to position [156, 0]
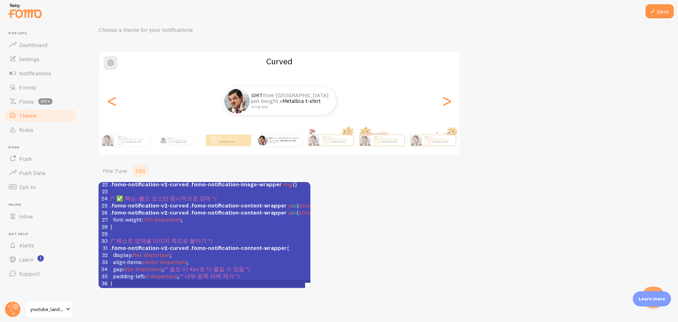
click at [222, 231] on div "1 /* We recommend that you also apply !important */ 2 /* Note: This will overri…" at bounding box center [234, 159] width 251 height 254
click at [223, 209] on span ".fomo-notification-content-wrapper" at bounding box center [238, 212] width 97 height 7
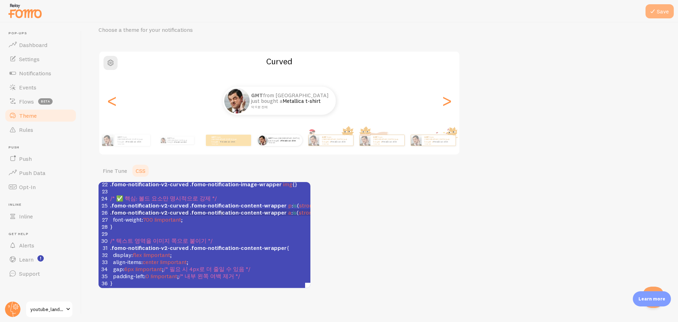
click at [655, 9] on icon at bounding box center [652, 11] width 8 height 8
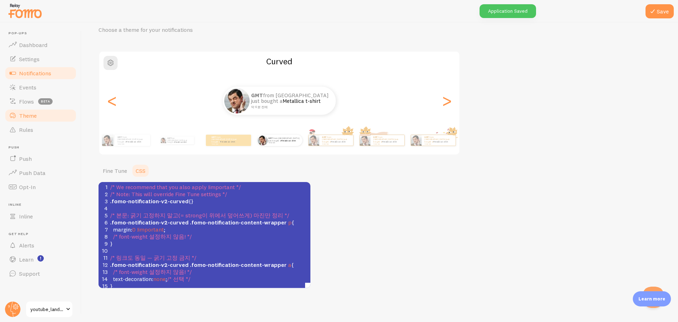
click at [58, 78] on link "Notifications" at bounding box center [40, 73] width 73 height 14
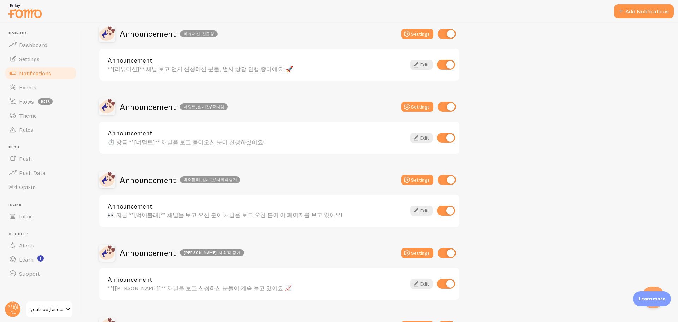
scroll to position [424, 0]
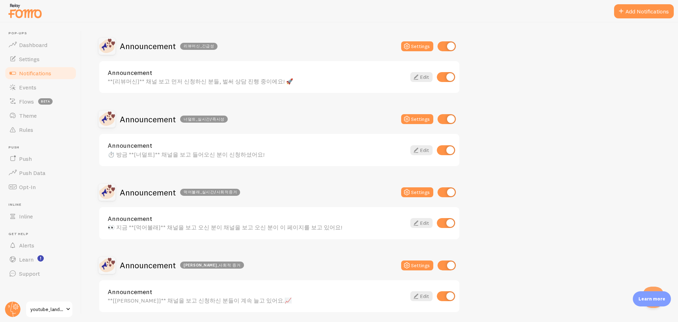
click at [165, 152] on div "⏱️ 방금 **[너덜트]** 채널을 보고 들어오신 분이 신청하셨어요!" at bounding box center [257, 154] width 298 height 6
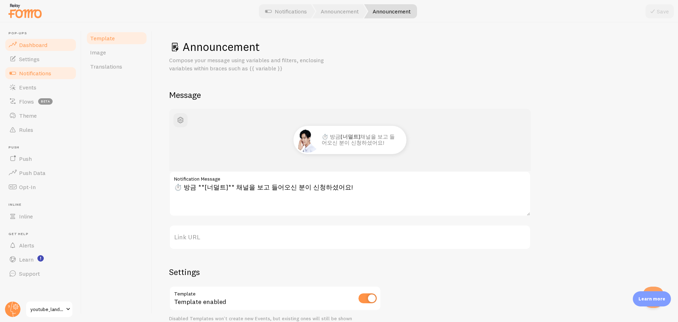
click at [42, 48] on link "Dashboard" at bounding box center [40, 45] width 73 height 14
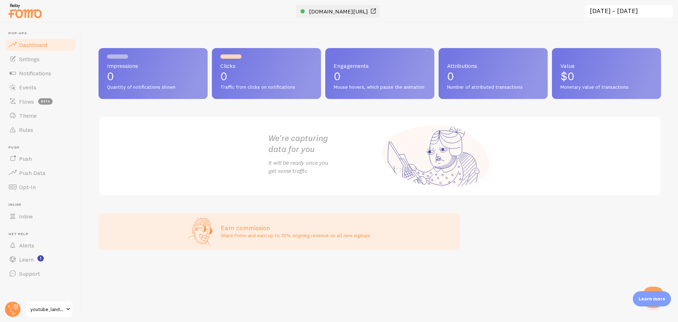
click at [346, 9] on span "www.ajd.co.kr/landing/internet/youtube-b" at bounding box center [338, 11] width 59 height 7
click at [46, 56] on link "Settings" at bounding box center [40, 59] width 73 height 14
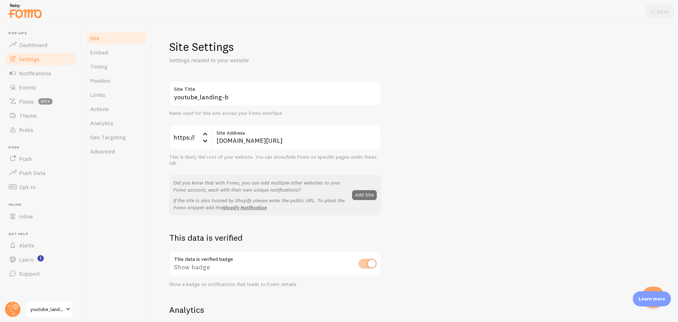
click at [30, 6] on img at bounding box center [24, 11] width 35 height 18
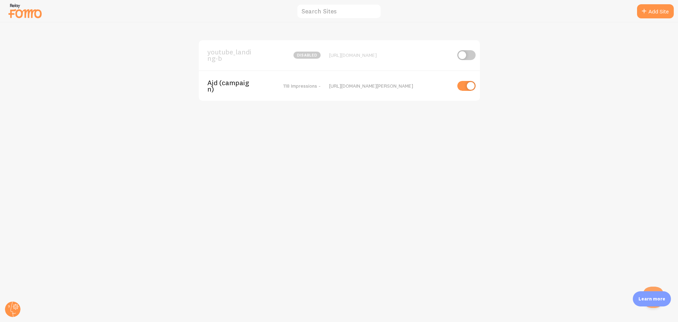
click at [247, 58] on span "youtube_landing-b" at bounding box center [235, 55] width 57 height 13
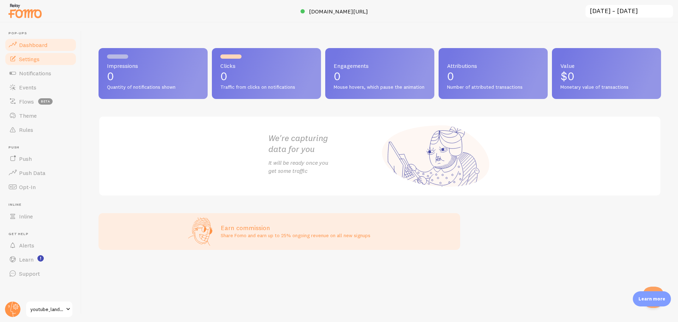
click at [44, 63] on link "Settings" at bounding box center [40, 59] width 73 height 14
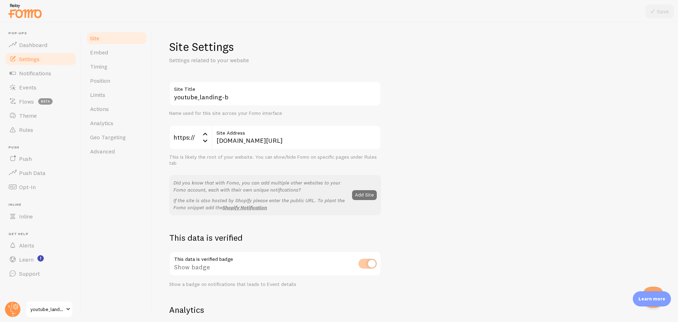
click at [487, 252] on div "youtube_landing-b Site Title Name used for this site across your Fomo interface…" at bounding box center [415, 320] width 492 height 478
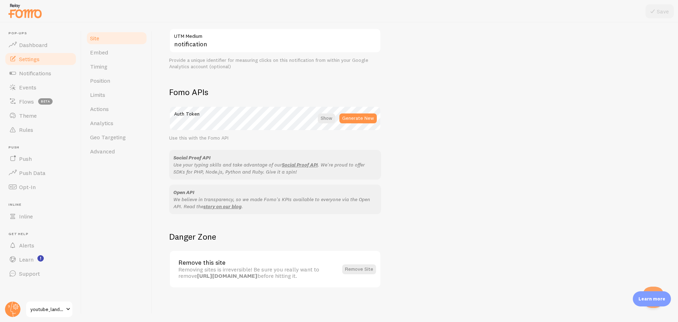
scroll to position [352, 0]
click at [103, 51] on span "Embed" at bounding box center [99, 52] width 18 height 7
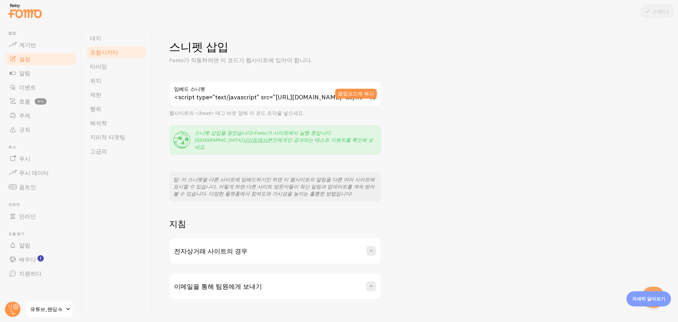
click at [265, 151] on div "<script type="text/javascript" src="https://load.fomo.com/api/v1/GXBEZsoY3yGC81…" at bounding box center [275, 141] width 212 height 120
click at [355, 130] on p "스니펫 삽입을 찾았습니다! Fomo가 사이트에서 실행 중입니다. 원하시면 사이트에서 본인에게만 공개되는 테스트 이벤트를 확인해 보세요." at bounding box center [286, 139] width 182 height 21
click at [267, 137] on font "사이트에서" at bounding box center [255, 140] width 25 height 6
click at [118, 41] on link "대지" at bounding box center [117, 38] width 62 height 14
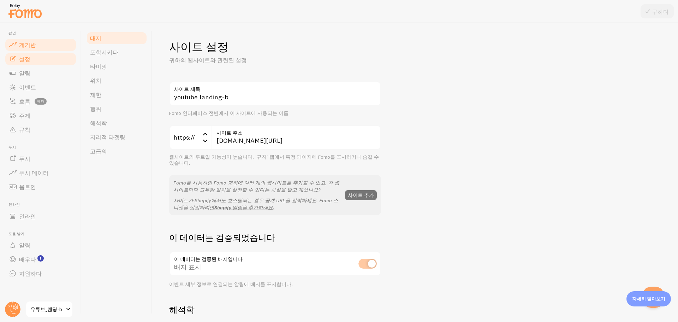
click at [49, 41] on link "계기반" at bounding box center [40, 45] width 73 height 14
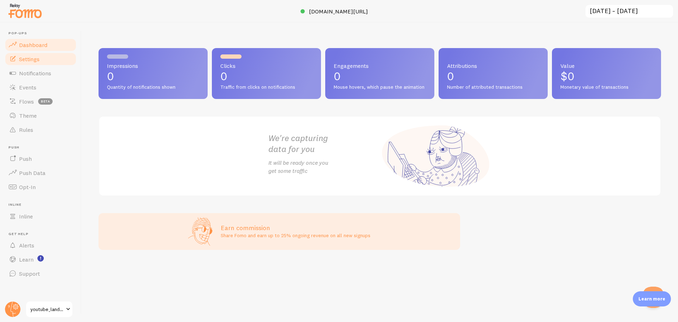
click at [68, 53] on link "Settings" at bounding box center [40, 59] width 73 height 14
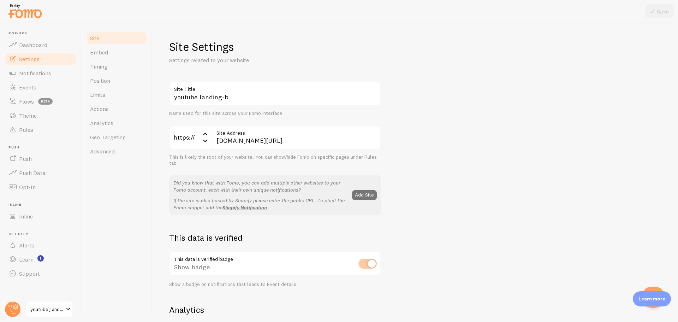
click at [31, 15] on img at bounding box center [24, 11] width 35 height 18
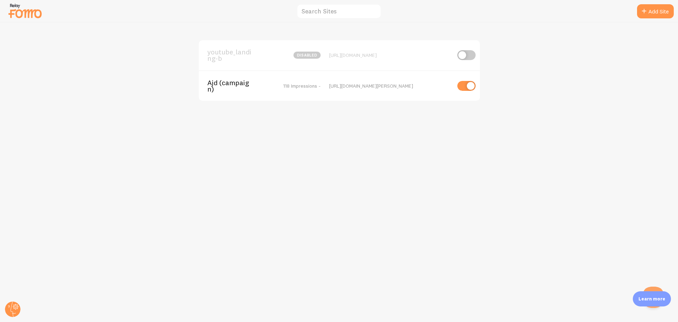
click at [231, 82] on span "Ajd (campaign)" at bounding box center [235, 85] width 57 height 13
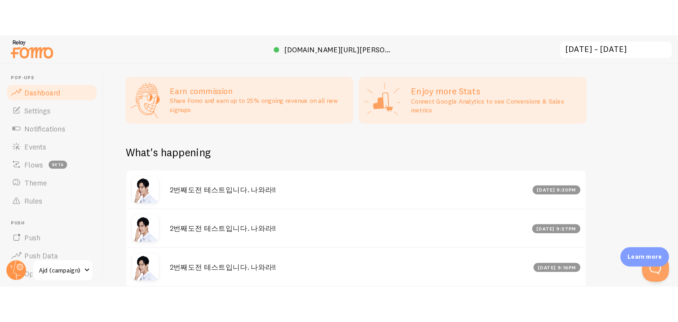
scroll to position [185, 557]
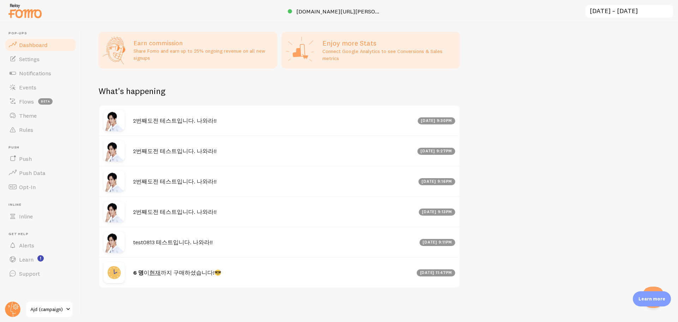
click at [166, 297] on div "Impressions 46 Quantity of notifications shown Clicks 0 Traffic from clicks on …" at bounding box center [380, 172] width 596 height 299
click at [562, 196] on div "Impressions 46 Quantity of notifications shown Clicks 0 Traffic from clicks on …" at bounding box center [380, 172] width 596 height 299
click at [28, 14] on img at bounding box center [24, 11] width 35 height 18
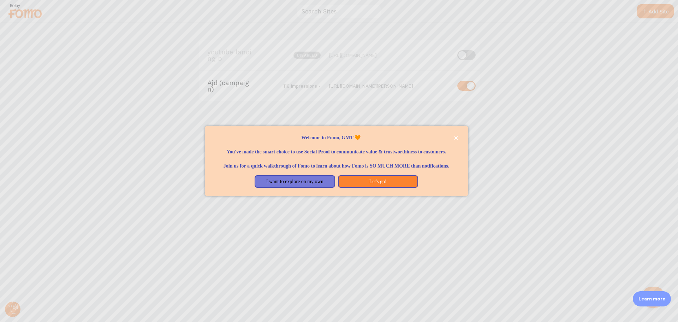
click at [321, 134] on p "Welcome to Fomo, GMT 🧡" at bounding box center [336, 137] width 246 height 7
click at [361, 186] on button "Let's go!" at bounding box center [378, 181] width 80 height 13
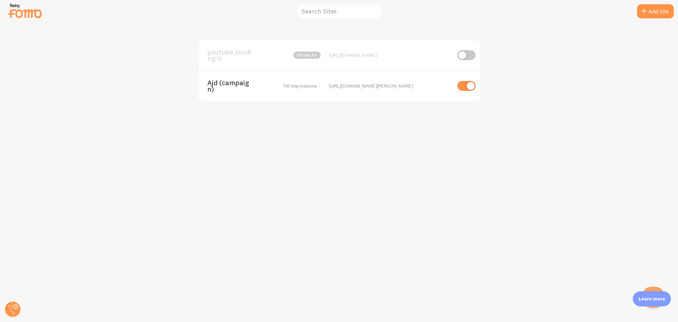
drag, startPoint x: 205, startPoint y: 124, endPoint x: 214, endPoint y: 121, distance: 9.8
click at [205, 124] on div "youtube_landing-b disabled https://www.ajd.co.kr/landing/internet/youtube-b Ajd…" at bounding box center [338, 172] width 677 height 299
click at [324, 87] on div "Ajd (campaign) 118 Impressions -" at bounding box center [268, 85] width 122 height 13
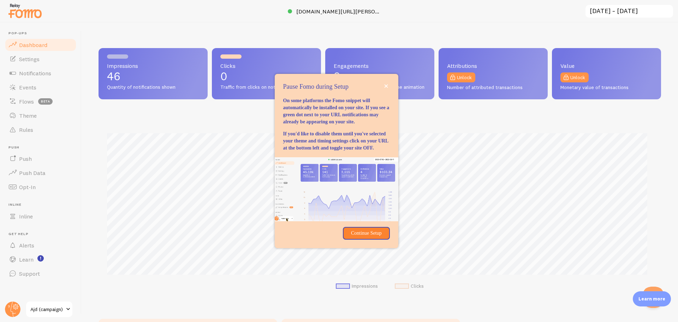
scroll to position [185, 557]
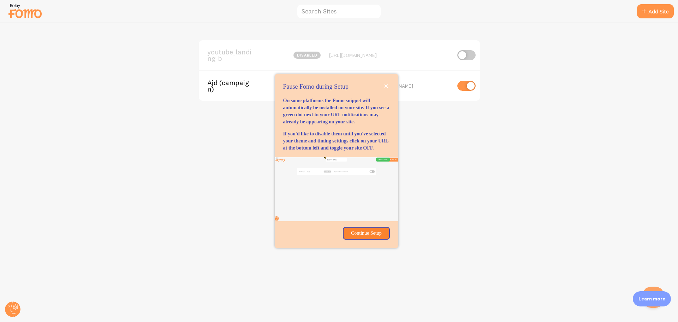
click at [426, 191] on div "youtube_landing-b disabled https://www.ajd.co.kr/landing/internet/youtube-b Ajd…" at bounding box center [338, 172] width 677 height 299
click at [388, 84] on icon "close," at bounding box center [386, 86] width 4 height 4
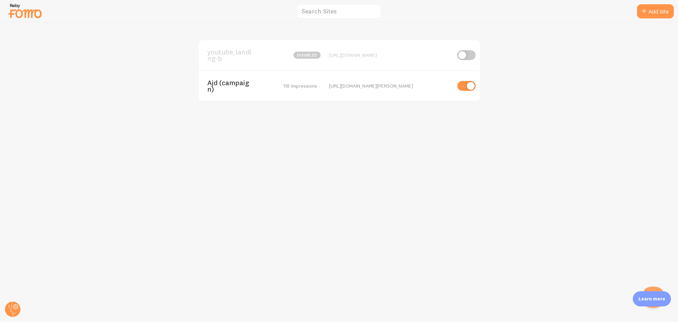
click at [351, 86] on div "https://campaign.ajd.co.kr/test-hayden" at bounding box center [390, 86] width 122 height 6
click at [292, 84] on span "118 Impressions -" at bounding box center [301, 86] width 37 height 6
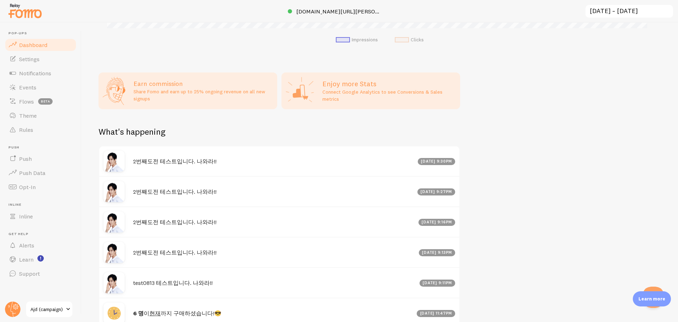
scroll to position [292, 0]
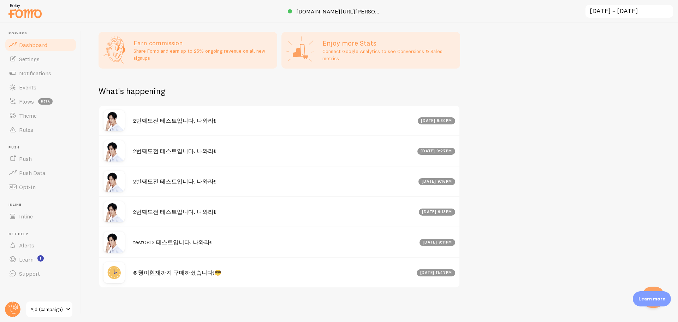
click at [349, 83] on div "Impressions 46 Quantity of notifications shown Clicks 0 Traffic from clicks on …" at bounding box center [380, 172] width 596 height 299
click at [346, 49] on p "Connect Google Analytics to see Conversions & Sales metrics" at bounding box center [388, 55] width 133 height 14
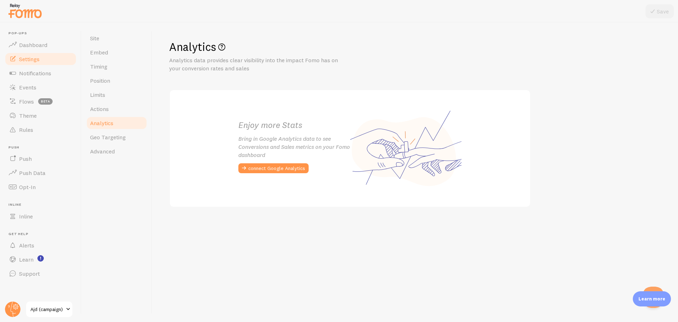
click at [28, 8] on img at bounding box center [24, 11] width 35 height 18
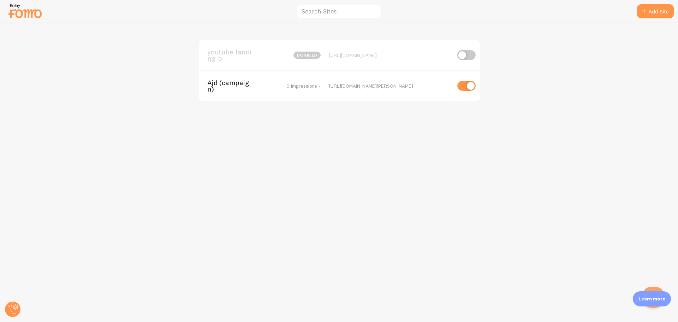
click at [219, 49] on span "youtube_landing-b" at bounding box center [235, 55] width 57 height 13
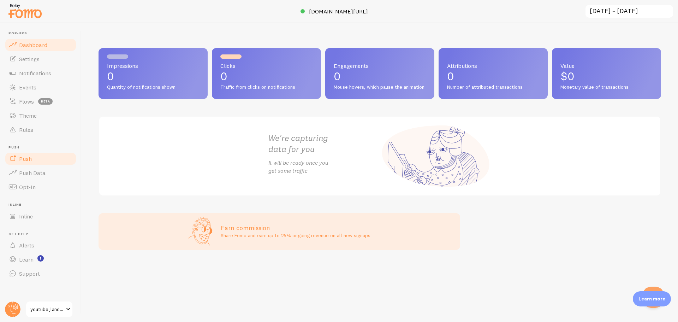
click at [52, 161] on link "Push" at bounding box center [40, 158] width 73 height 14
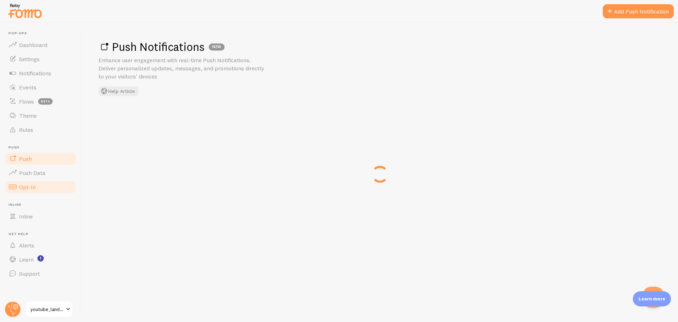
click at [33, 183] on link "Opt-In" at bounding box center [40, 187] width 73 height 14
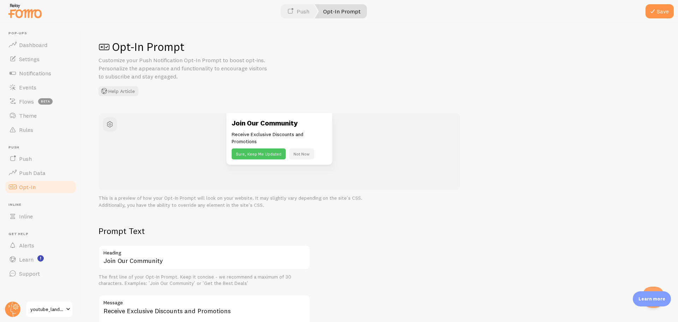
click at [29, 199] on ul "Pop-ups Dashboard Settings Notifications Events Flows beta Theme Rules Push Pus…" at bounding box center [40, 155] width 73 height 249
click at [49, 177] on link "Push Data" at bounding box center [40, 173] width 73 height 14
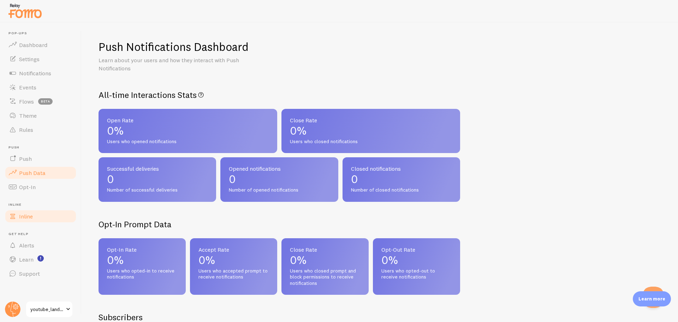
click at [35, 214] on link "Inline" at bounding box center [40, 216] width 73 height 14
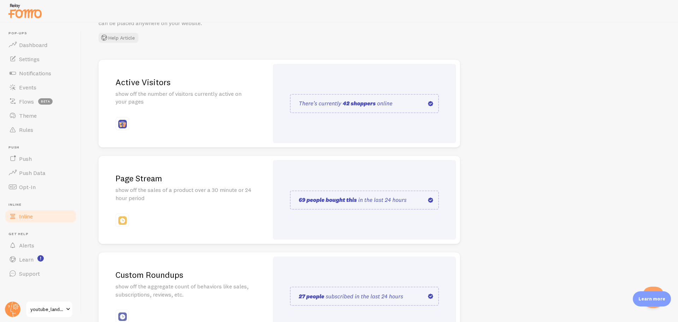
scroll to position [105, 0]
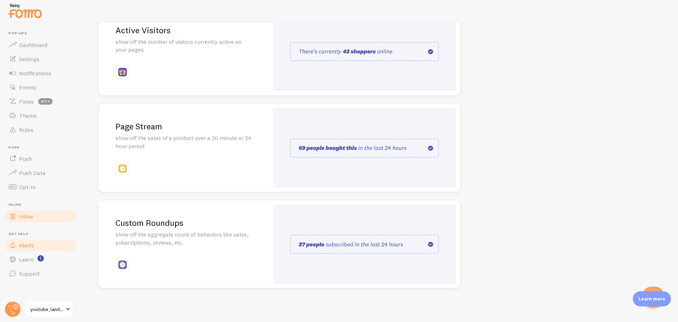
click at [49, 244] on link "Alerts" at bounding box center [40, 245] width 73 height 14
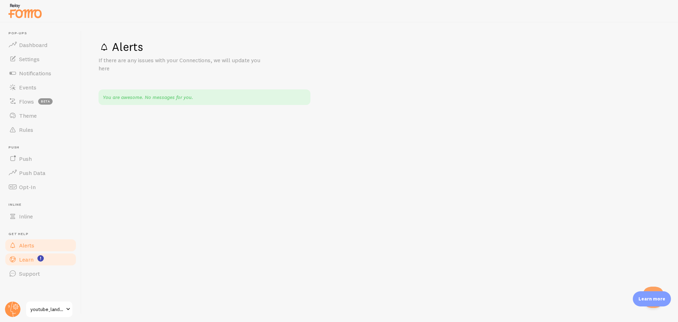
click at [54, 258] on link "Learn" at bounding box center [40, 259] width 73 height 14
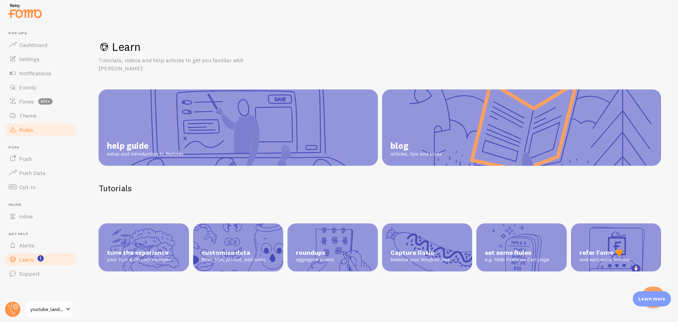
click at [48, 133] on link "Rules" at bounding box center [40, 129] width 73 height 14
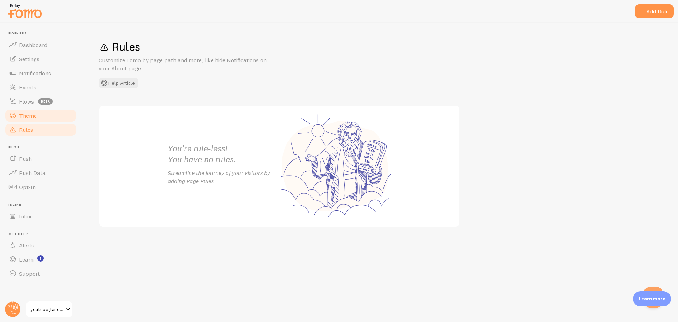
click at [51, 120] on link "Theme" at bounding box center [40, 115] width 73 height 14
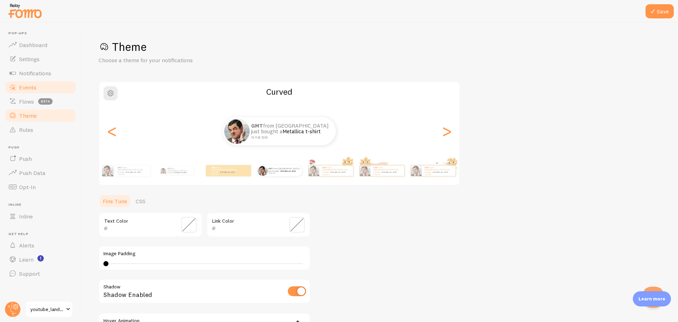
click at [59, 88] on link "Events" at bounding box center [40, 87] width 73 height 14
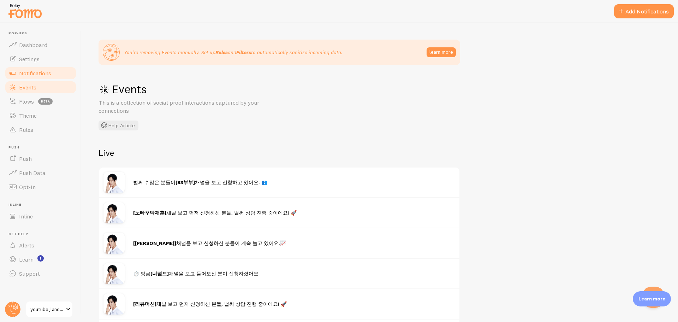
click at [59, 73] on link "Notifications" at bounding box center [40, 73] width 73 height 14
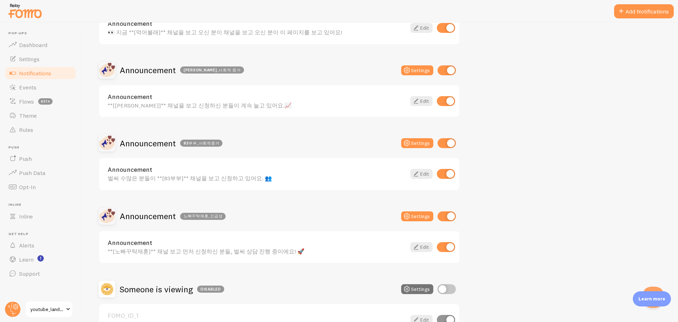
scroll to position [667, 0]
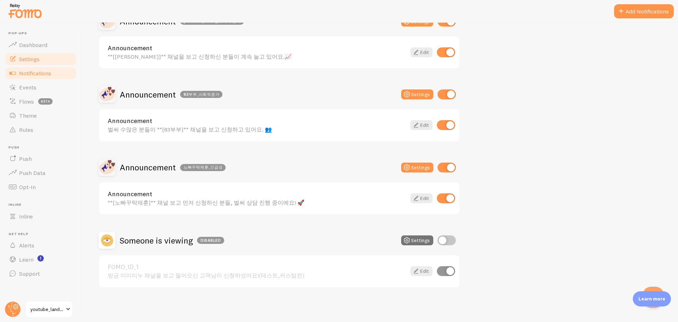
click at [36, 56] on span "Settings" at bounding box center [29, 58] width 20 height 7
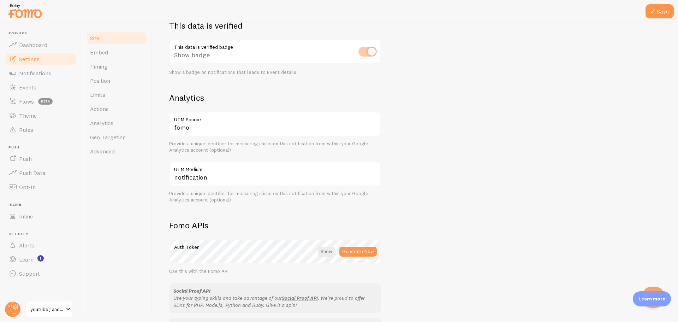
scroll to position [352, 0]
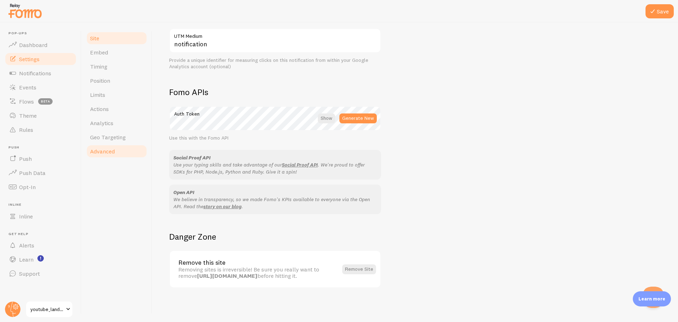
click at [115, 149] on link "Advanced" at bounding box center [117, 151] width 62 height 14
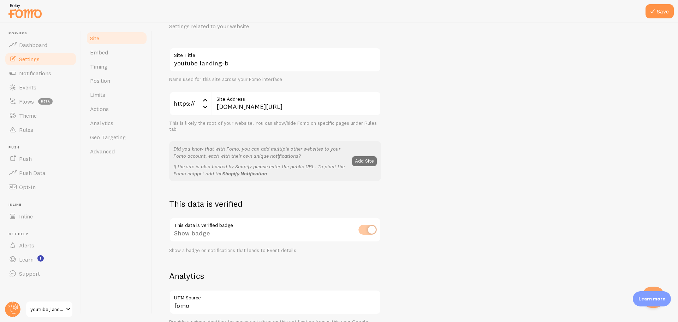
scroll to position [0, 0]
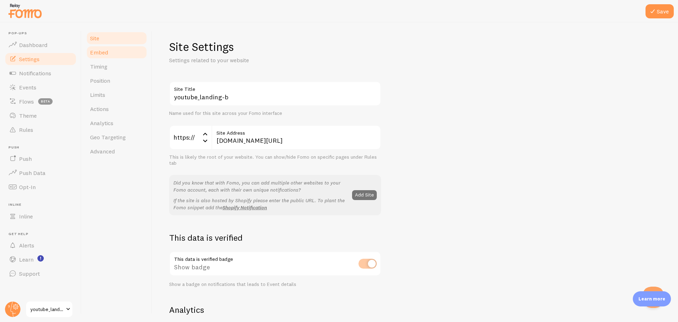
click at [132, 59] on link "Embed" at bounding box center [117, 52] width 62 height 14
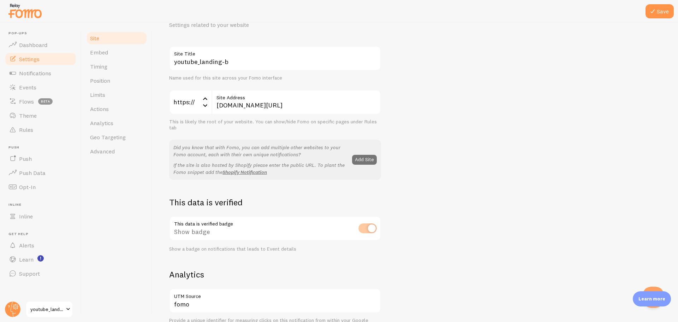
scroll to position [212, 0]
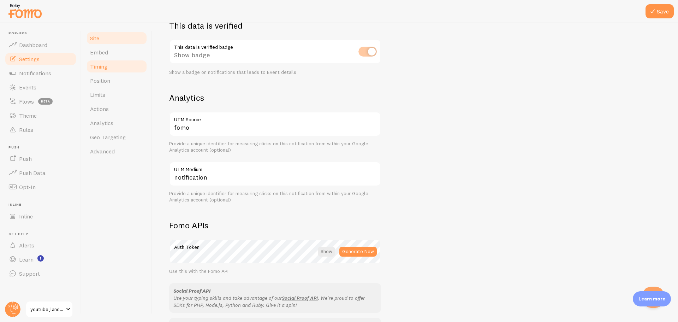
click at [105, 64] on span "Timing" at bounding box center [98, 66] width 17 height 7
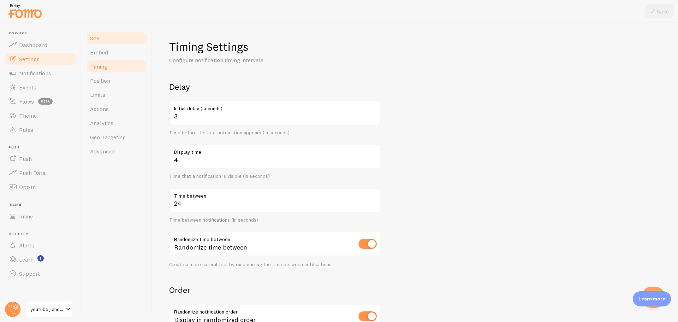
click at [116, 38] on link "Site" at bounding box center [117, 38] width 62 height 14
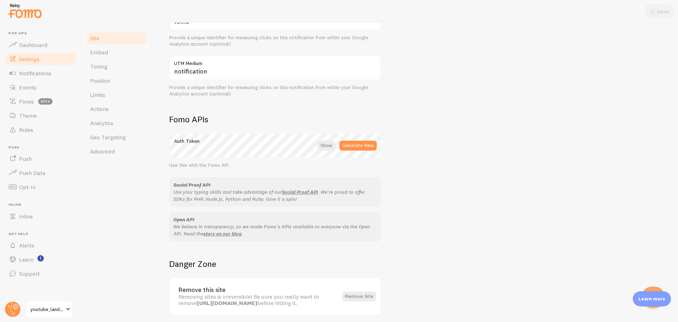
scroll to position [352, 0]
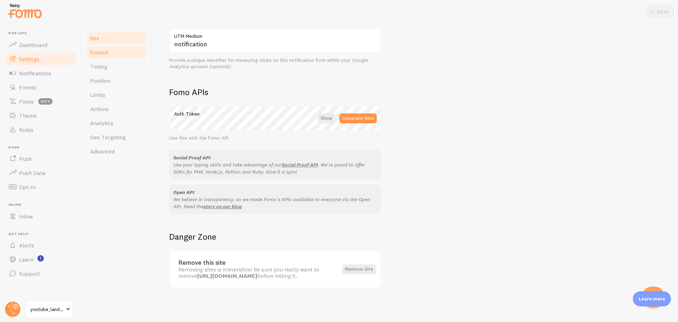
click at [115, 53] on link "Embed" at bounding box center [117, 52] width 62 height 14
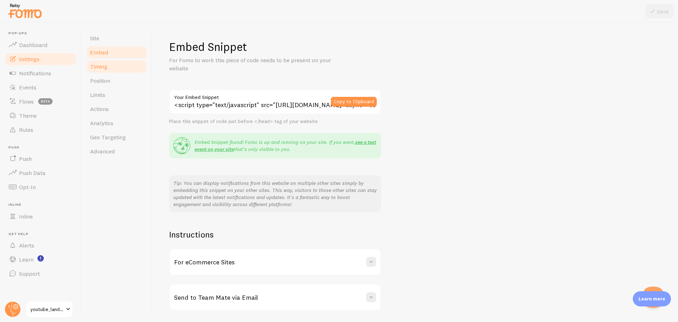
click at [110, 67] on link "Timing" at bounding box center [117, 66] width 62 height 14
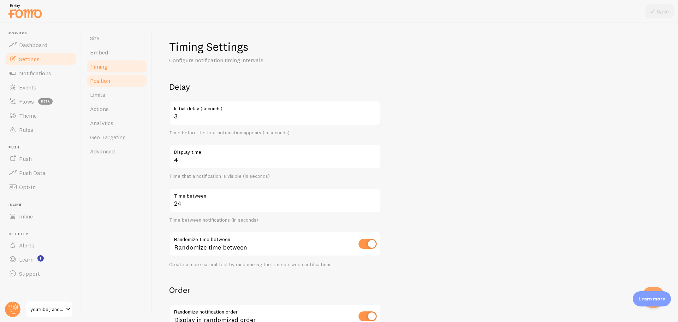
click at [113, 82] on link "Position" at bounding box center [117, 80] width 62 height 14
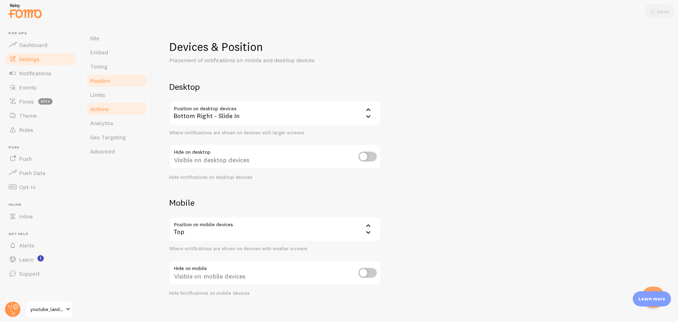
click at [112, 102] on link "Actions" at bounding box center [117, 109] width 62 height 14
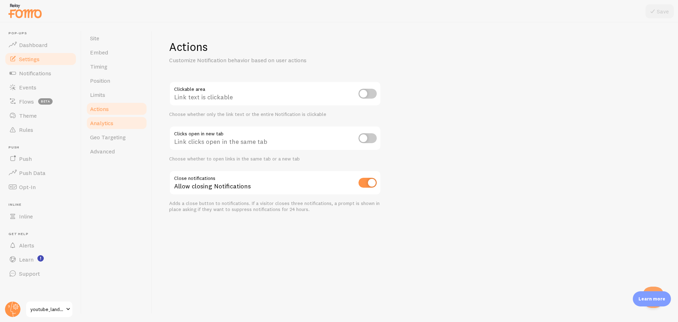
click at [106, 116] on link "Analytics" at bounding box center [117, 123] width 62 height 14
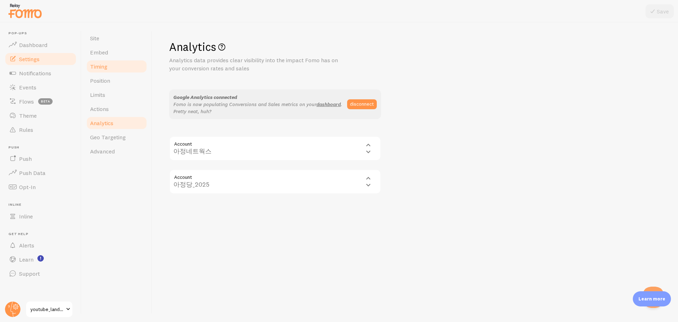
click at [115, 68] on link "Timing" at bounding box center [117, 66] width 62 height 14
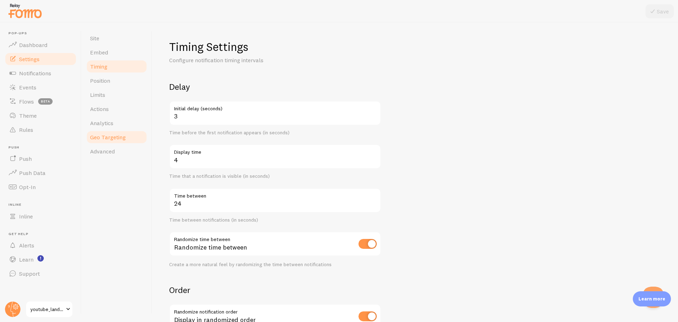
click at [113, 131] on link "Geo Targeting" at bounding box center [117, 137] width 62 height 14
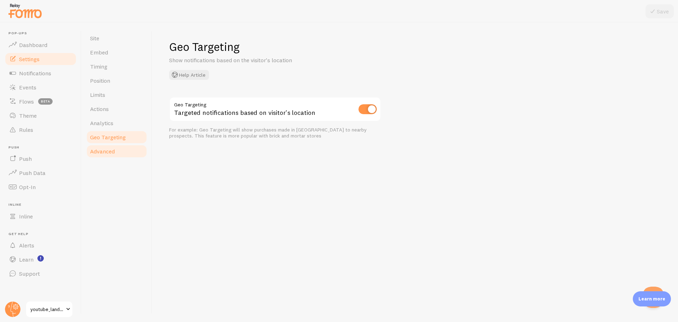
click at [111, 147] on link "Advanced" at bounding box center [117, 151] width 62 height 14
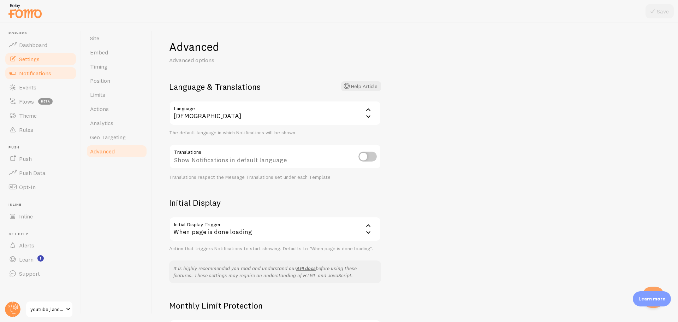
click at [47, 72] on span "Notifications" at bounding box center [35, 73] width 32 height 7
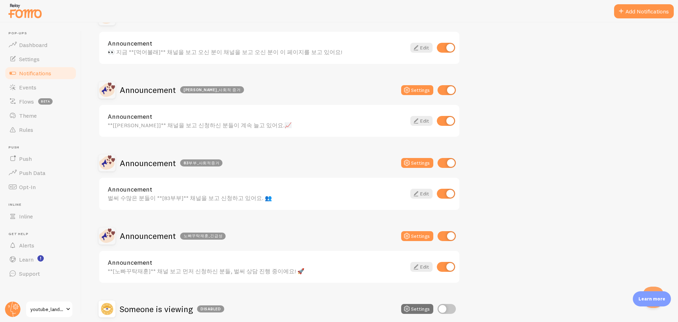
scroll to position [667, 0]
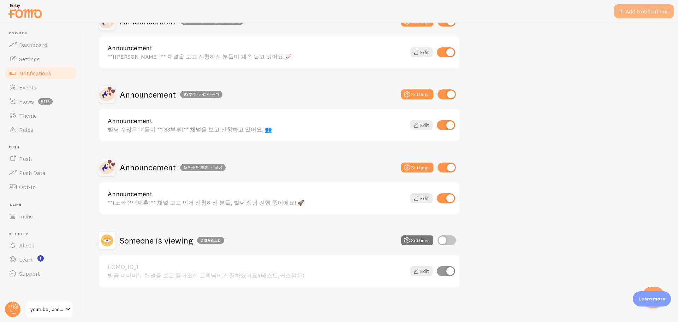
click at [617, 17] on button "Add Notifications" at bounding box center [644, 11] width 60 height 14
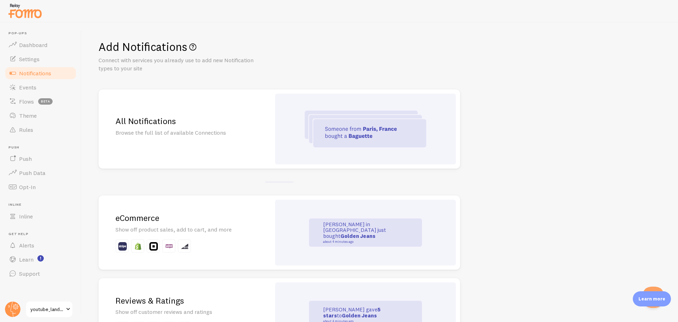
click at [167, 115] on div "All Notifications Browse the full list of available Connections" at bounding box center [184, 128] width 172 height 79
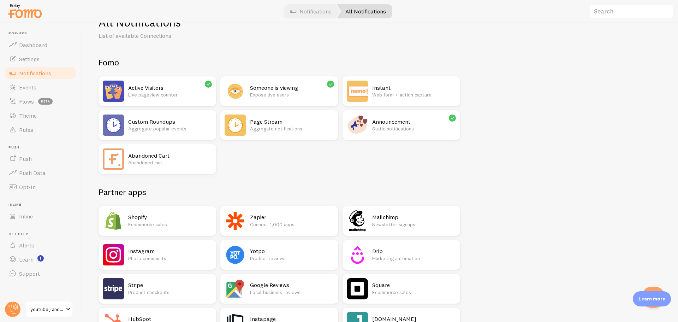
scroll to position [35, 0]
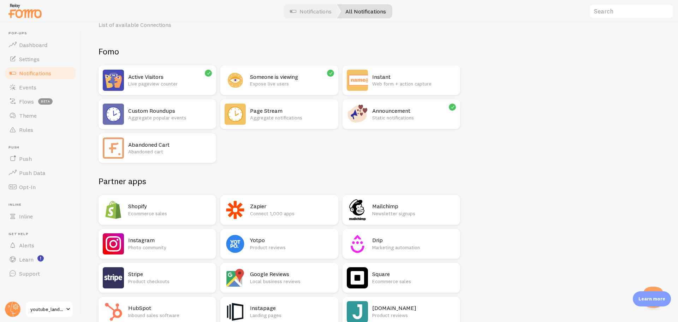
click at [299, 200] on div "Zapier Connect 1,000 apps" at bounding box center [292, 209] width 84 height 21
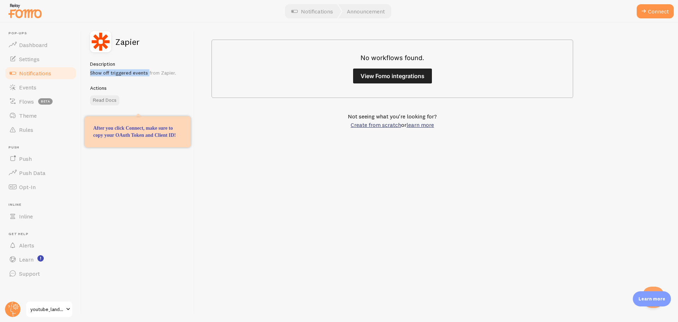
drag, startPoint x: 89, startPoint y: 72, endPoint x: 148, endPoint y: 74, distance: 58.6
click at [148, 74] on div "Zapier Description Show off triggered events from Zapier. Actions Read Docs" at bounding box center [138, 172] width 113 height 299
click at [148, 74] on p "Show off triggered events from Zapier." at bounding box center [138, 72] width 96 height 7
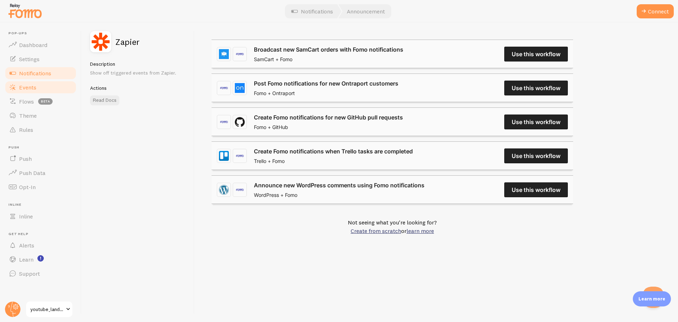
click at [33, 89] on span "Events" at bounding box center [27, 87] width 17 height 7
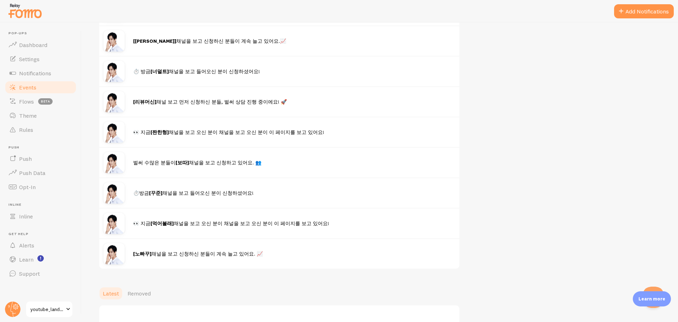
scroll to position [97, 0]
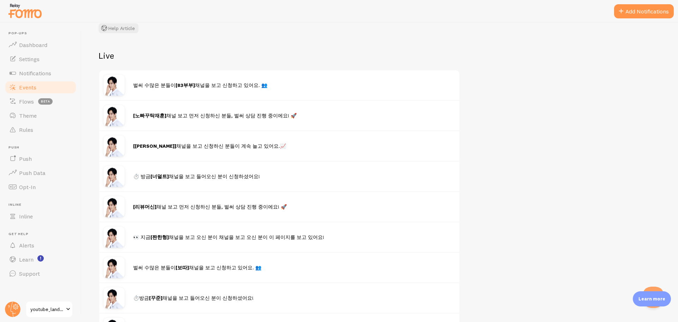
click at [38, 13] on img at bounding box center [24, 11] width 35 height 18
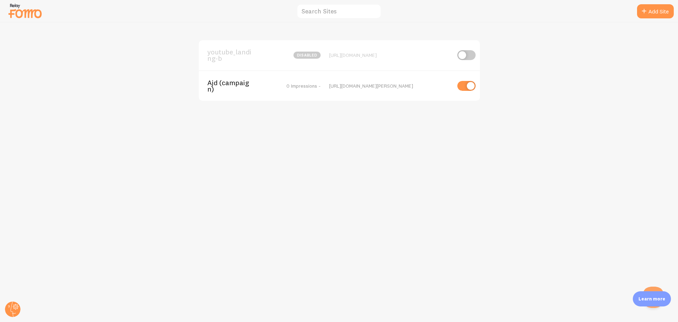
click at [262, 83] on span "Ajd (campaign)" at bounding box center [235, 85] width 57 height 13
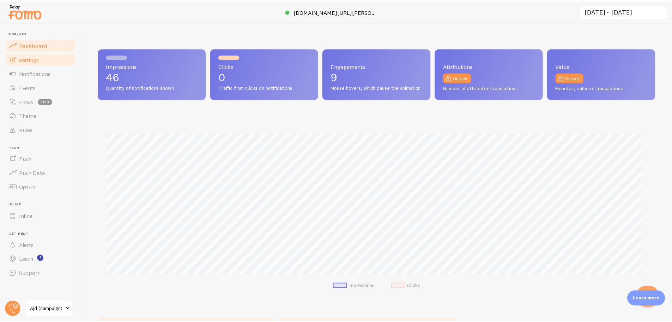
scroll to position [185, 557]
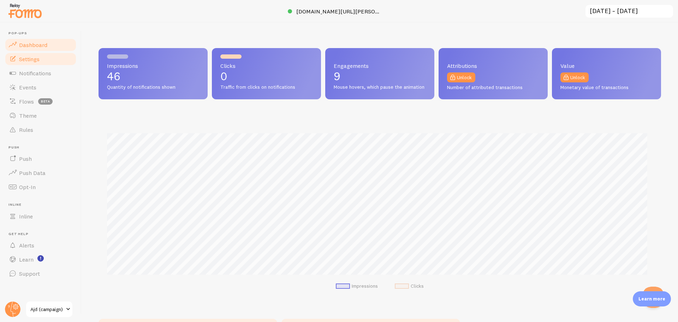
click at [41, 61] on link "Settings" at bounding box center [40, 59] width 73 height 14
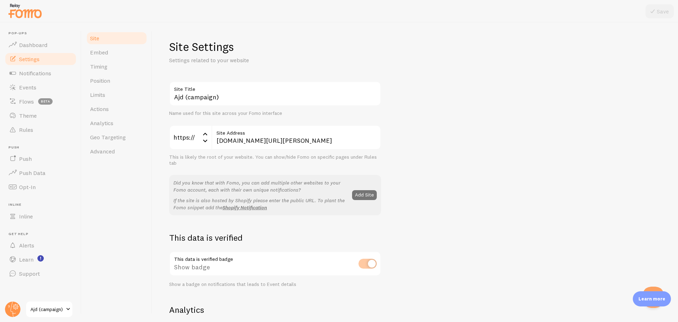
click at [407, 216] on div "Ajd (campaign) Site Title Name used for this site across your Fomo interface ht…" at bounding box center [415, 320] width 492 height 478
click at [47, 73] on span "Notifications" at bounding box center [35, 73] width 32 height 7
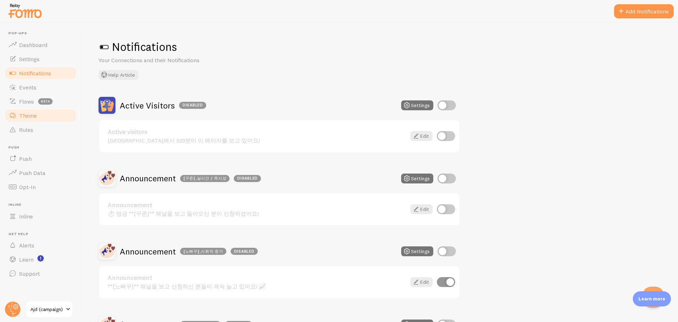
click at [46, 114] on link "Theme" at bounding box center [40, 115] width 73 height 14
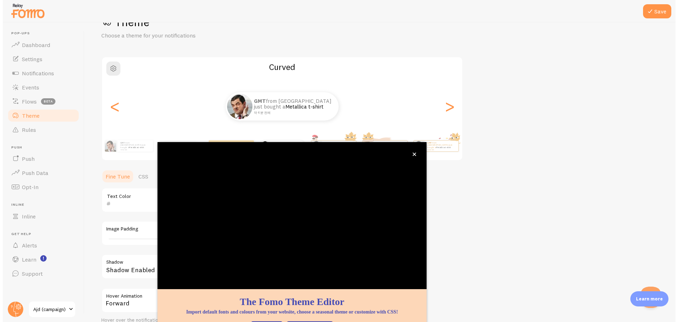
scroll to position [29, 0]
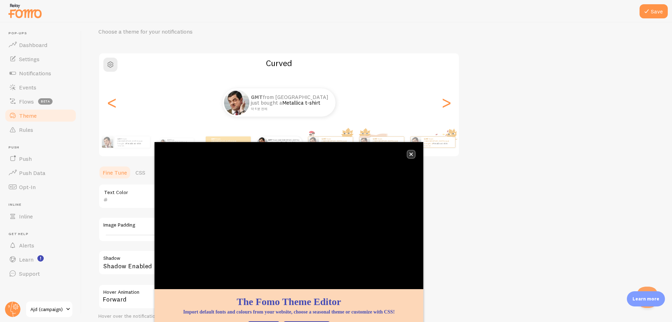
click at [411, 153] on icon "close," at bounding box center [411, 154] width 4 height 4
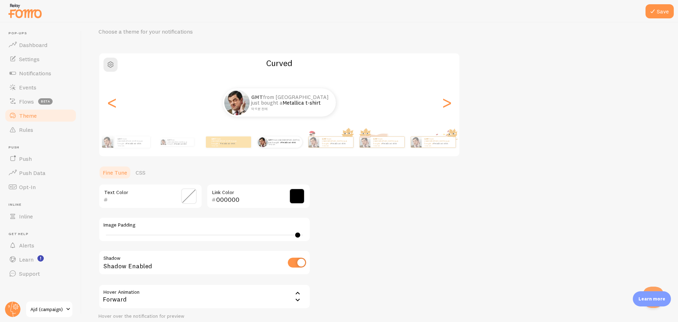
click at [163, 294] on div "Forward" at bounding box center [204, 296] width 212 height 25
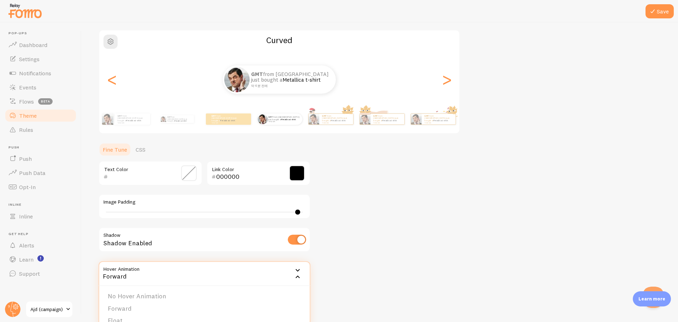
scroll to position [64, 0]
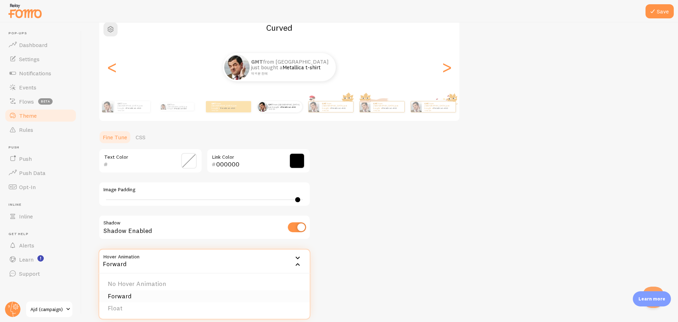
click at [134, 298] on li "Forward" at bounding box center [204, 296] width 210 height 12
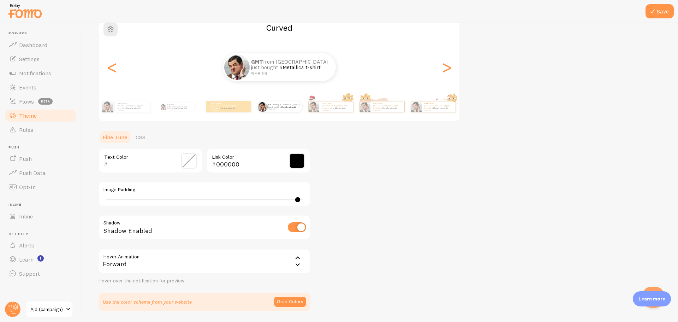
click at [143, 263] on div "Forward" at bounding box center [204, 261] width 212 height 25
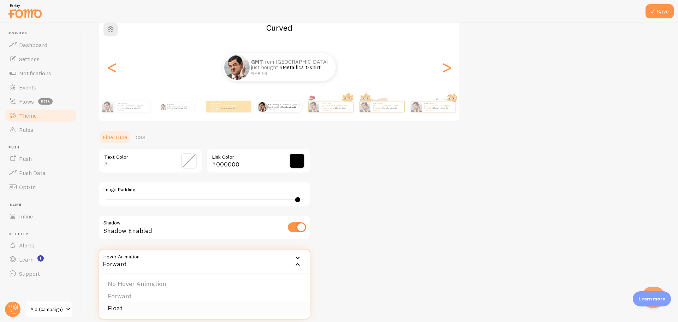
click at [126, 306] on li "Float" at bounding box center [204, 308] width 210 height 12
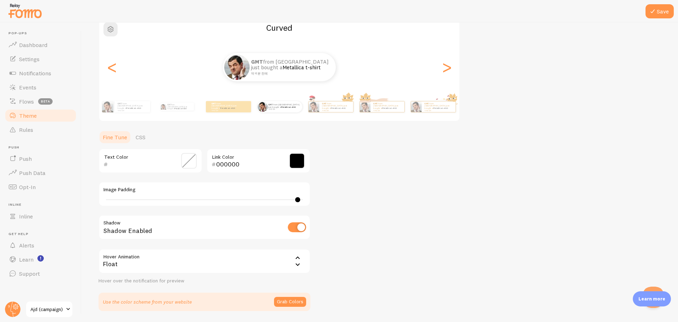
click at [166, 267] on div "Float" at bounding box center [204, 261] width 212 height 25
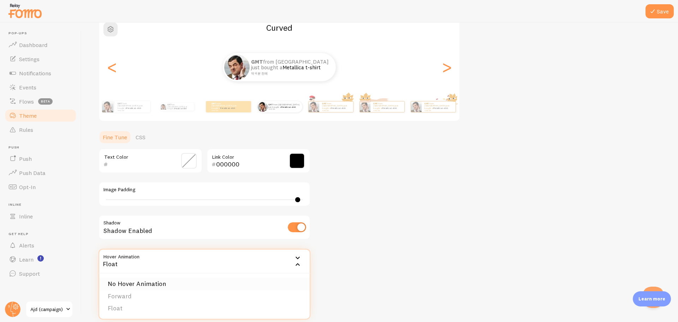
click at [153, 287] on li "No Hover Animation" at bounding box center [204, 283] width 210 height 12
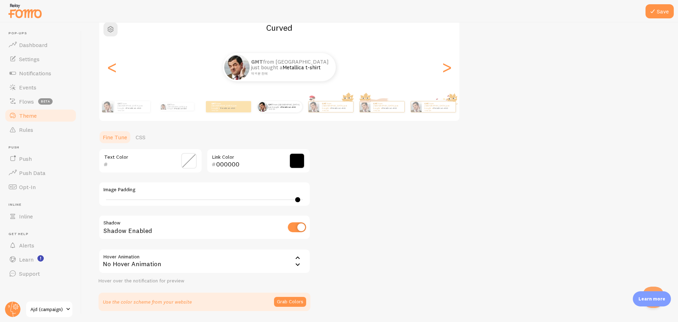
click at [154, 269] on div "No Hover Animation" at bounding box center [204, 261] width 212 height 25
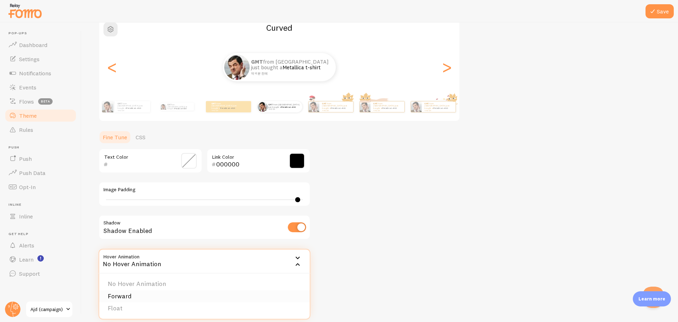
click at [137, 295] on li "Forward" at bounding box center [204, 296] width 210 height 12
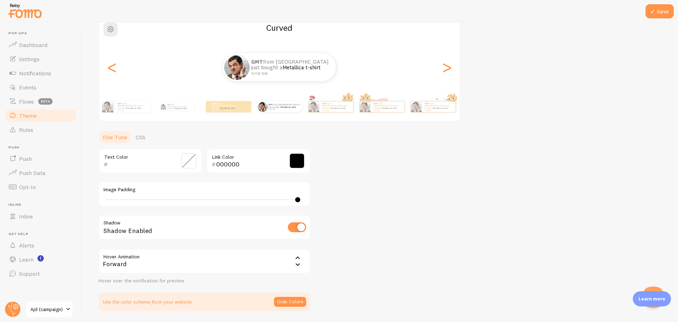
click at [164, 268] on div "Forward" at bounding box center [204, 261] width 212 height 25
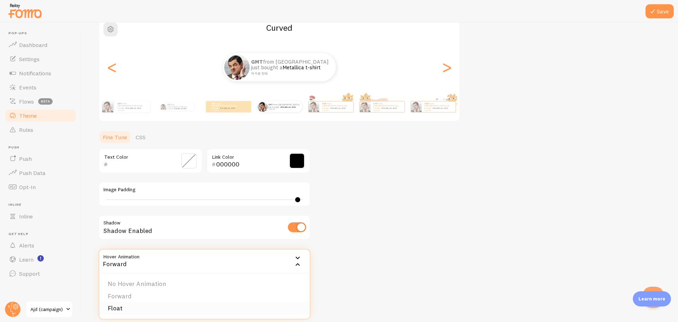
click at [135, 306] on li "Float" at bounding box center [204, 308] width 210 height 12
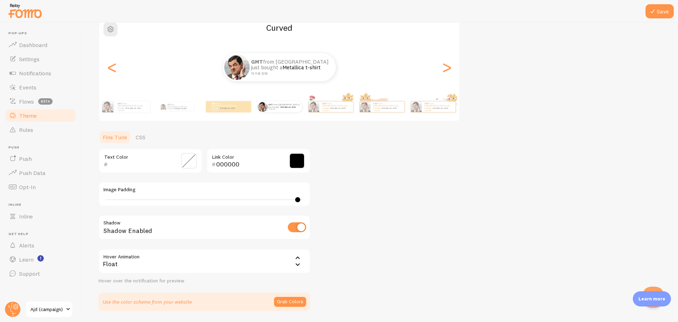
click at [161, 270] on div "Float" at bounding box center [204, 261] width 212 height 25
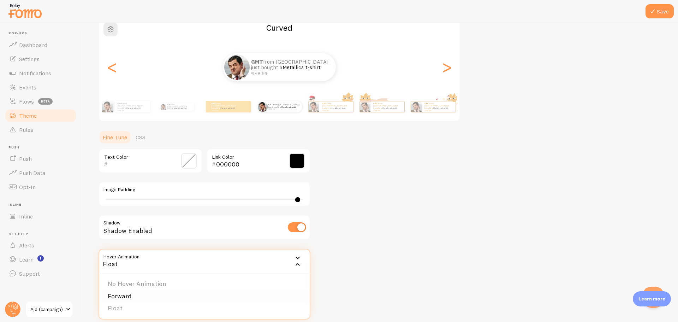
click at [146, 299] on li "Forward" at bounding box center [204, 296] width 210 height 12
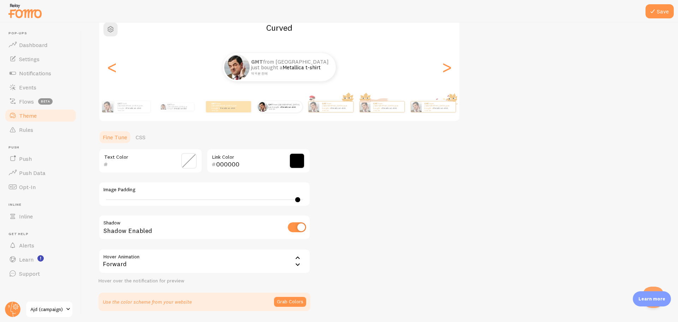
click at [378, 229] on div "Theme Choose a theme for your notifications Curved GMT from South Korea just bo…" at bounding box center [379, 143] width 562 height 335
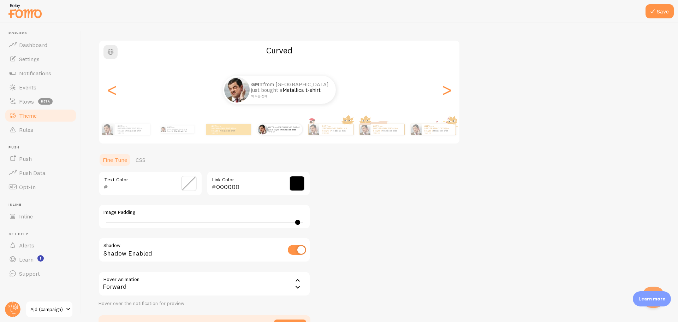
scroll to position [29, 0]
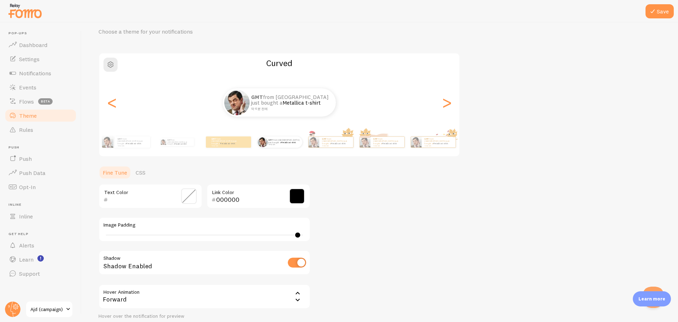
click at [26, 17] on img at bounding box center [24, 11] width 35 height 18
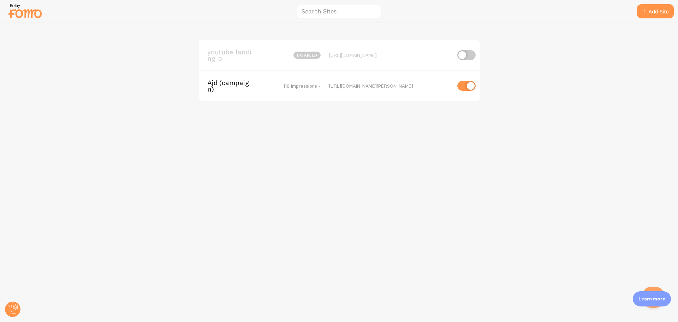
click at [235, 51] on span "youtube_landing-b" at bounding box center [235, 55] width 57 height 13
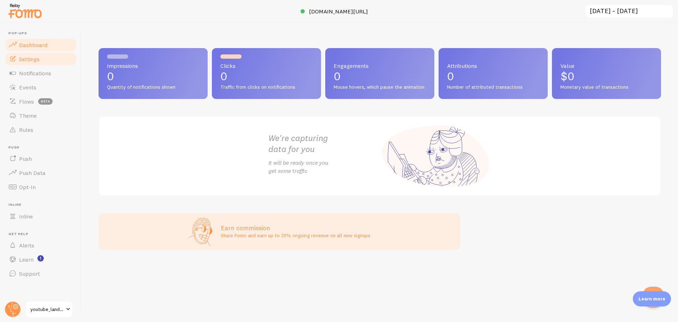
click at [40, 60] on link "Settings" at bounding box center [40, 59] width 73 height 14
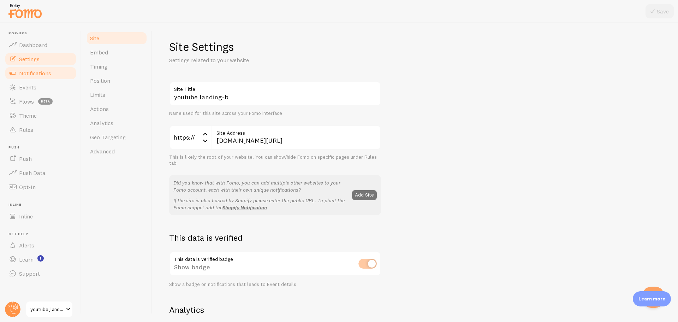
click at [38, 74] on span "Notifications" at bounding box center [35, 73] width 32 height 7
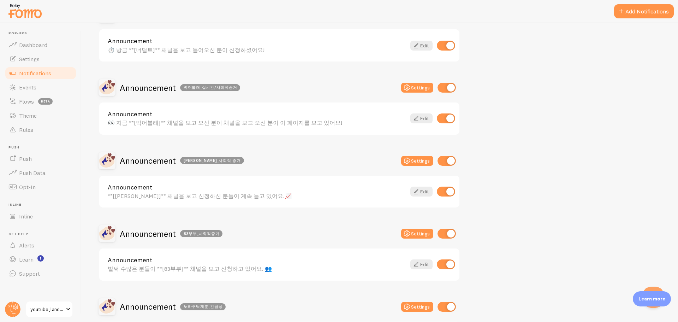
scroll to position [530, 0]
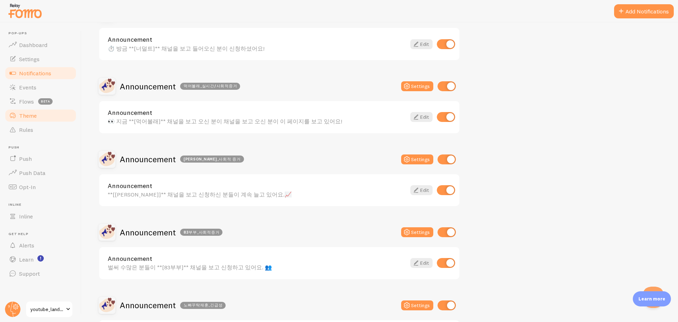
click at [25, 114] on span "Theme" at bounding box center [28, 115] width 18 height 7
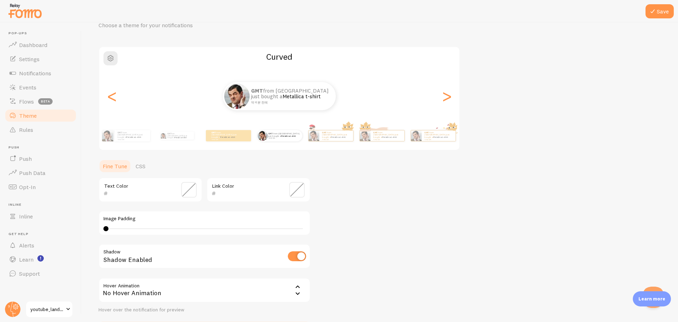
scroll to position [87, 0]
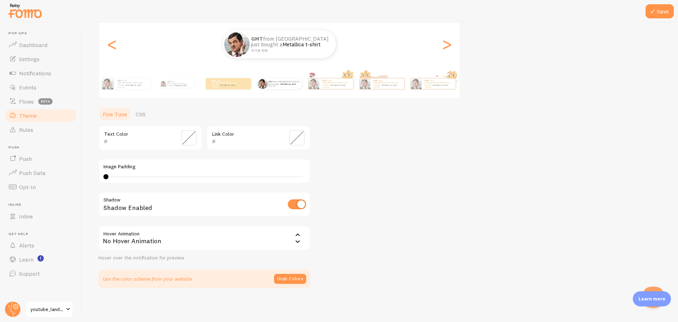
click at [141, 237] on div "No Hover Animation" at bounding box center [204, 238] width 212 height 25
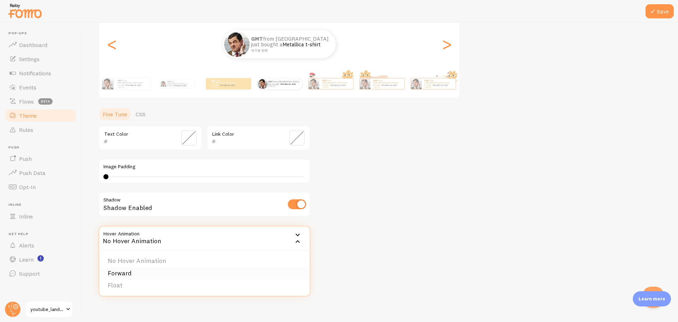
click at [133, 276] on li "Forward" at bounding box center [204, 273] width 210 height 12
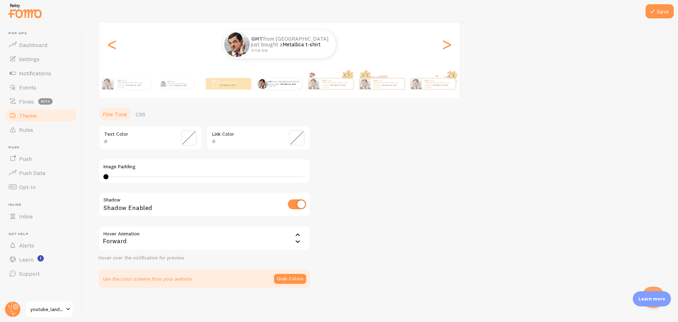
drag, startPoint x: 165, startPoint y: 246, endPoint x: 159, endPoint y: 253, distance: 9.4
click at [164, 246] on div "Forward" at bounding box center [204, 238] width 212 height 25
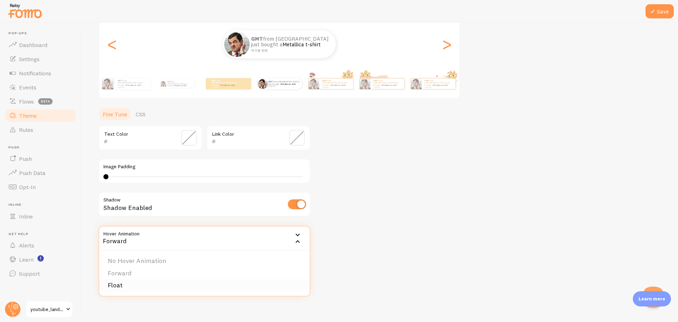
click at [124, 289] on li "Float" at bounding box center [204, 285] width 210 height 12
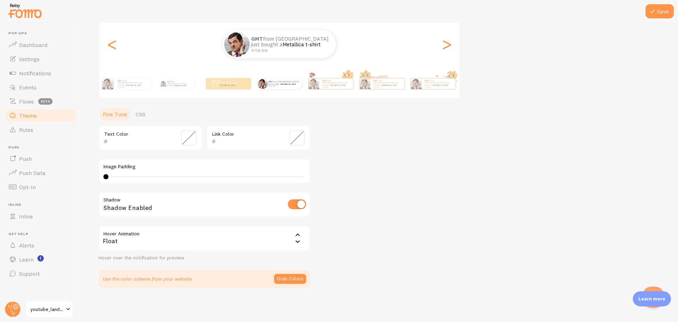
click at [191, 248] on div "Float" at bounding box center [204, 238] width 212 height 25
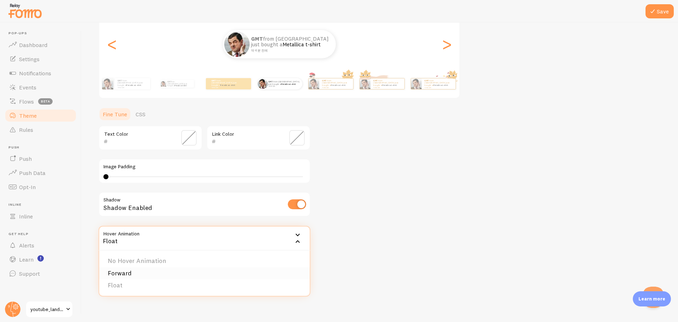
click at [172, 273] on li "Forward" at bounding box center [204, 273] width 210 height 12
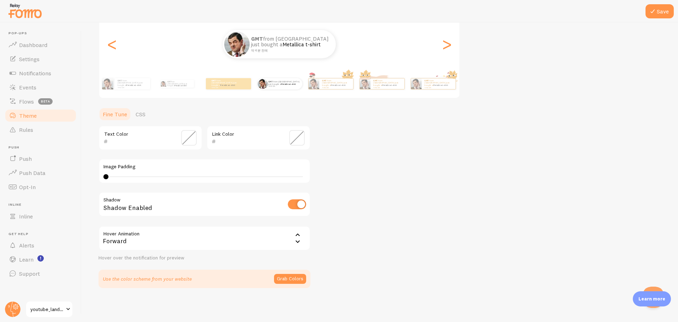
click at [432, 180] on div "Theme Choose a theme for your notifications Curved GMT from South Korea just bo…" at bounding box center [379, 120] width 562 height 335
click at [661, 10] on button "Save" at bounding box center [659, 11] width 28 height 14
click at [33, 80] on link "Events" at bounding box center [40, 87] width 73 height 14
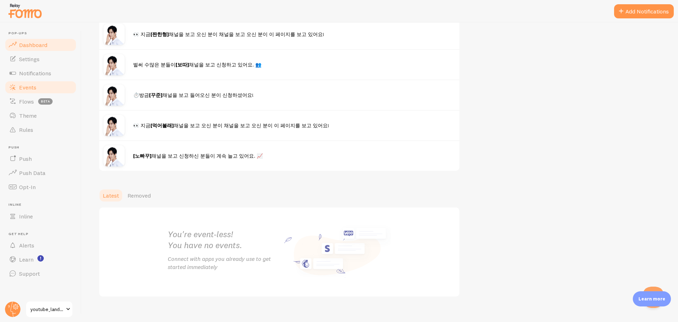
scroll to position [309, 0]
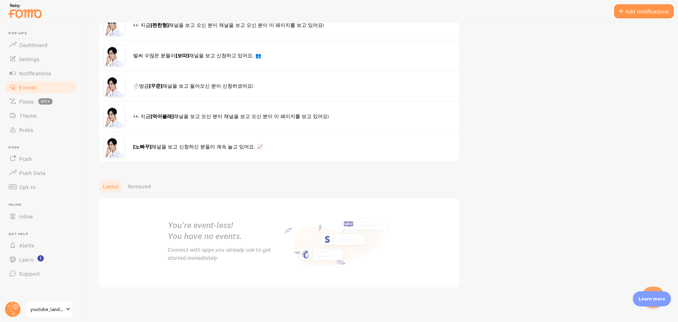
click at [31, 11] on img at bounding box center [24, 11] width 35 height 18
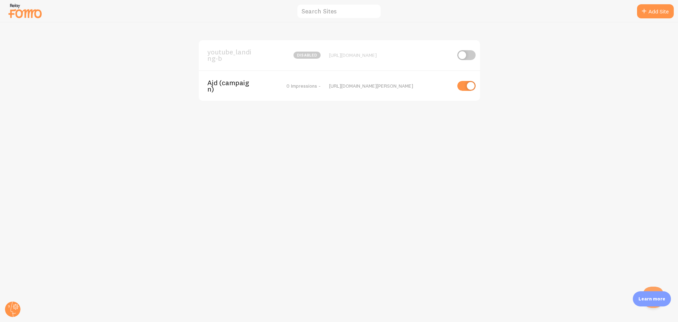
click at [247, 82] on span "Ajd (campaign)" at bounding box center [235, 85] width 57 height 13
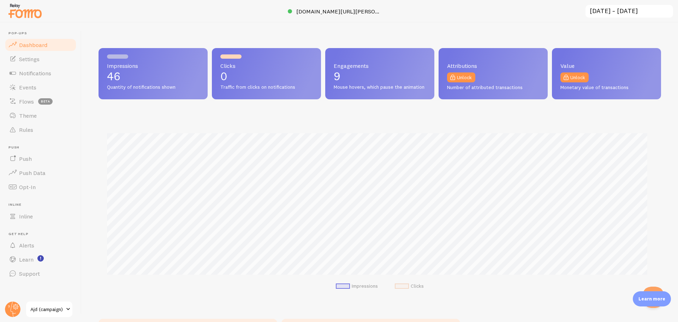
scroll to position [185, 557]
click at [41, 86] on link "Events" at bounding box center [40, 87] width 73 height 14
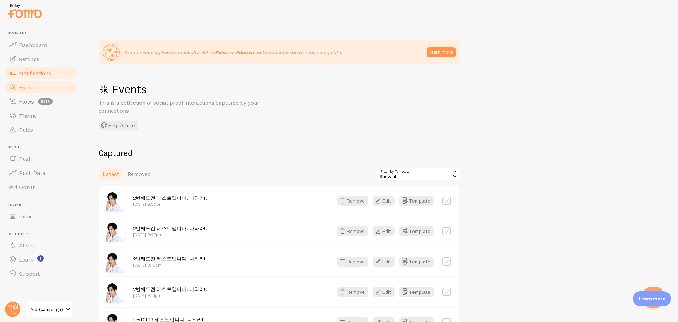
click at [54, 78] on link "Notifications" at bounding box center [40, 73] width 73 height 14
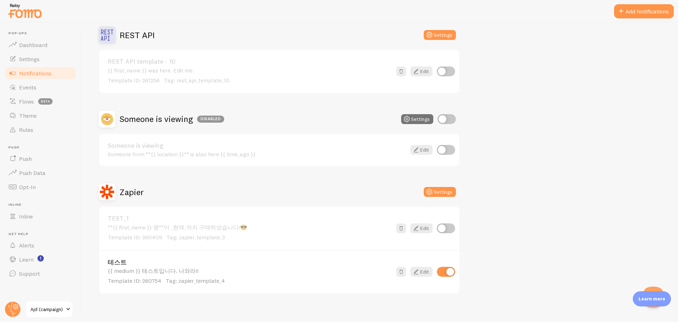
scroll to position [514, 0]
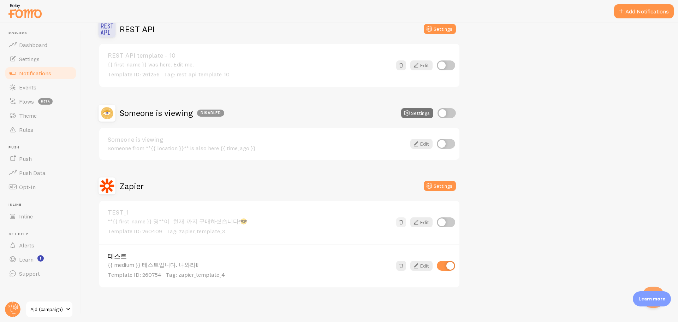
click at [396, 221] on button at bounding box center [401, 222] width 10 height 10
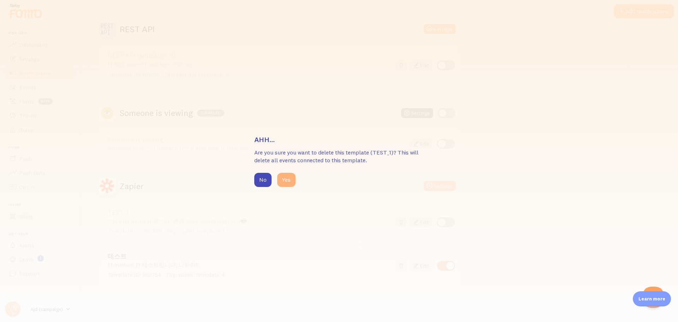
click at [285, 178] on button "Yes" at bounding box center [286, 180] width 18 height 14
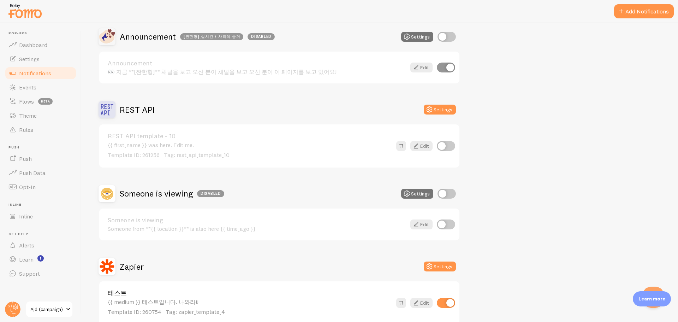
scroll to position [470, 0]
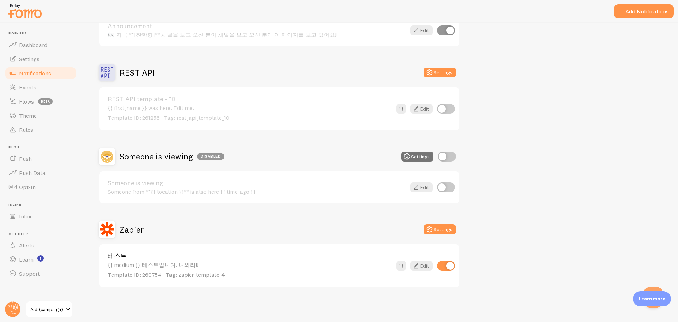
click at [36, 54] on link "Settings" at bounding box center [40, 59] width 73 height 14
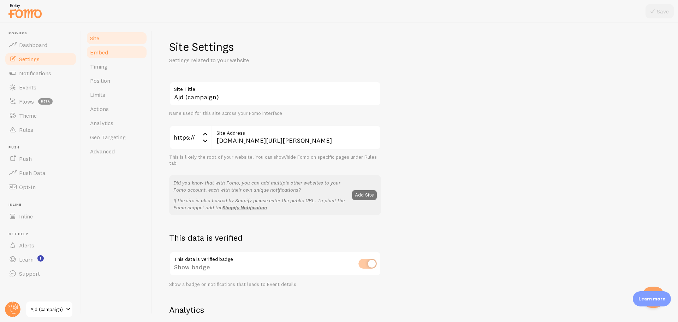
click at [103, 53] on span "Embed" at bounding box center [99, 52] width 18 height 7
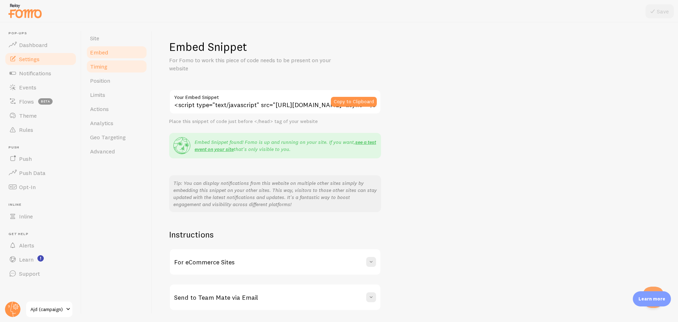
click at [104, 64] on span "Timing" at bounding box center [98, 66] width 17 height 7
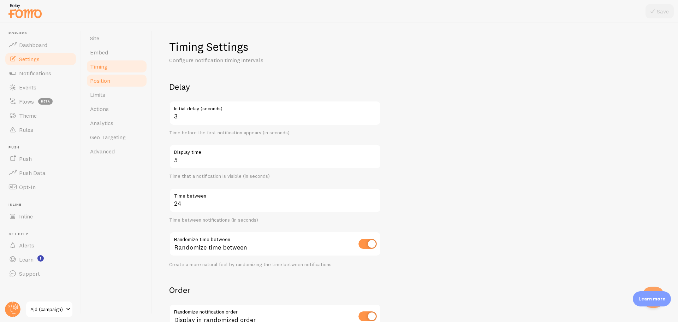
click at [119, 84] on link "Position" at bounding box center [117, 80] width 62 height 14
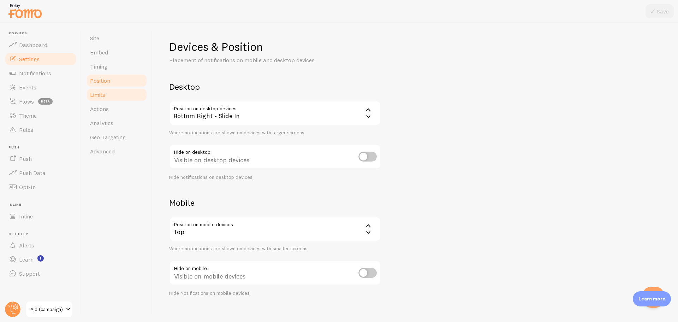
click at [119, 92] on link "Limits" at bounding box center [117, 95] width 62 height 14
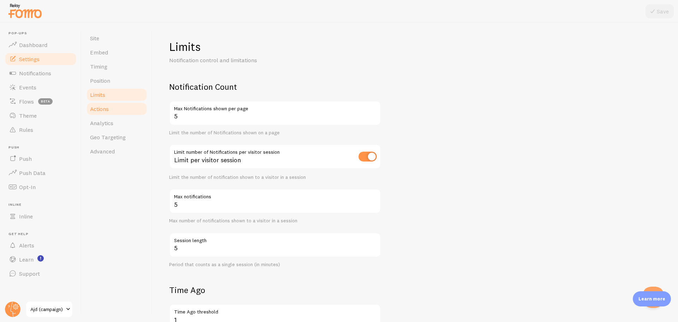
click at [121, 104] on link "Actions" at bounding box center [117, 109] width 62 height 14
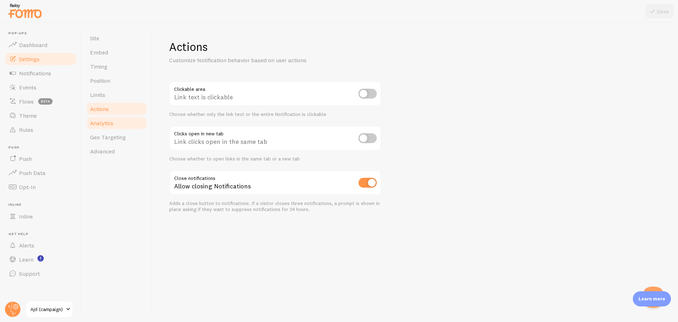
click at [118, 121] on link "Analytics" at bounding box center [117, 123] width 62 height 14
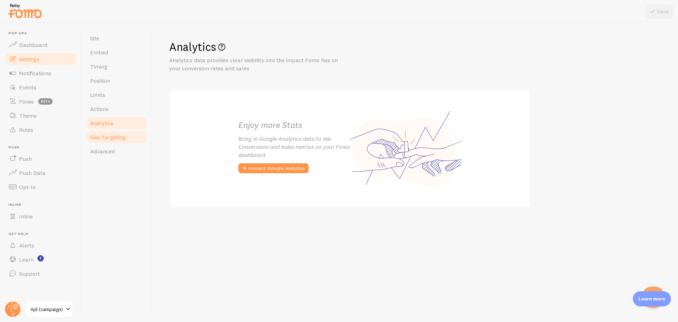
click at [113, 137] on span "Geo Targeting" at bounding box center [108, 136] width 36 height 7
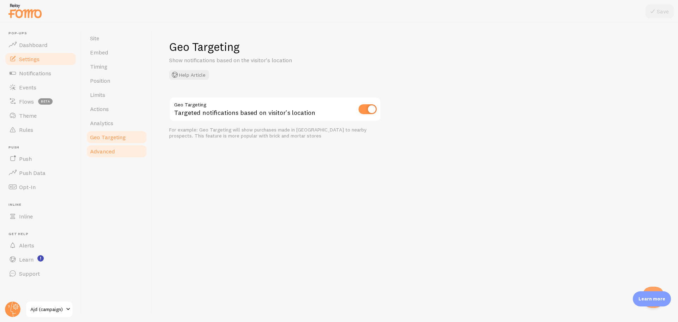
click at [113, 157] on link "Advanced" at bounding box center [117, 151] width 62 height 14
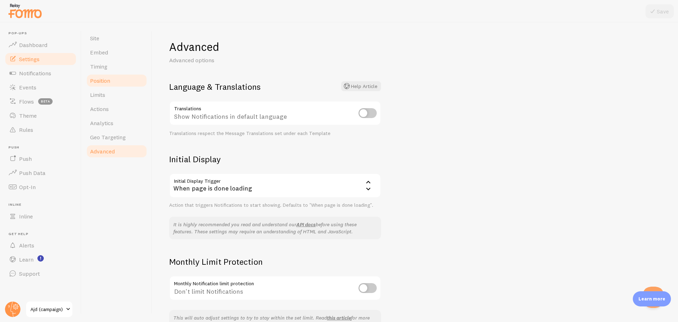
click at [114, 80] on link "Position" at bounding box center [117, 80] width 62 height 14
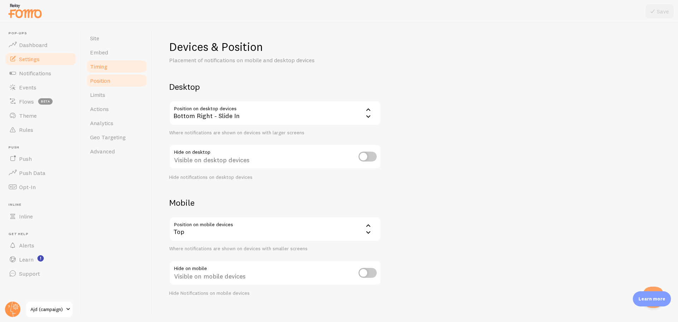
click at [116, 70] on link "Timing" at bounding box center [117, 66] width 62 height 14
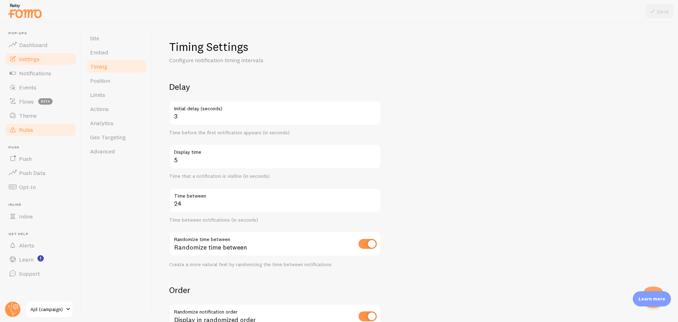
click at [30, 131] on span "Rules" at bounding box center [26, 129] width 14 height 7
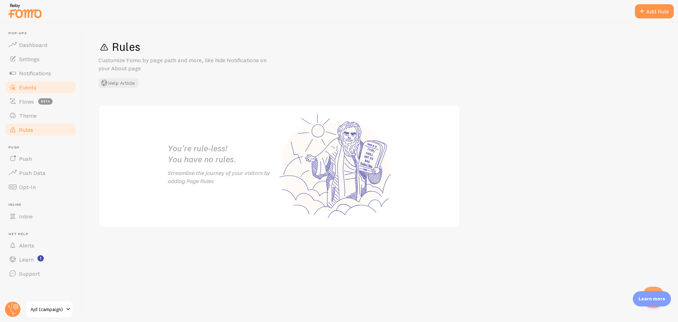
click at [50, 84] on link "Events" at bounding box center [40, 87] width 73 height 14
